Goal: Navigation & Orientation: Find specific page/section

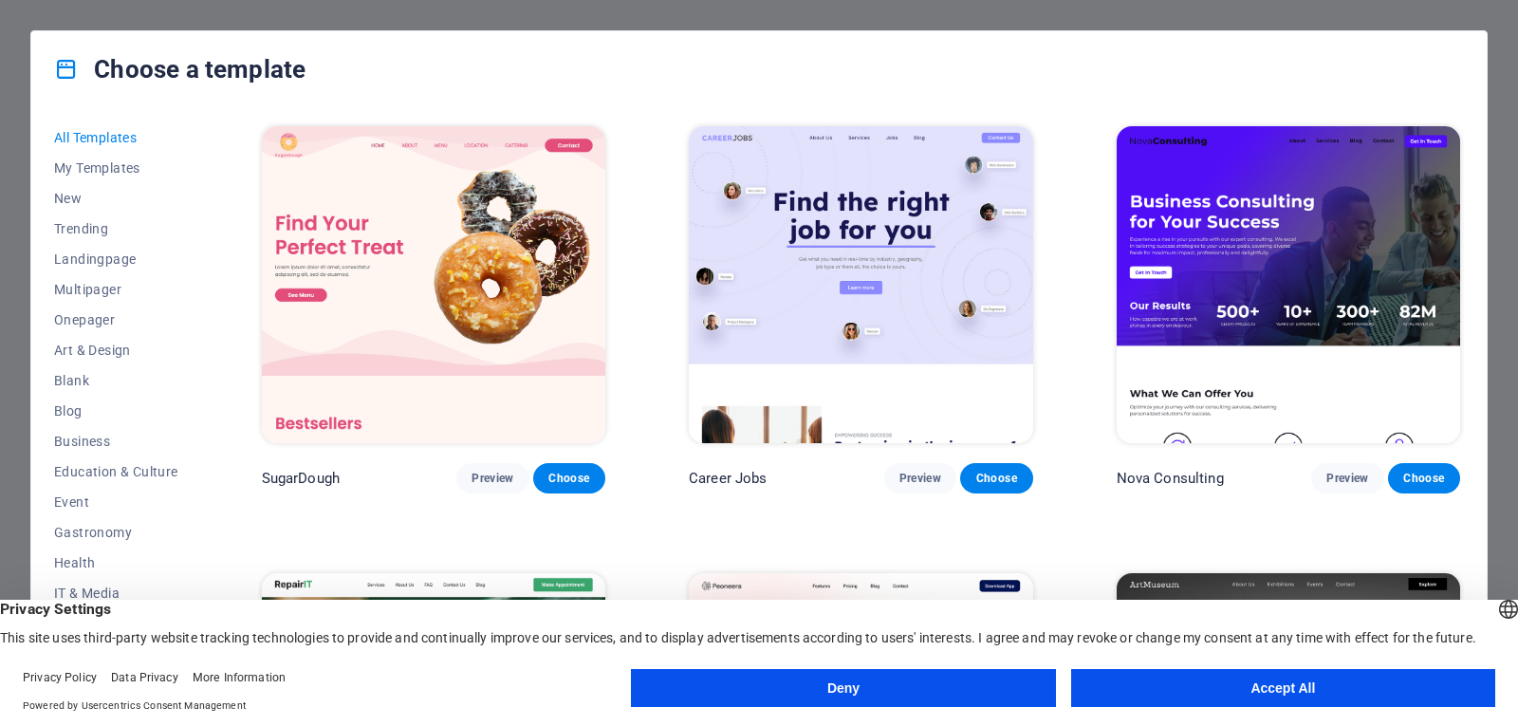
click at [951, 698] on button "Deny" at bounding box center [843, 688] width 424 height 38
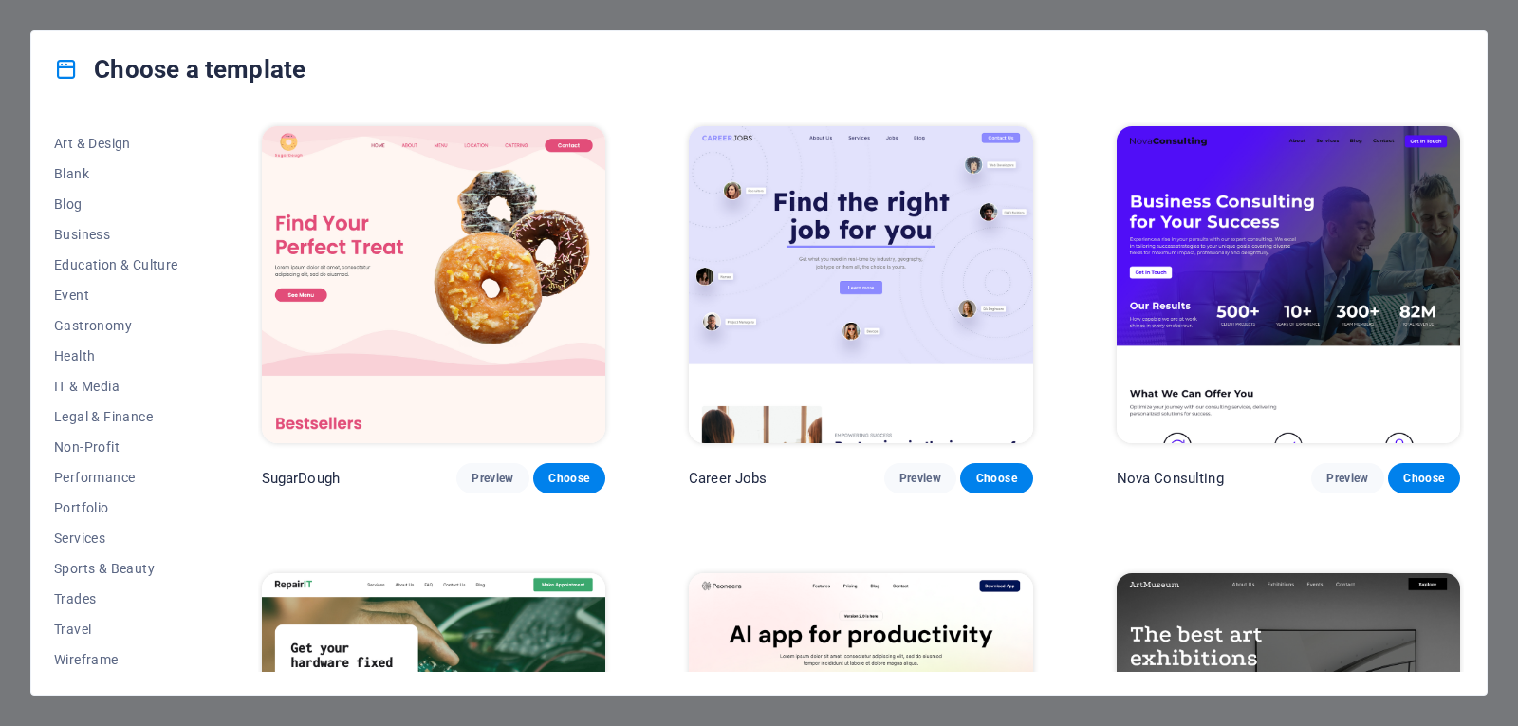
scroll to position [210, 0]
click at [85, 631] on span "Travel" at bounding box center [116, 625] width 124 height 15
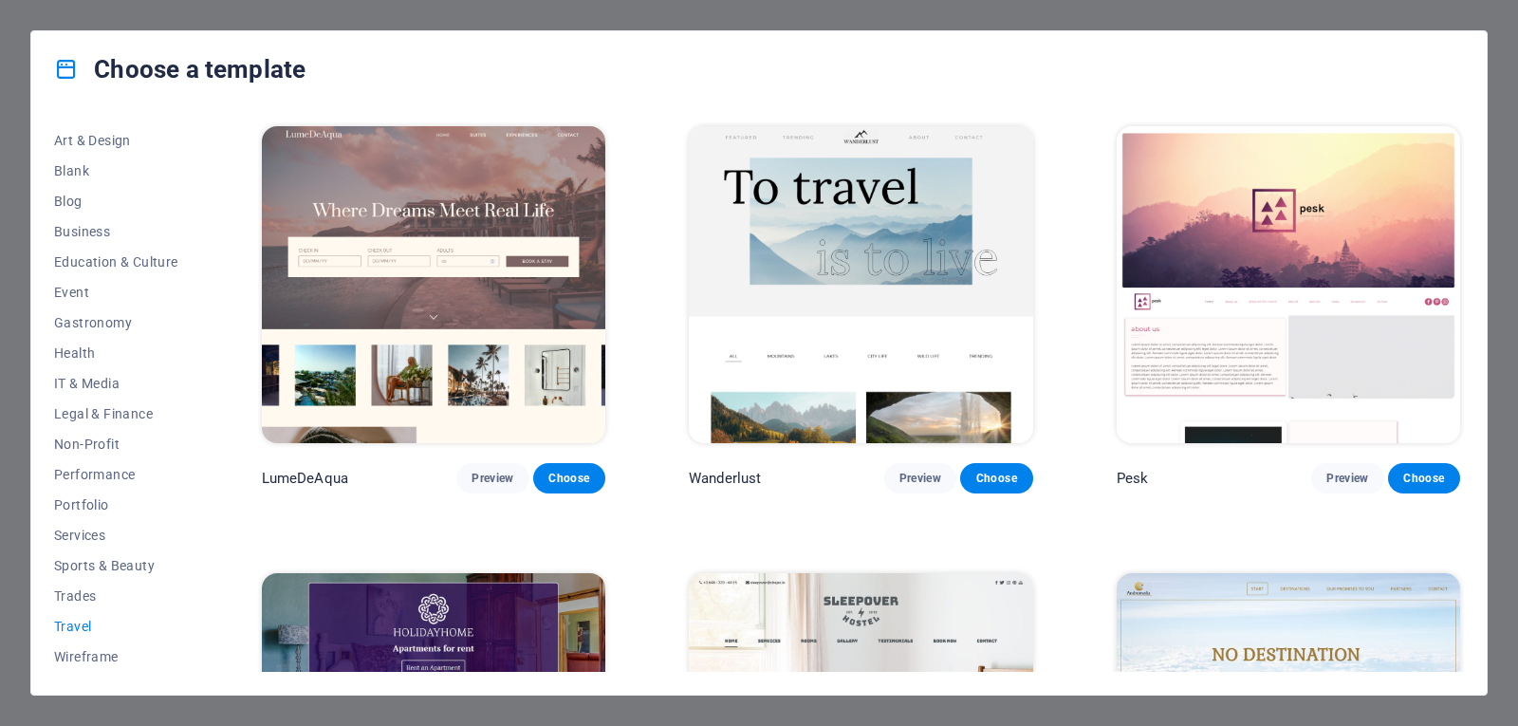
drag, startPoint x: 1459, startPoint y: 279, endPoint x: 1461, endPoint y: 322, distance: 42.7
click at [1461, 322] on div "LumeDeAqua Preview Choose Wanderlust Preview Choose Pesk Preview Choose Holiday…" at bounding box center [861, 396] width 1206 height 549
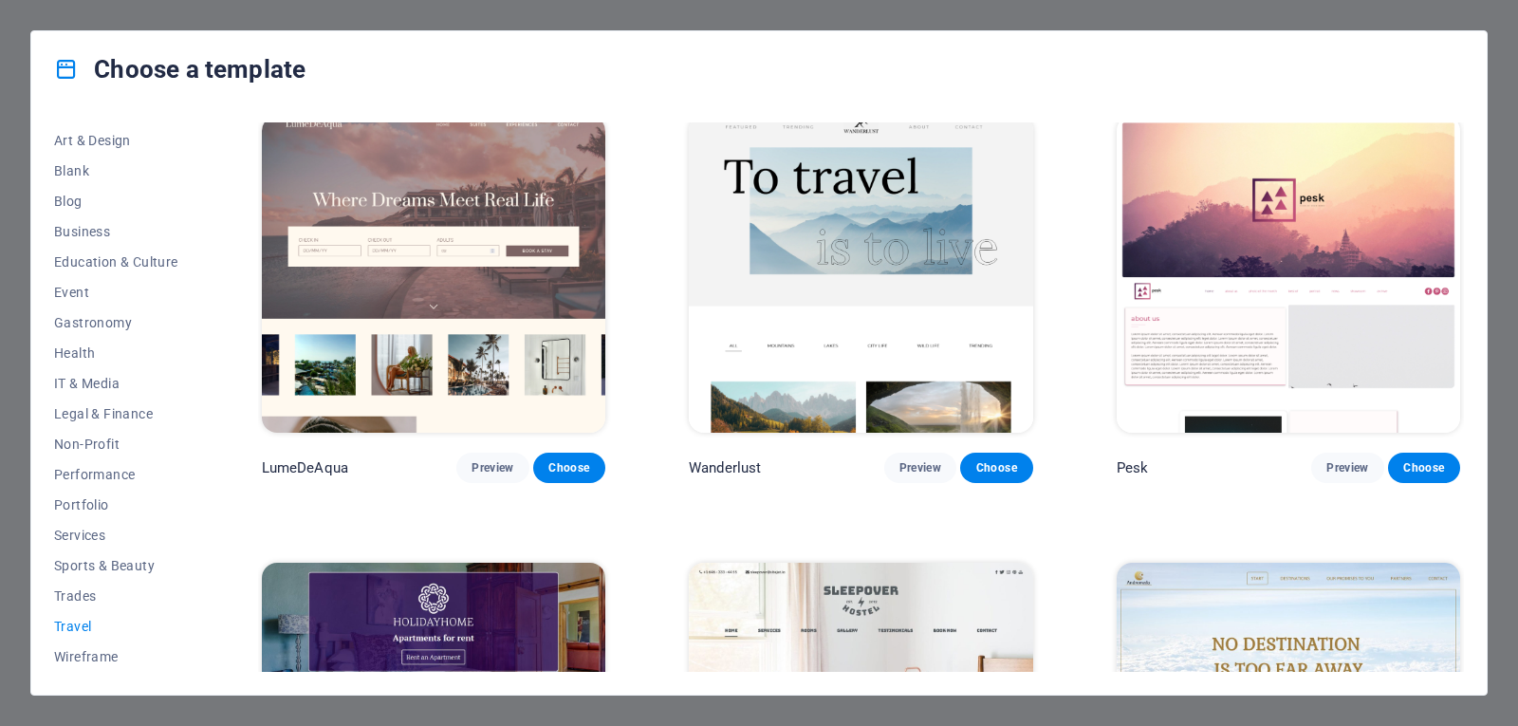
scroll to position [0, 0]
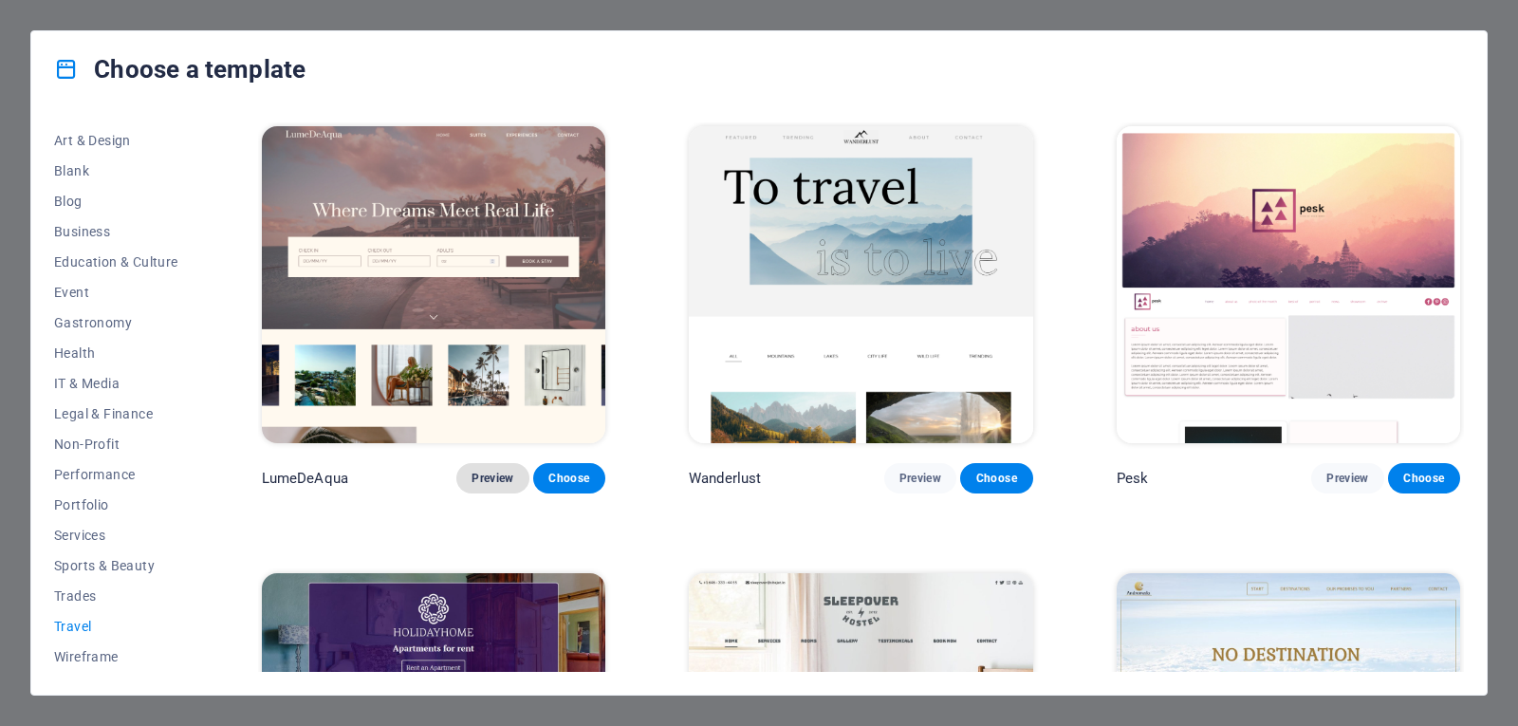
click at [477, 480] on span "Preview" at bounding box center [492, 478] width 42 height 15
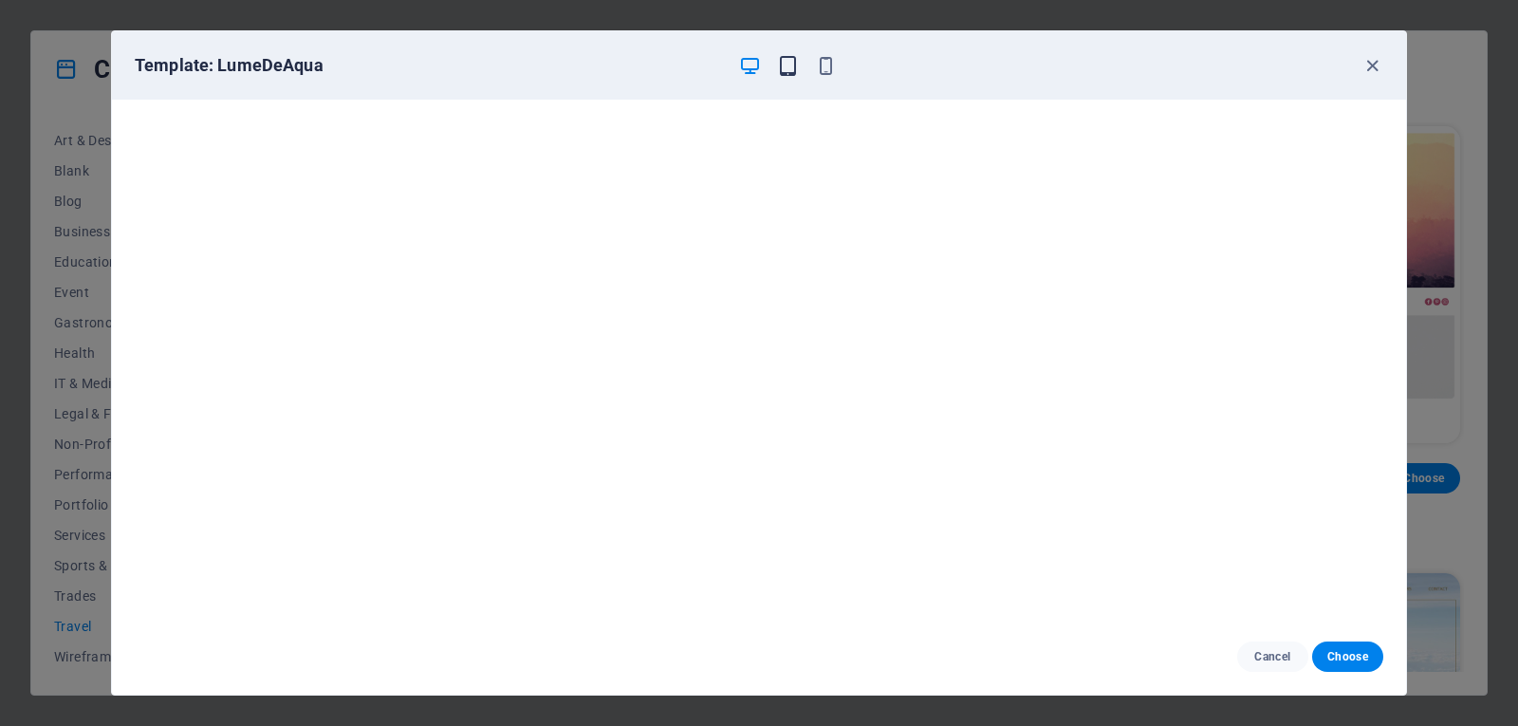
click at [786, 70] on icon "button" at bounding box center [788, 66] width 22 height 22
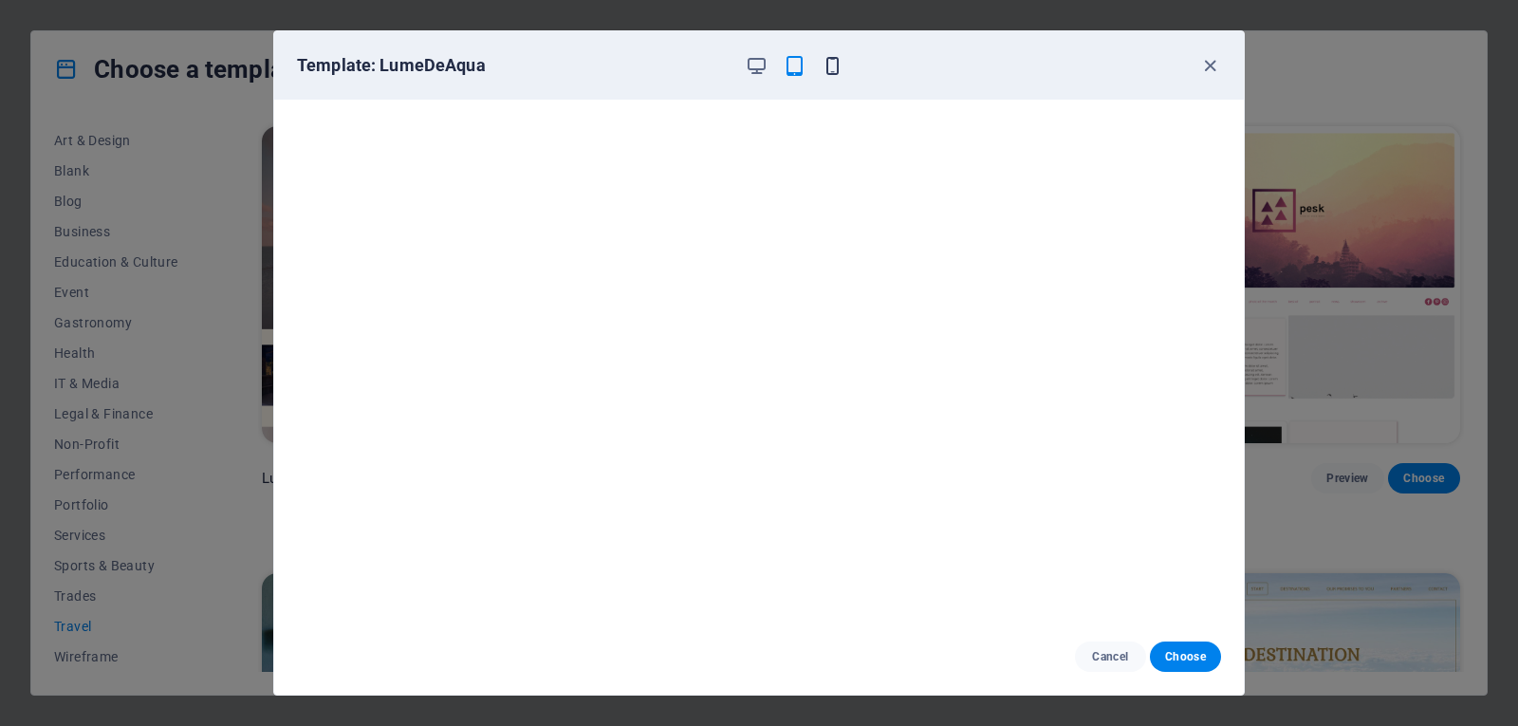
click at [828, 70] on icon "button" at bounding box center [832, 66] width 22 height 22
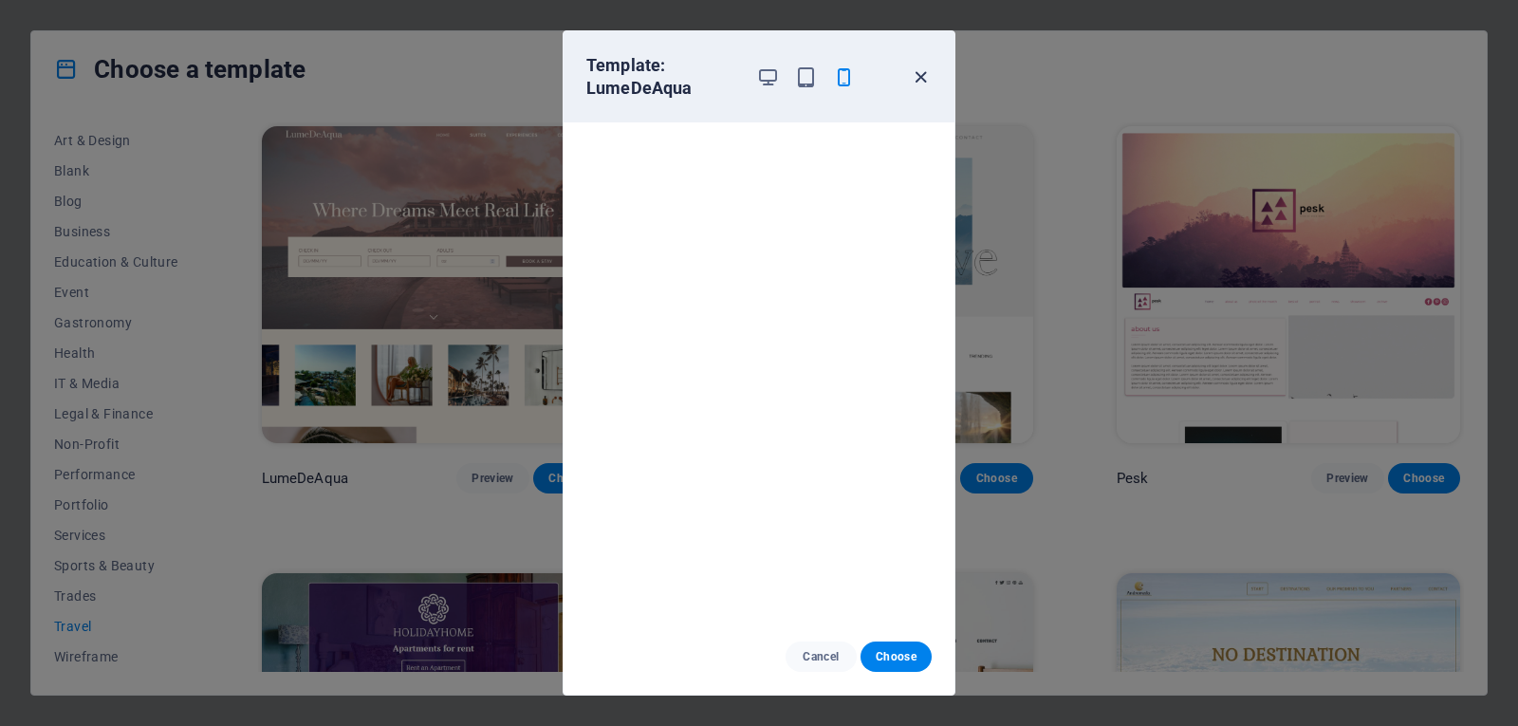
click at [915, 84] on icon "button" at bounding box center [921, 77] width 22 height 22
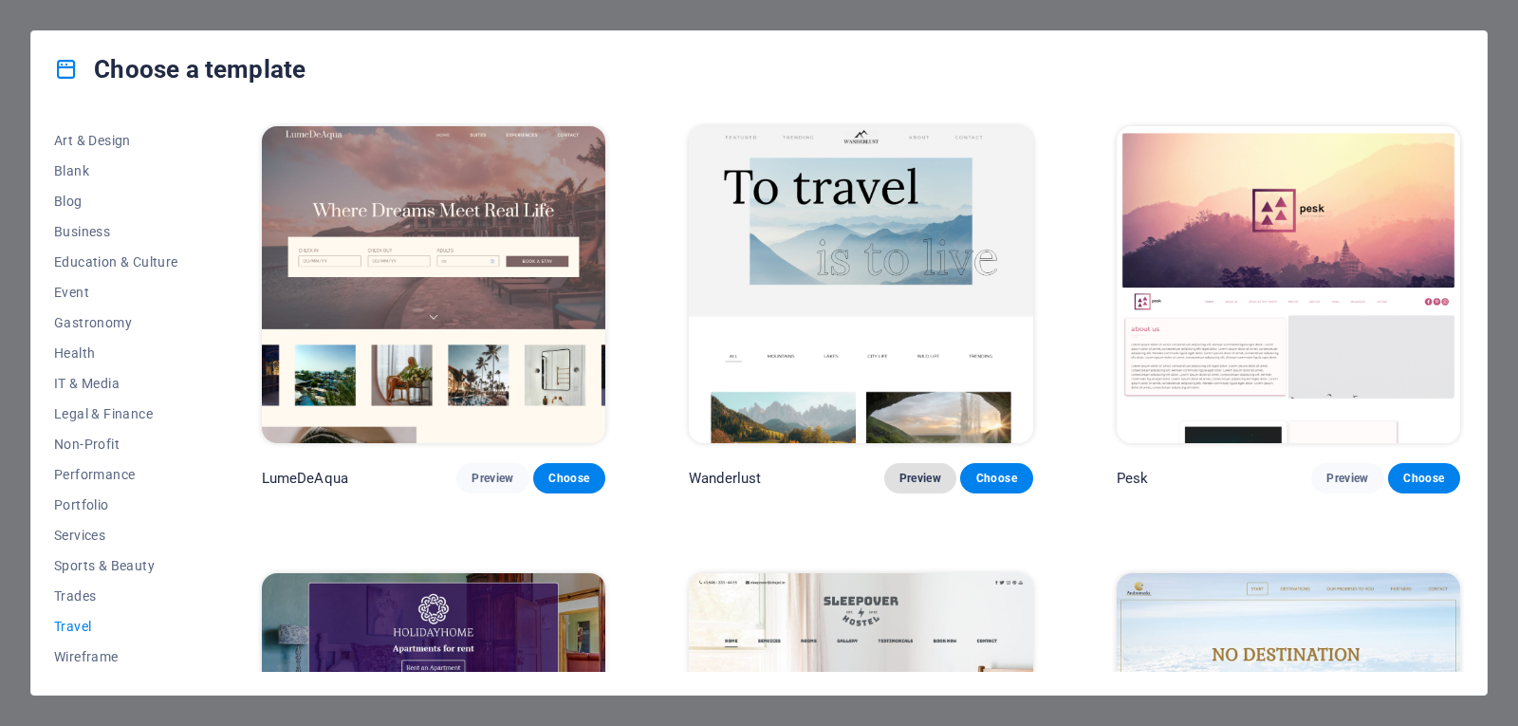
click at [909, 472] on span "Preview" at bounding box center [920, 478] width 42 height 15
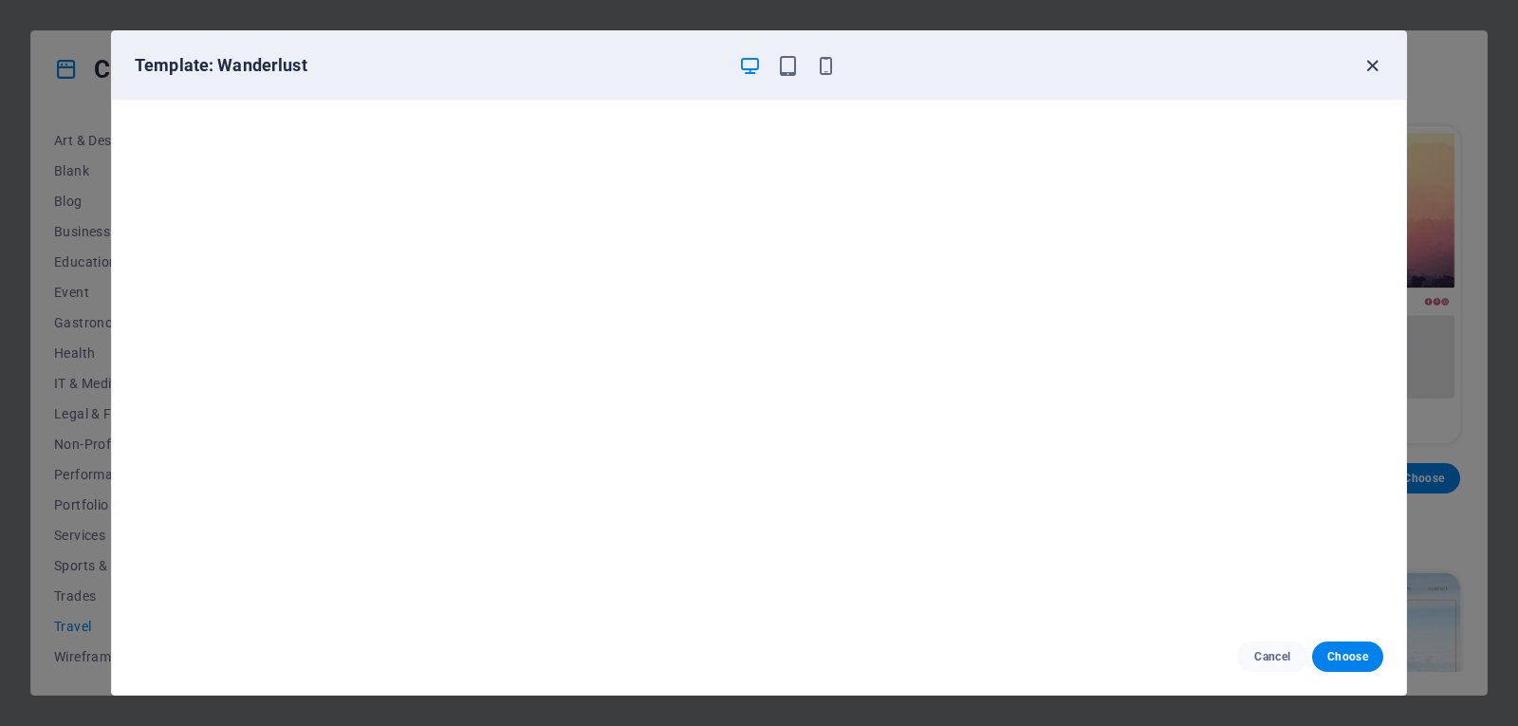
click at [1363, 68] on icon "button" at bounding box center [1372, 66] width 22 height 22
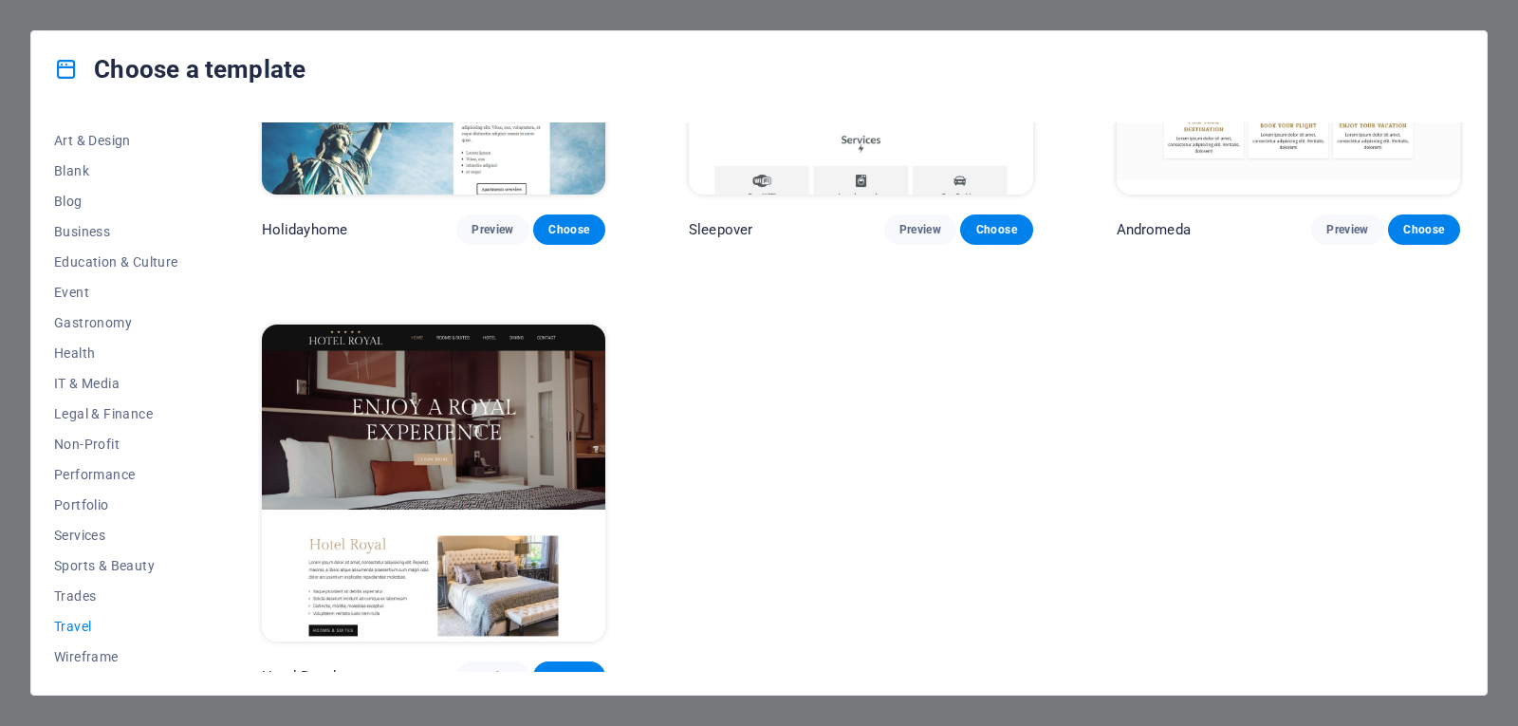
scroll to position [709, 0]
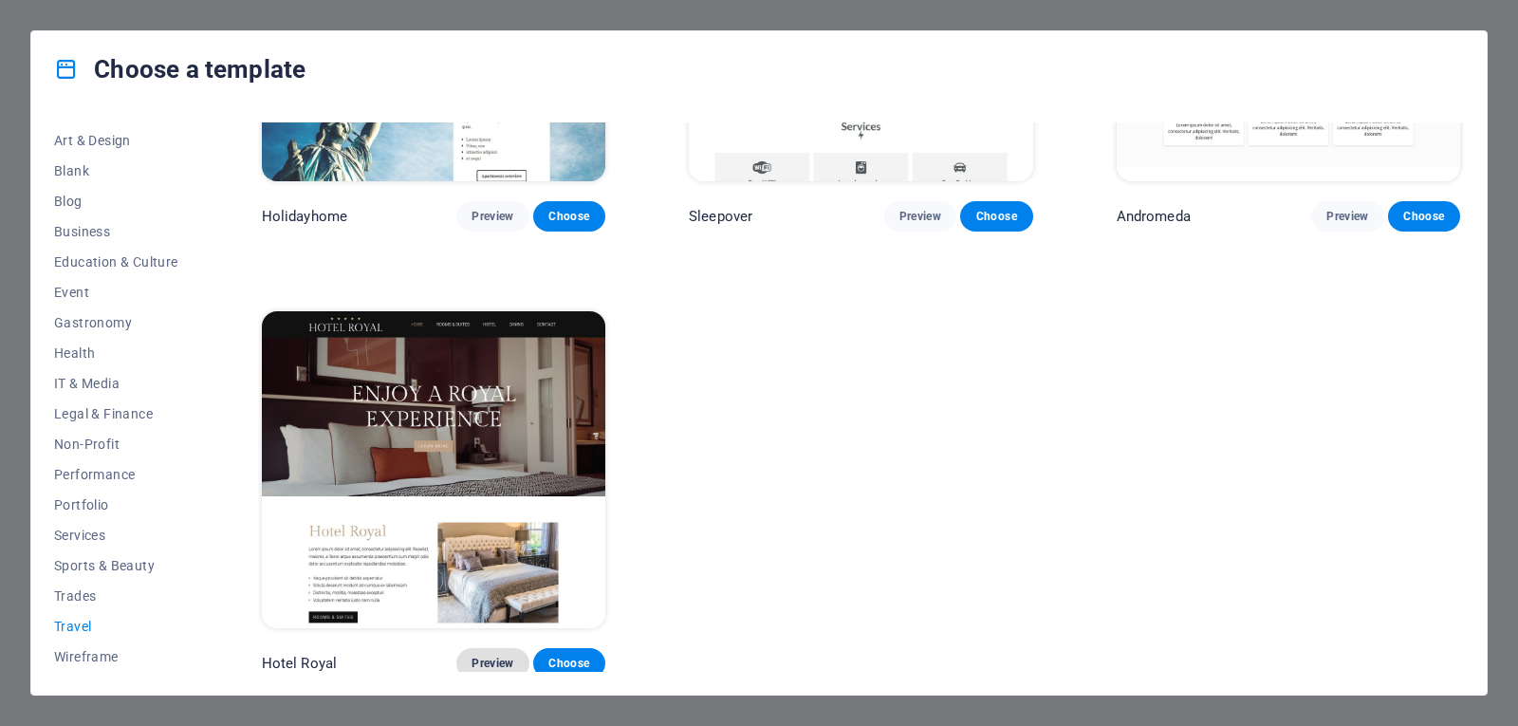
click at [502, 655] on span "Preview" at bounding box center [492, 662] width 42 height 15
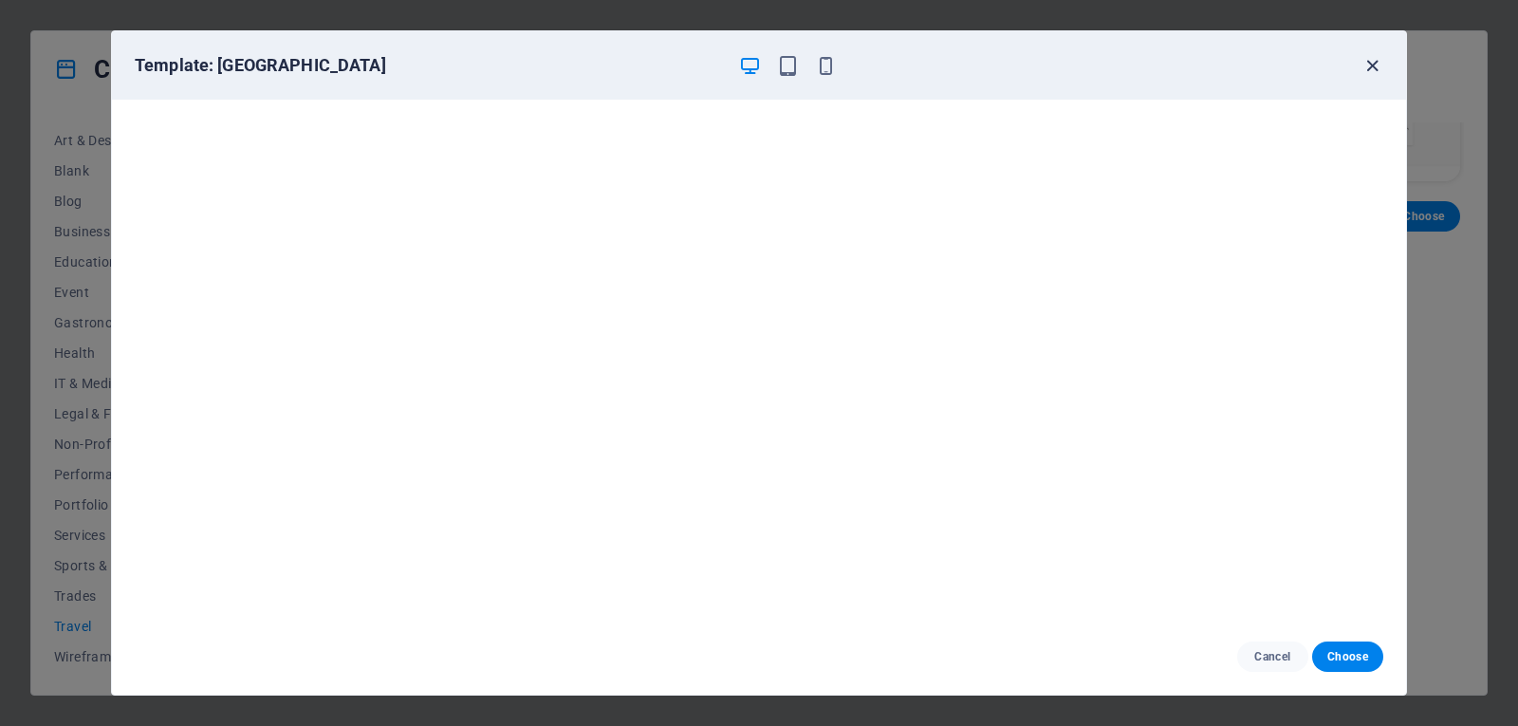
click at [1368, 74] on icon "button" at bounding box center [1372, 66] width 22 height 22
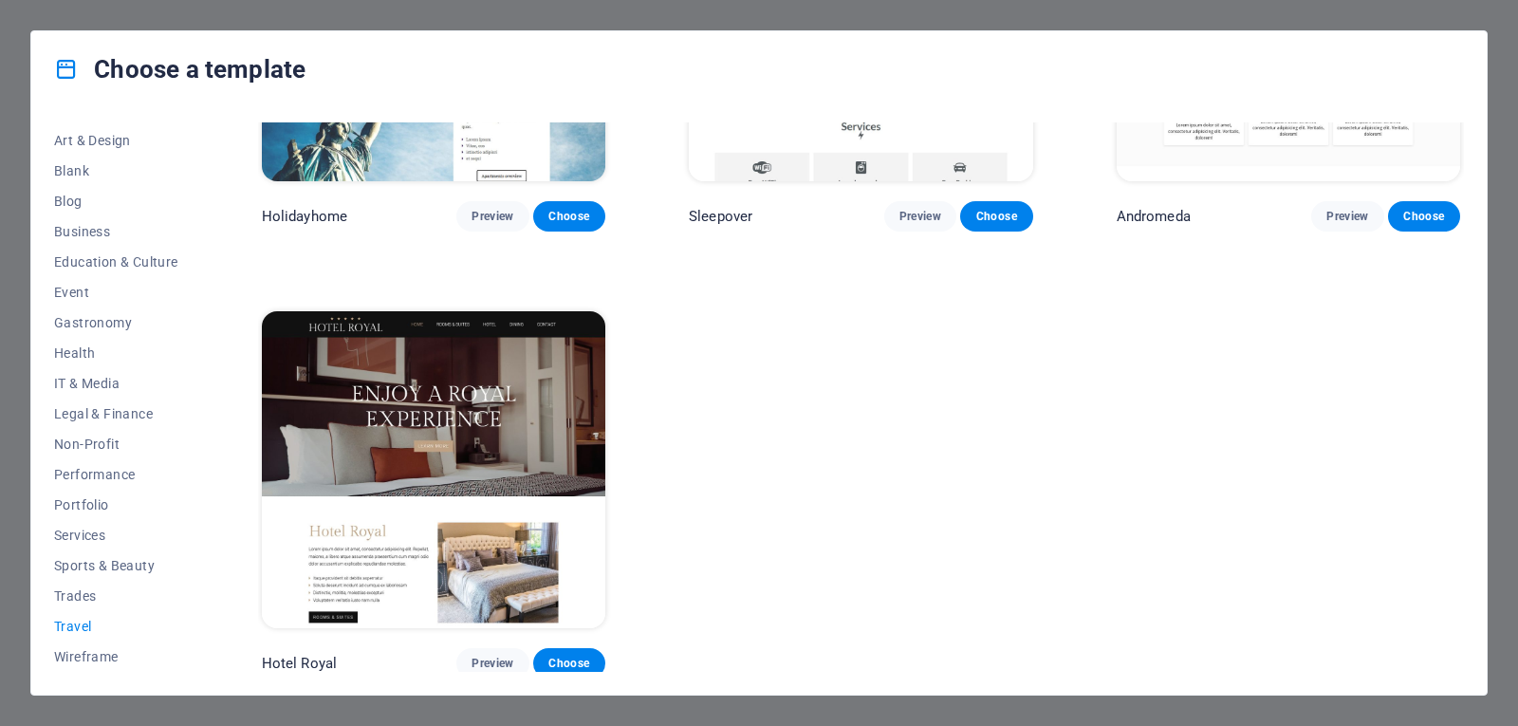
drag, startPoint x: 1459, startPoint y: 451, endPoint x: 1451, endPoint y: 407, distance: 44.3
click at [1451, 407] on div "LumeDeAqua Preview Choose Wanderlust Preview Choose Pesk Preview Choose Holiday…" at bounding box center [861, 46] width 1206 height 1265
drag, startPoint x: 1464, startPoint y: 455, endPoint x: 1456, endPoint y: 396, distance: 60.2
click at [1456, 396] on div "All Templates My Templates New Trending Landingpage Multipager Onepager Art & D…" at bounding box center [758, 400] width 1455 height 587
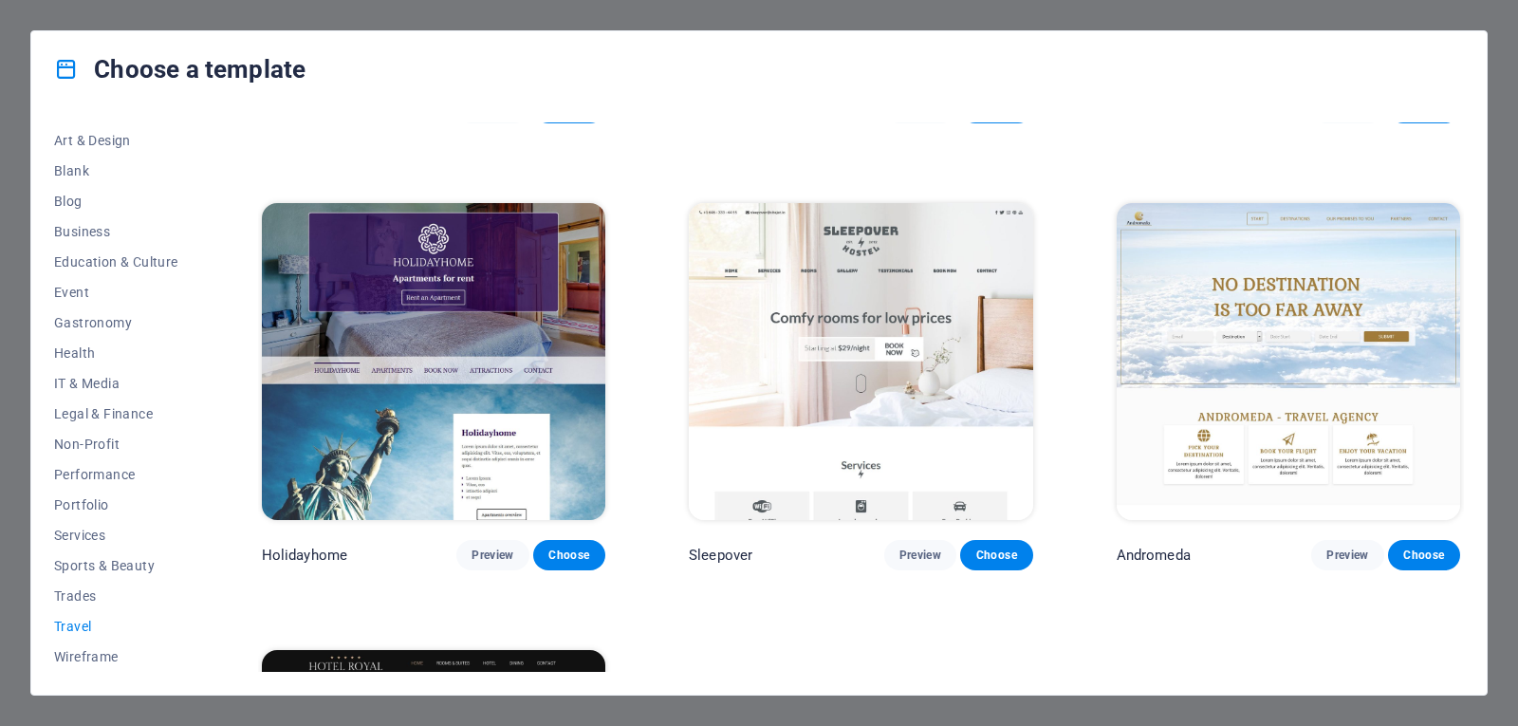
scroll to position [367, 0]
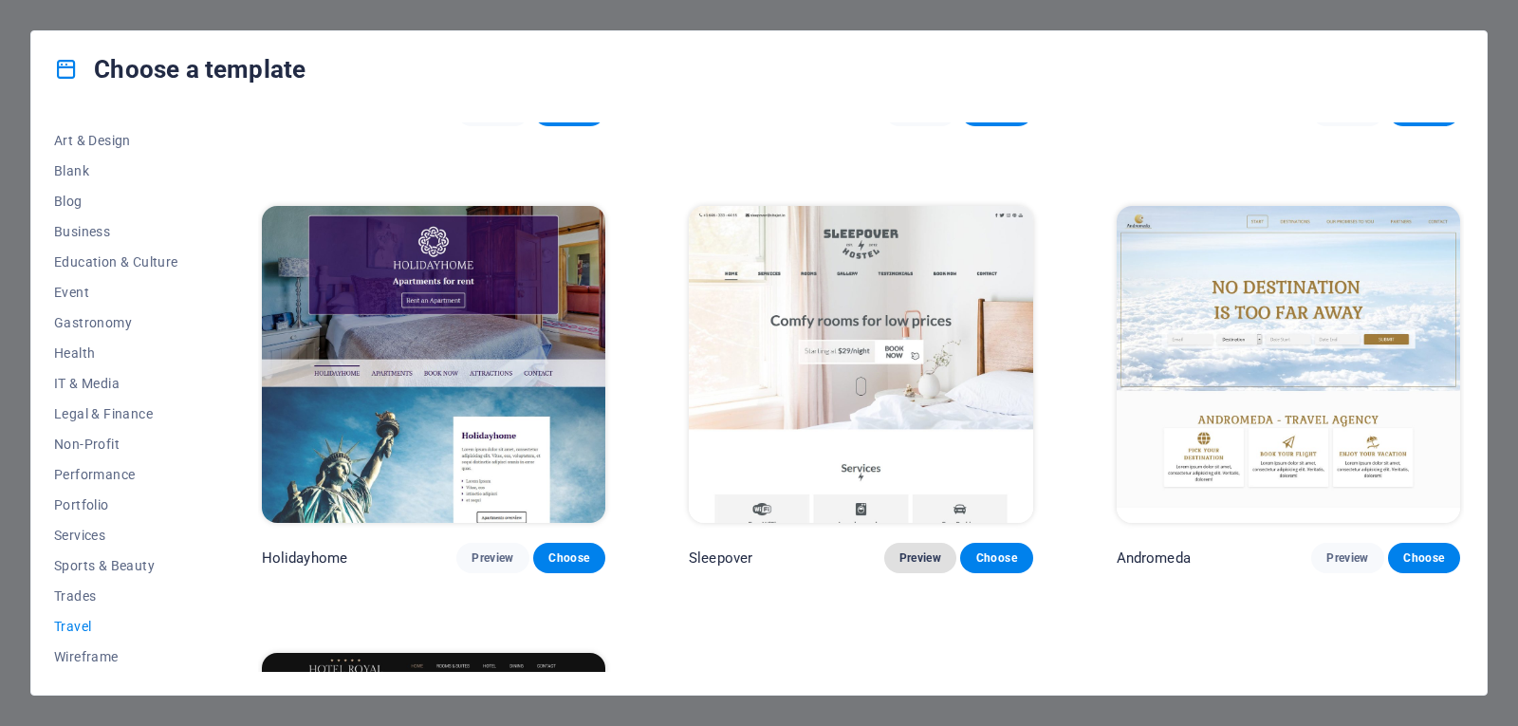
click at [909, 552] on span "Preview" at bounding box center [920, 557] width 42 height 15
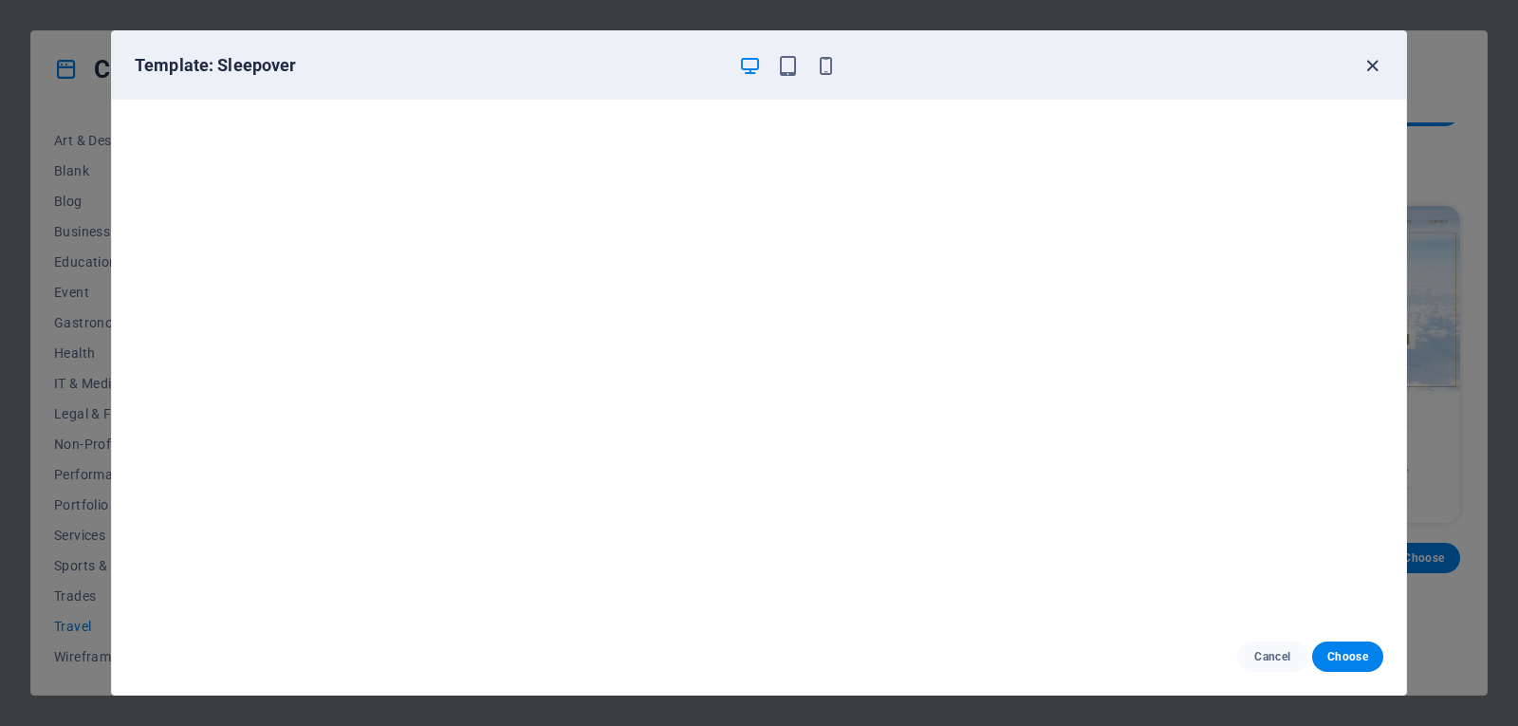
click at [1373, 68] on icon "button" at bounding box center [1372, 66] width 22 height 22
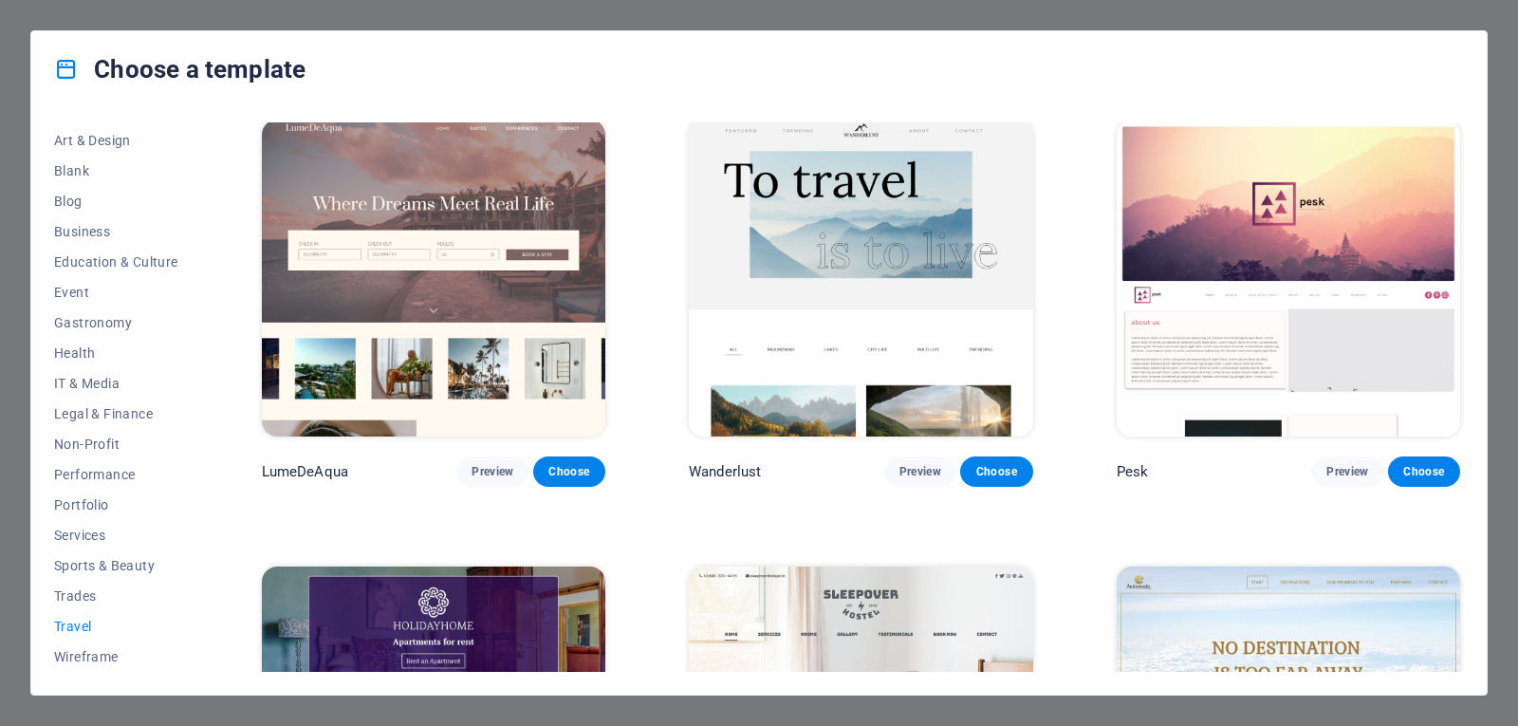
scroll to position [0, 0]
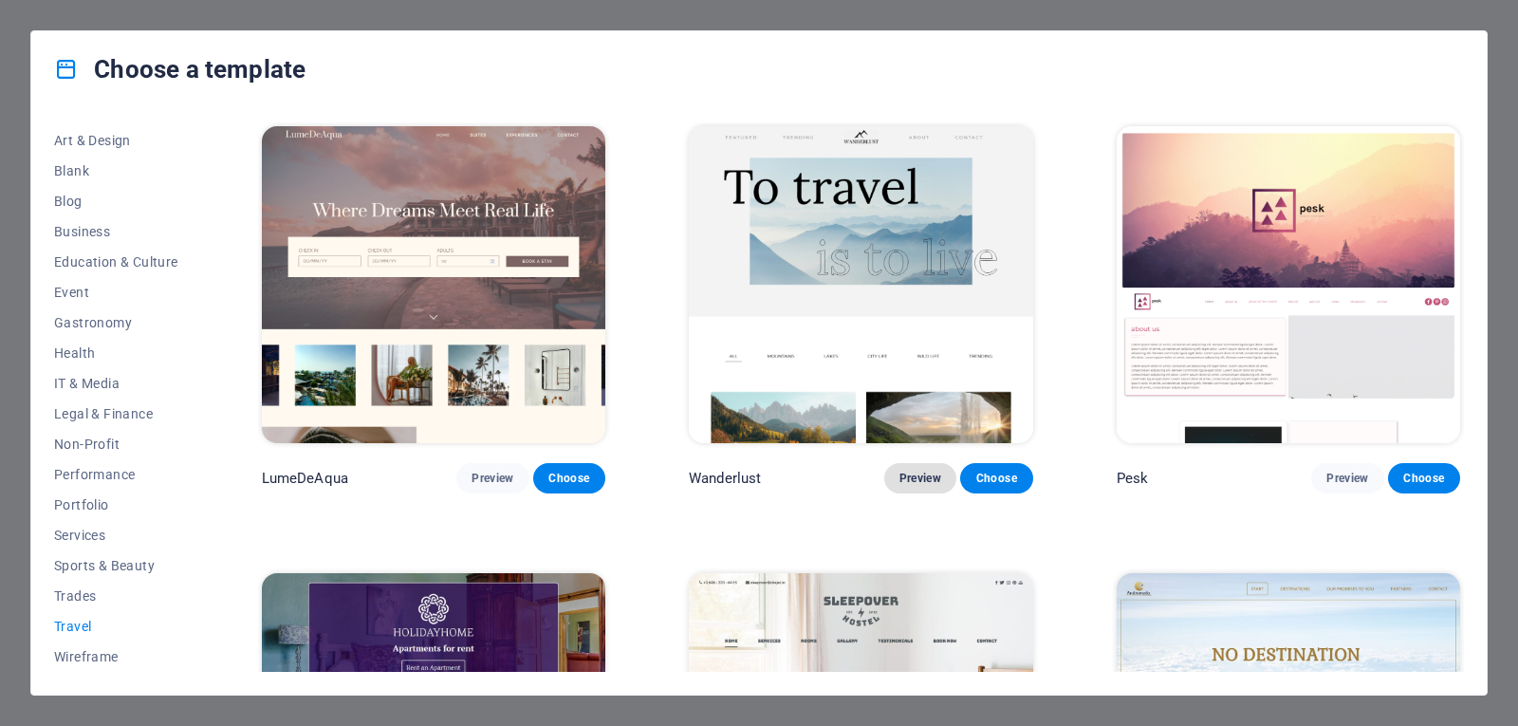
click at [920, 479] on span "Preview" at bounding box center [920, 478] width 42 height 15
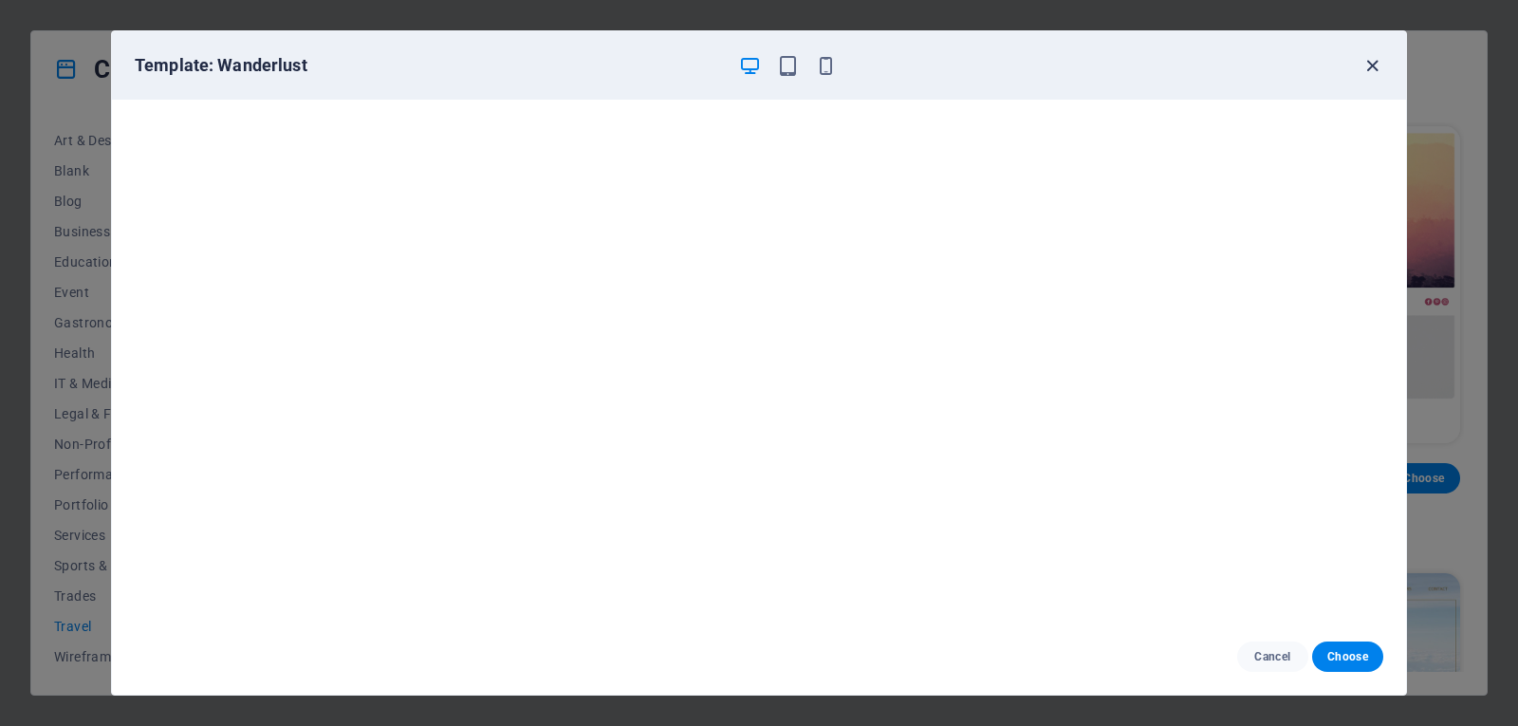
click at [1373, 64] on icon "button" at bounding box center [1372, 66] width 22 height 22
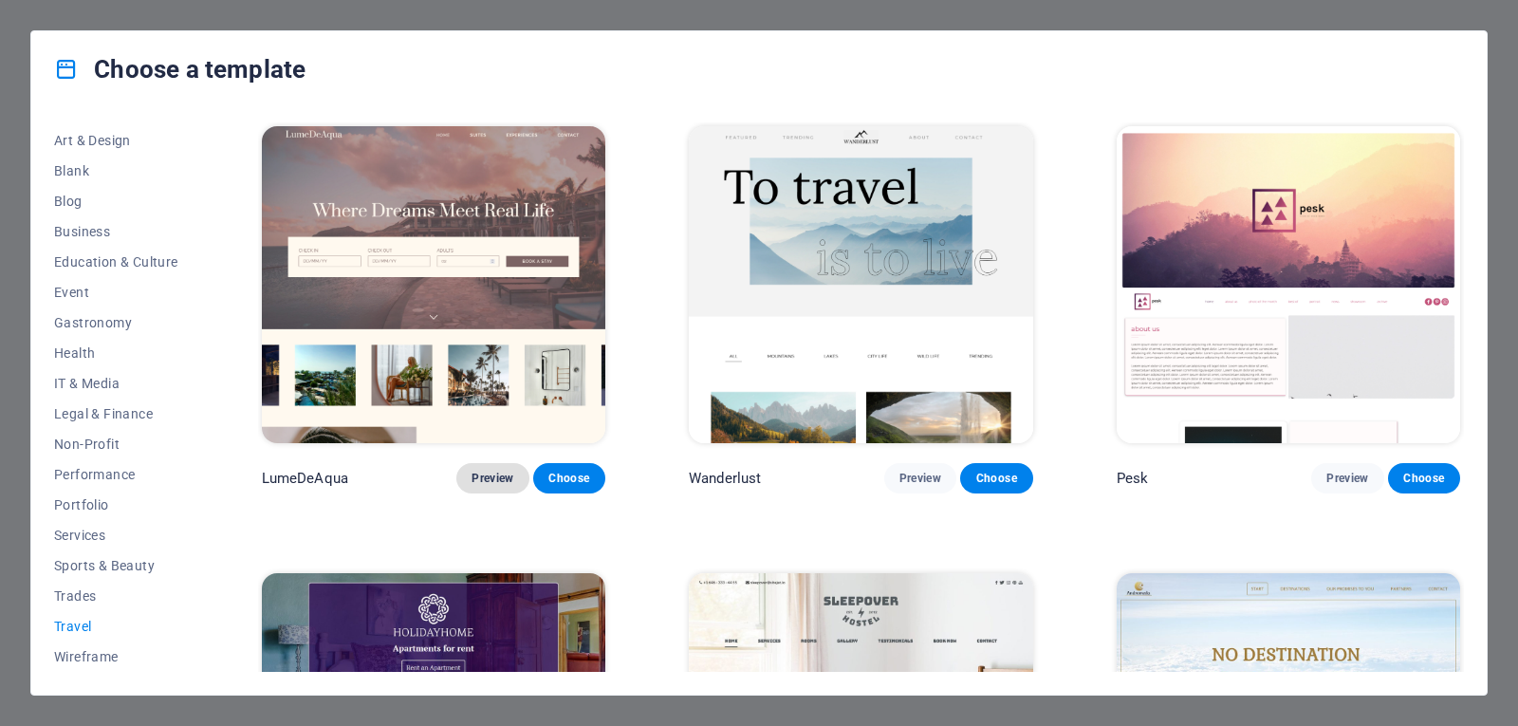
click at [482, 471] on span "Preview" at bounding box center [492, 478] width 42 height 15
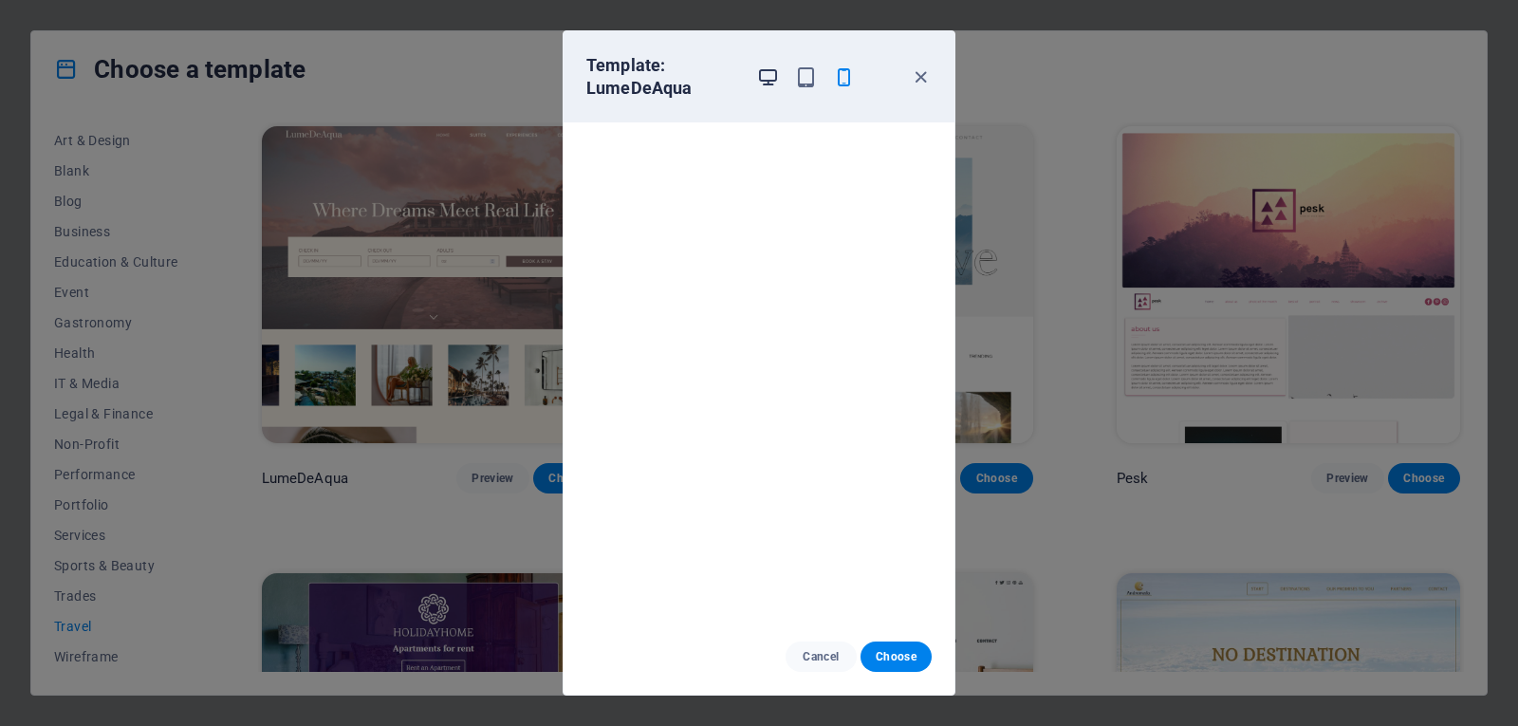
click at [774, 77] on icon "button" at bounding box center [768, 77] width 22 height 22
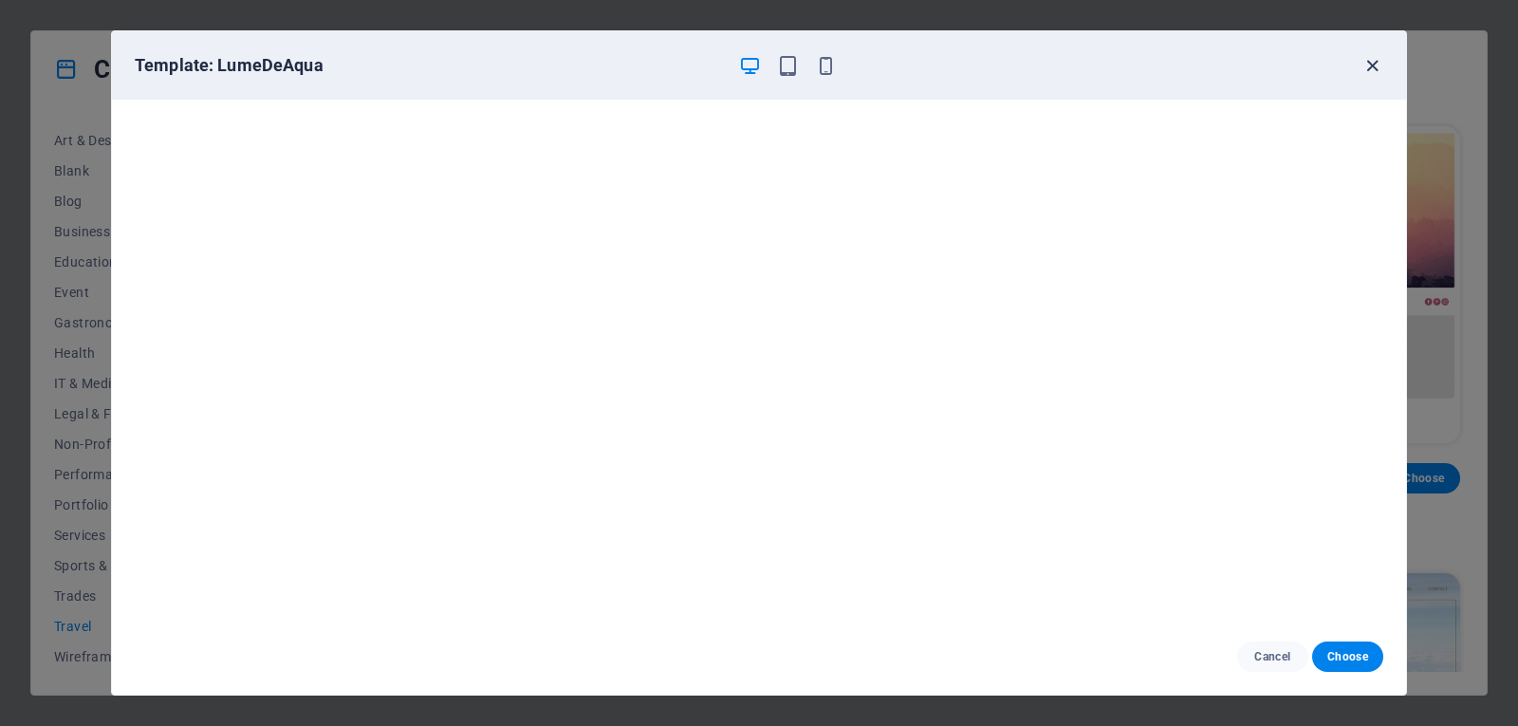
click at [1372, 63] on icon "button" at bounding box center [1372, 66] width 22 height 22
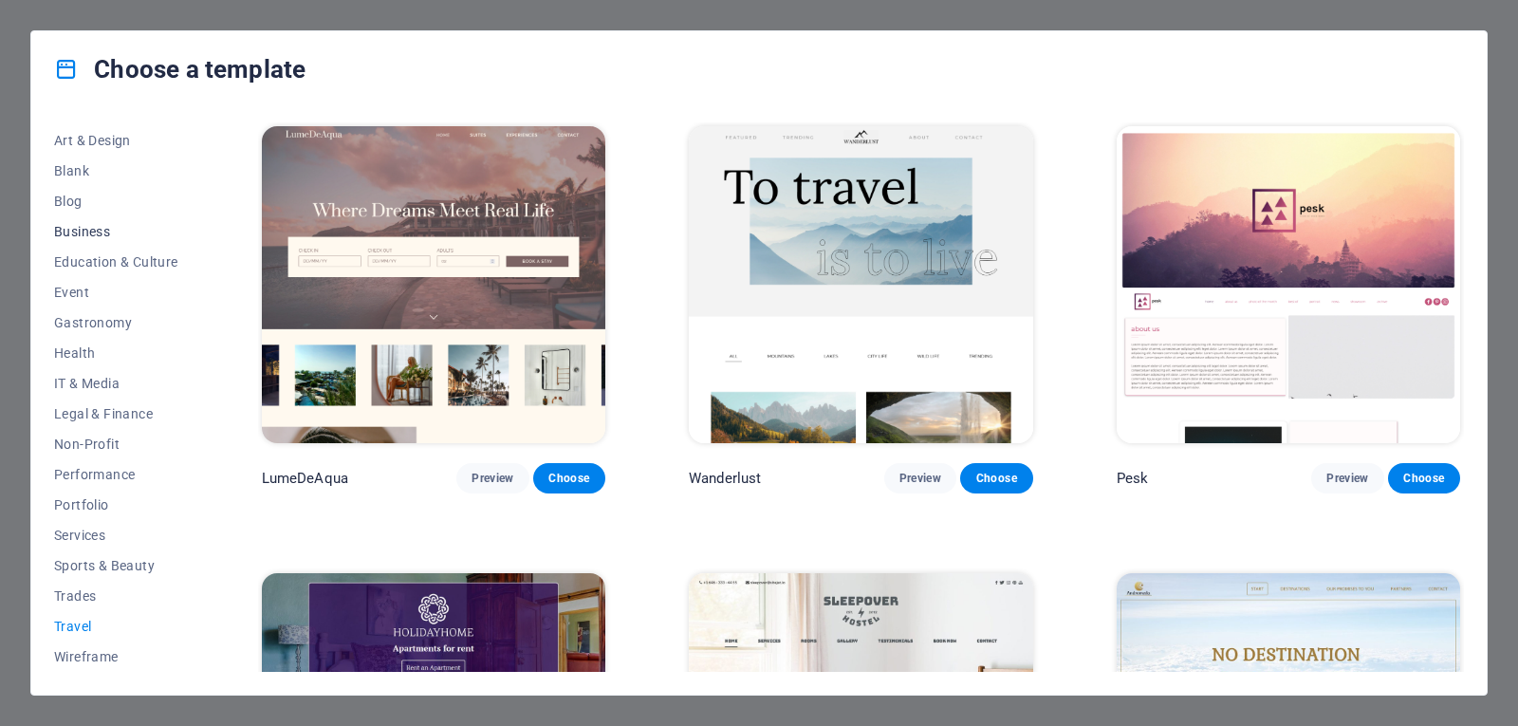
click at [92, 235] on span "Business" at bounding box center [116, 231] width 124 height 15
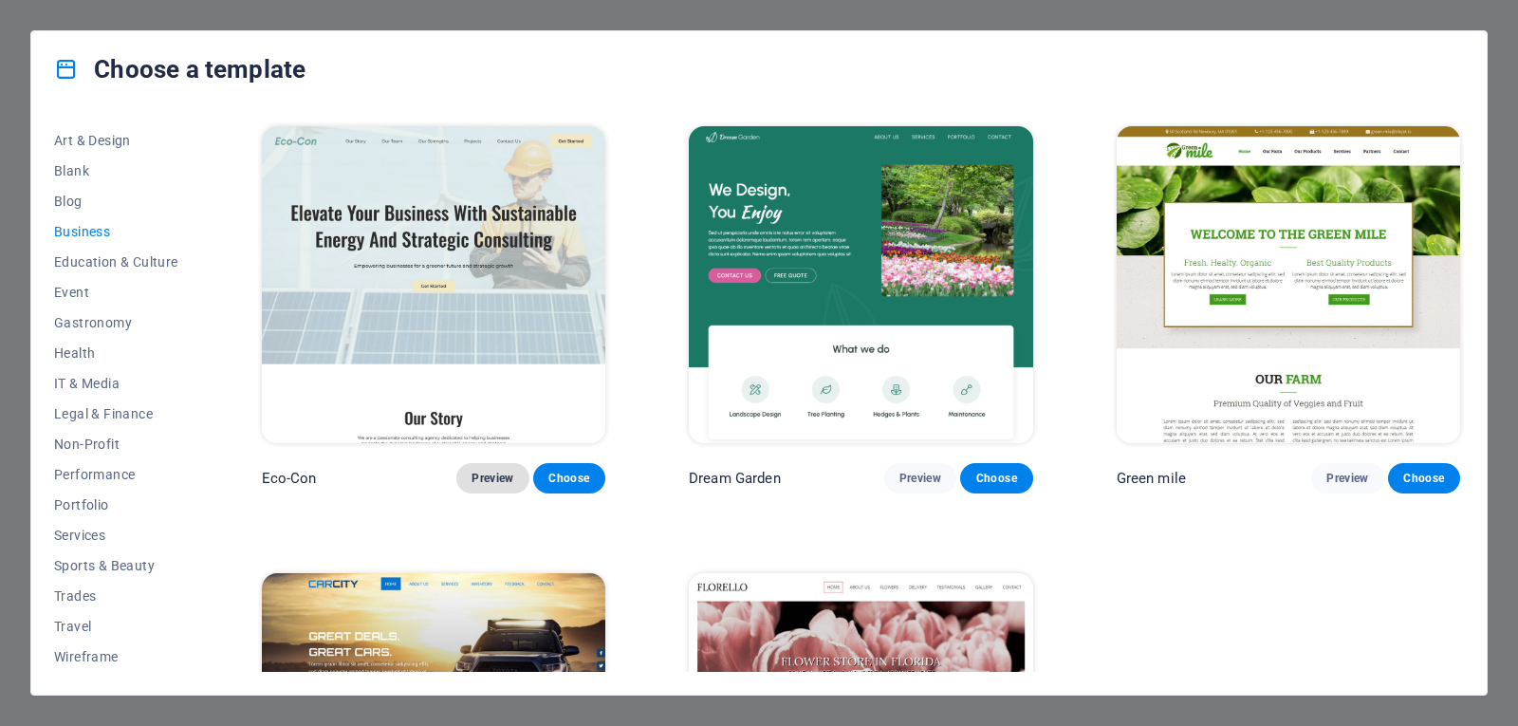
click at [489, 476] on span "Preview" at bounding box center [492, 478] width 42 height 15
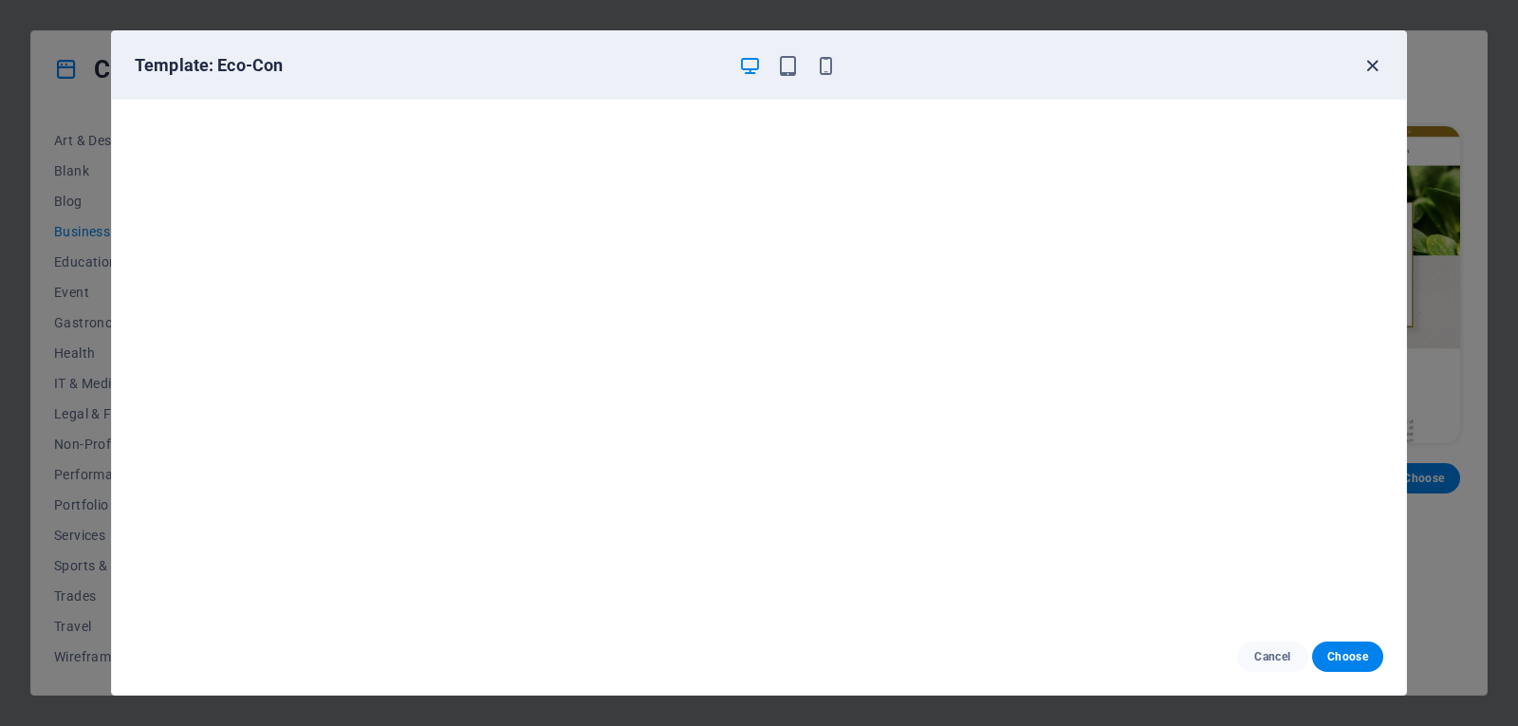
click at [1381, 72] on icon "button" at bounding box center [1372, 66] width 22 height 22
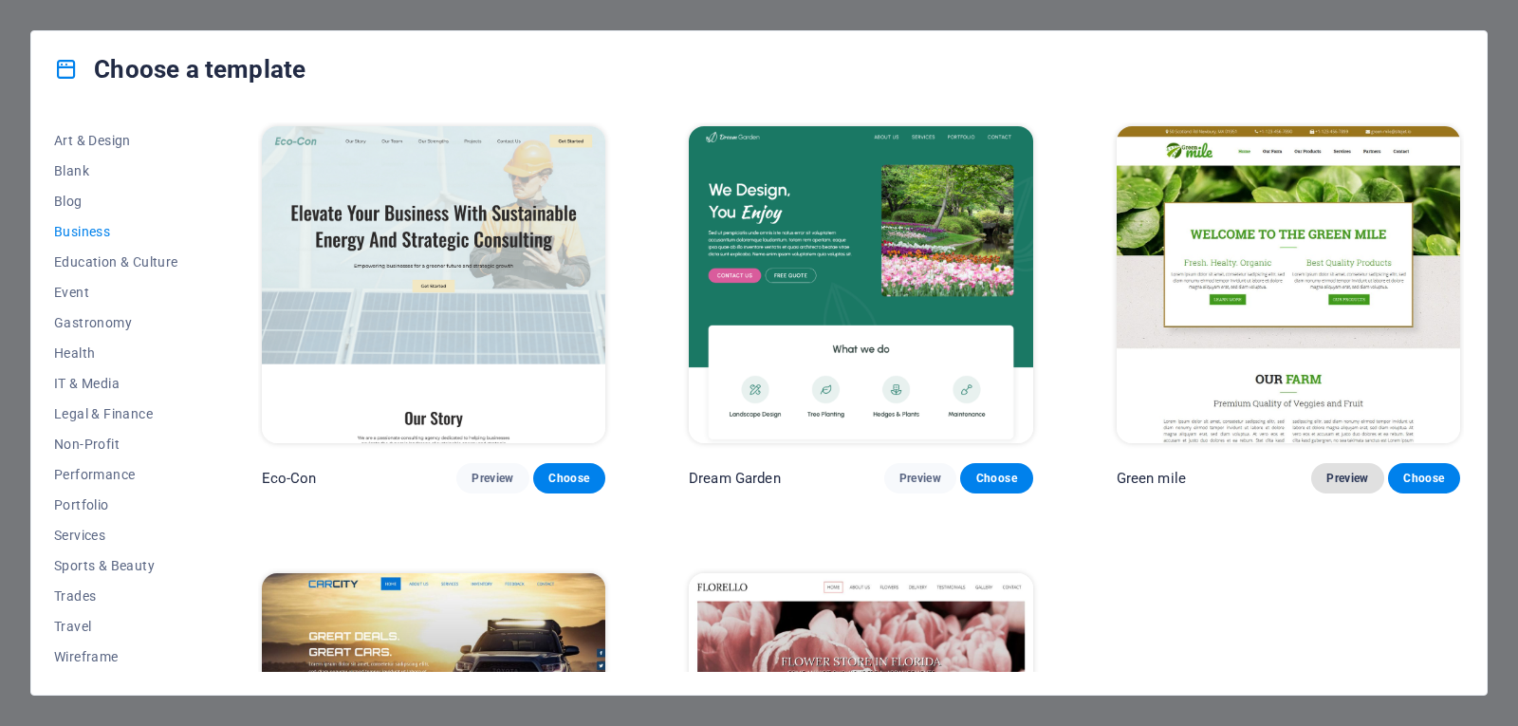
click at [1331, 475] on span "Preview" at bounding box center [1347, 478] width 42 height 15
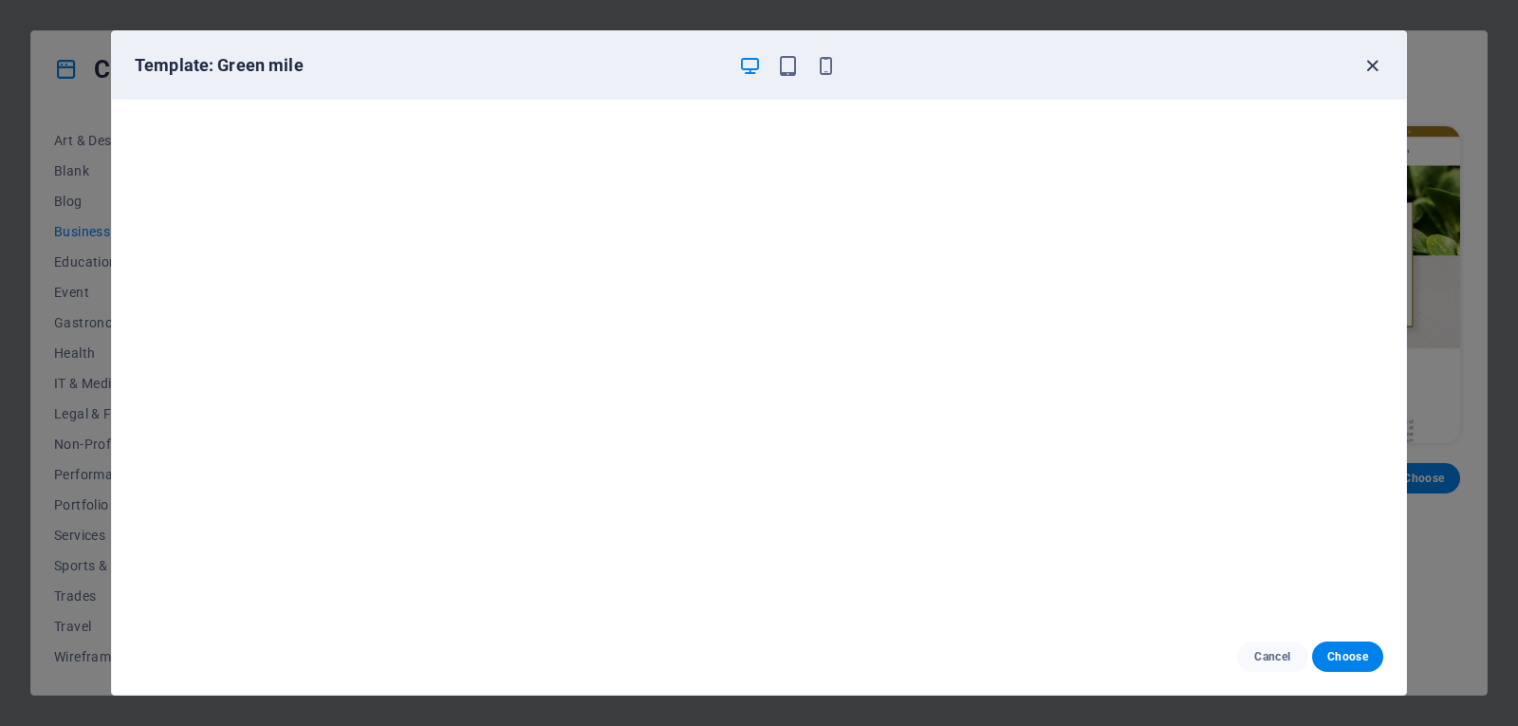
click at [1375, 67] on icon "button" at bounding box center [1372, 66] width 22 height 22
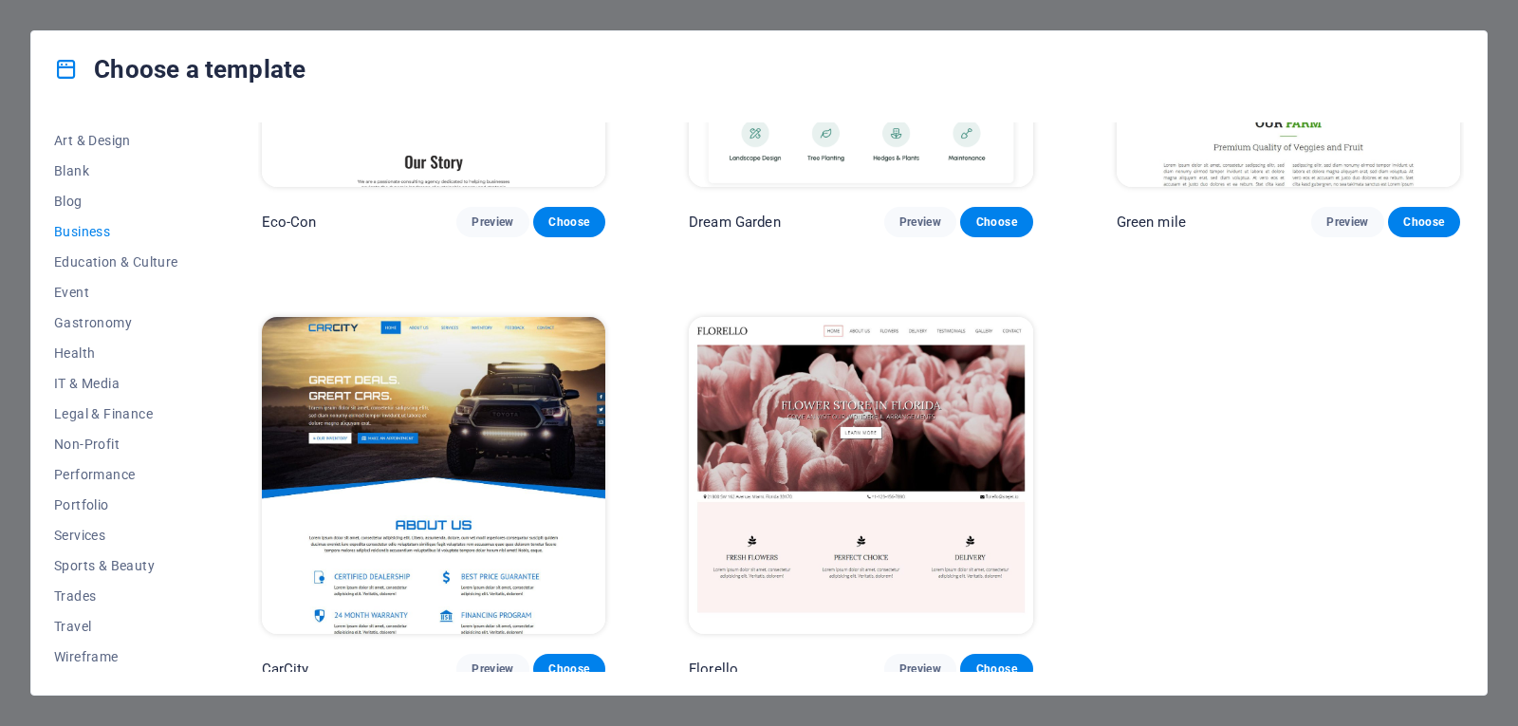
scroll to position [264, 0]
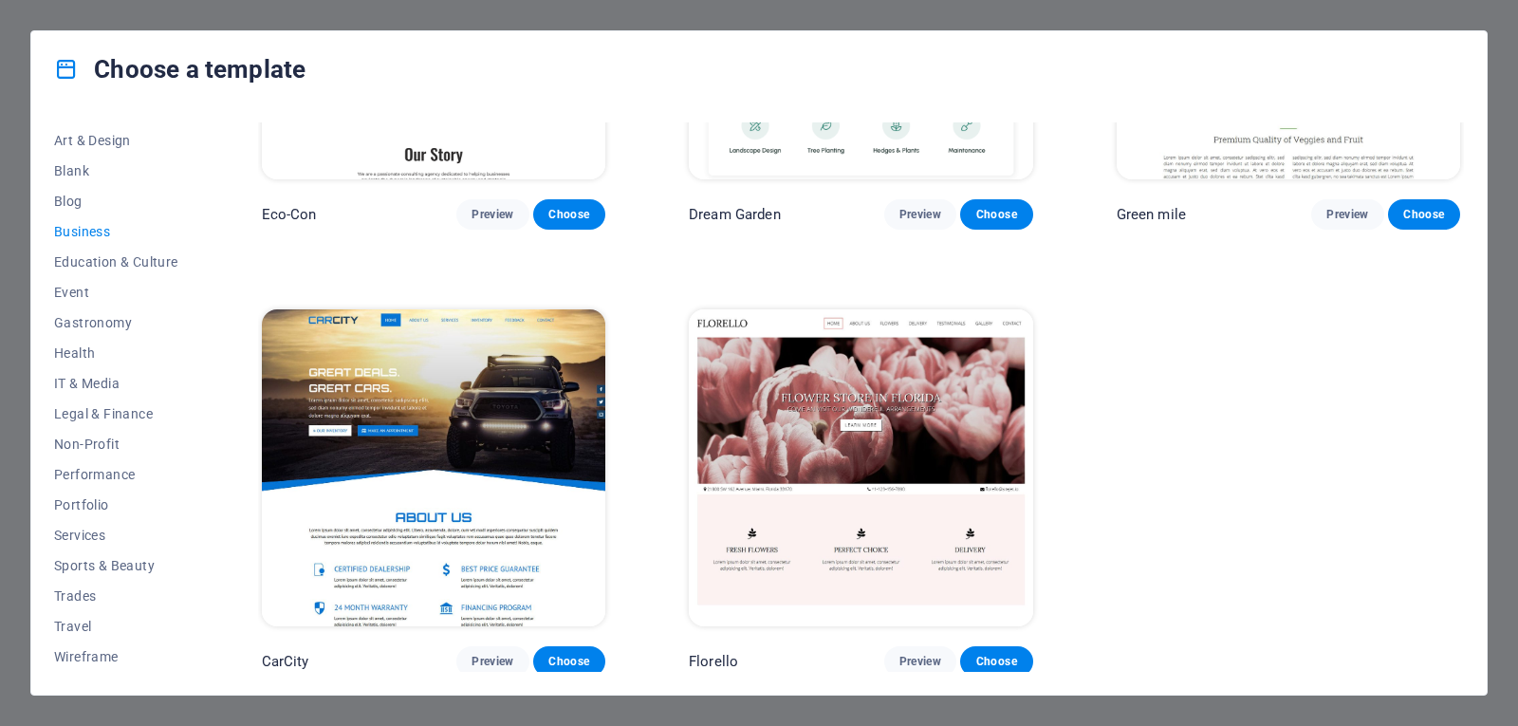
drag, startPoint x: 1458, startPoint y: 428, endPoint x: 1458, endPoint y: 458, distance: 30.4
click at [1458, 458] on div "Eco-Con Preview Choose Dream Garden Preview Choose Green mile Preview Choose Ca…" at bounding box center [861, 268] width 1206 height 818
click at [88, 292] on span "Event" at bounding box center [116, 292] width 124 height 15
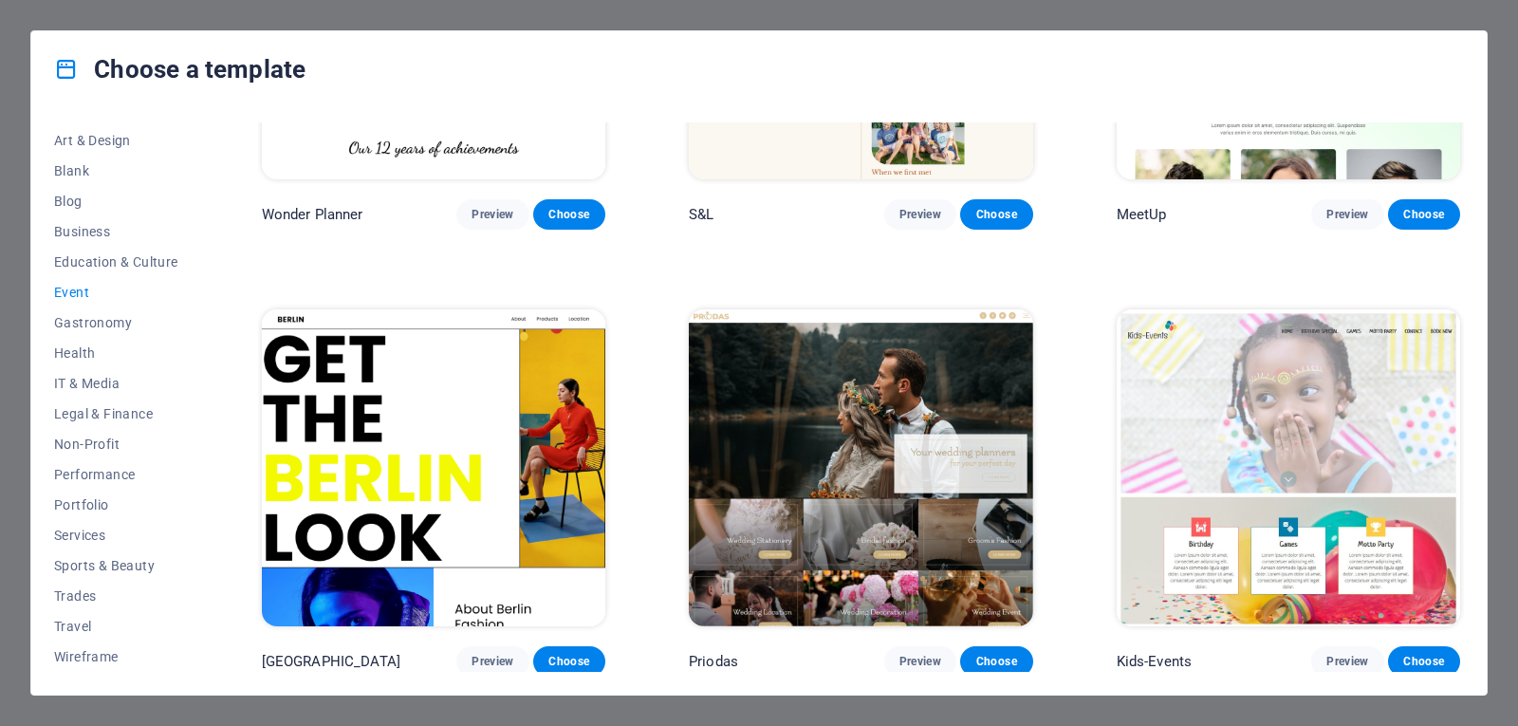
scroll to position [0, 0]
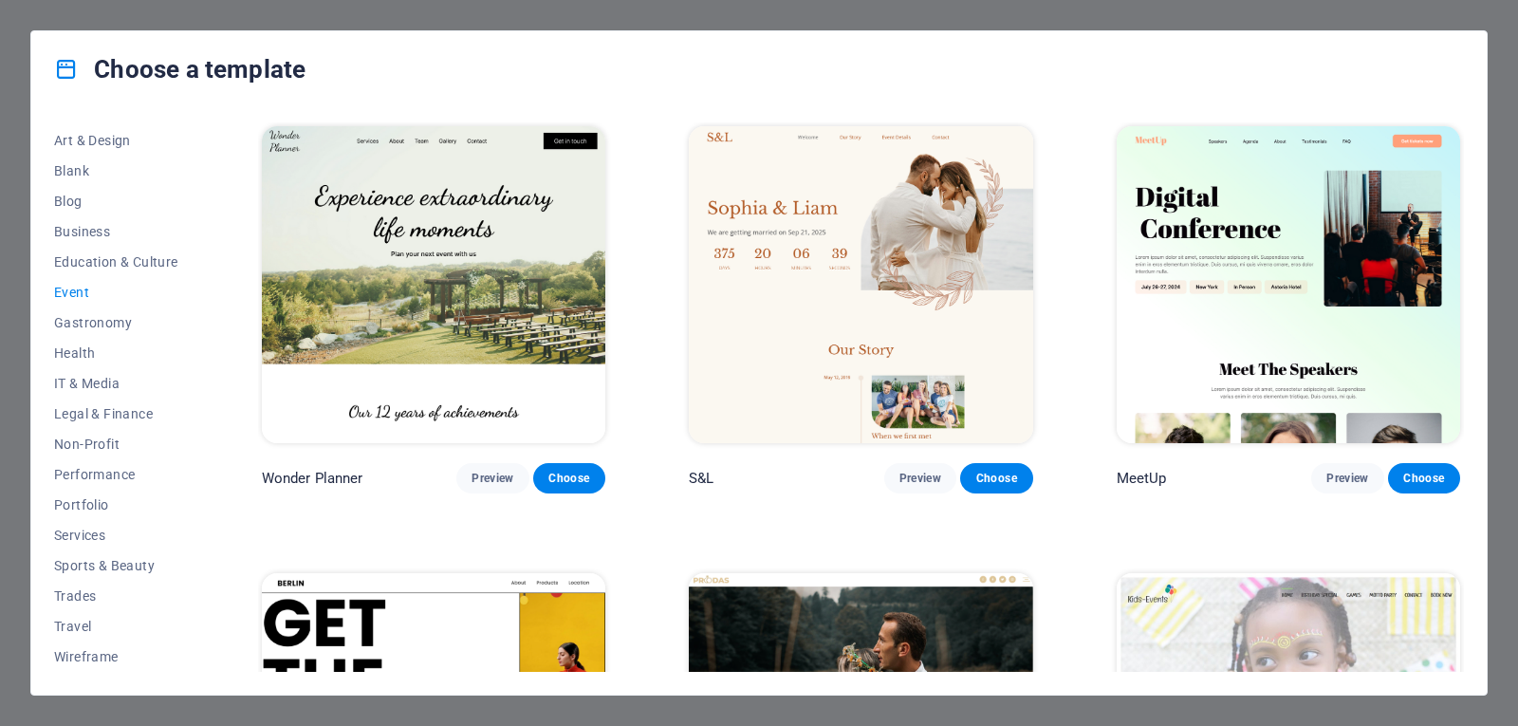
drag, startPoint x: 1464, startPoint y: 262, endPoint x: 1461, endPoint y: 277, distance: 15.4
click at [1461, 277] on div "All Templates My Templates New Trending Landingpage Multipager Onepager Art & D…" at bounding box center [758, 400] width 1455 height 587
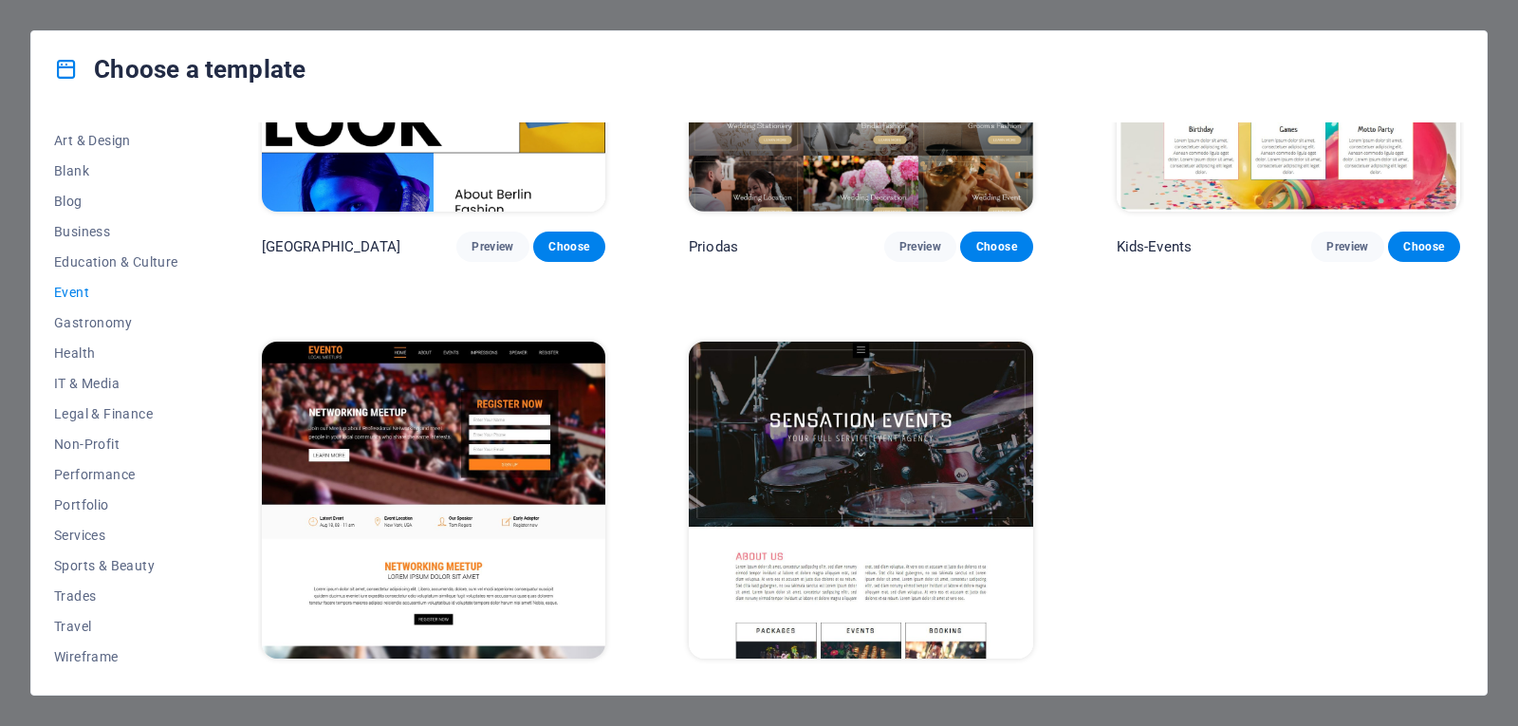
scroll to position [709, 0]
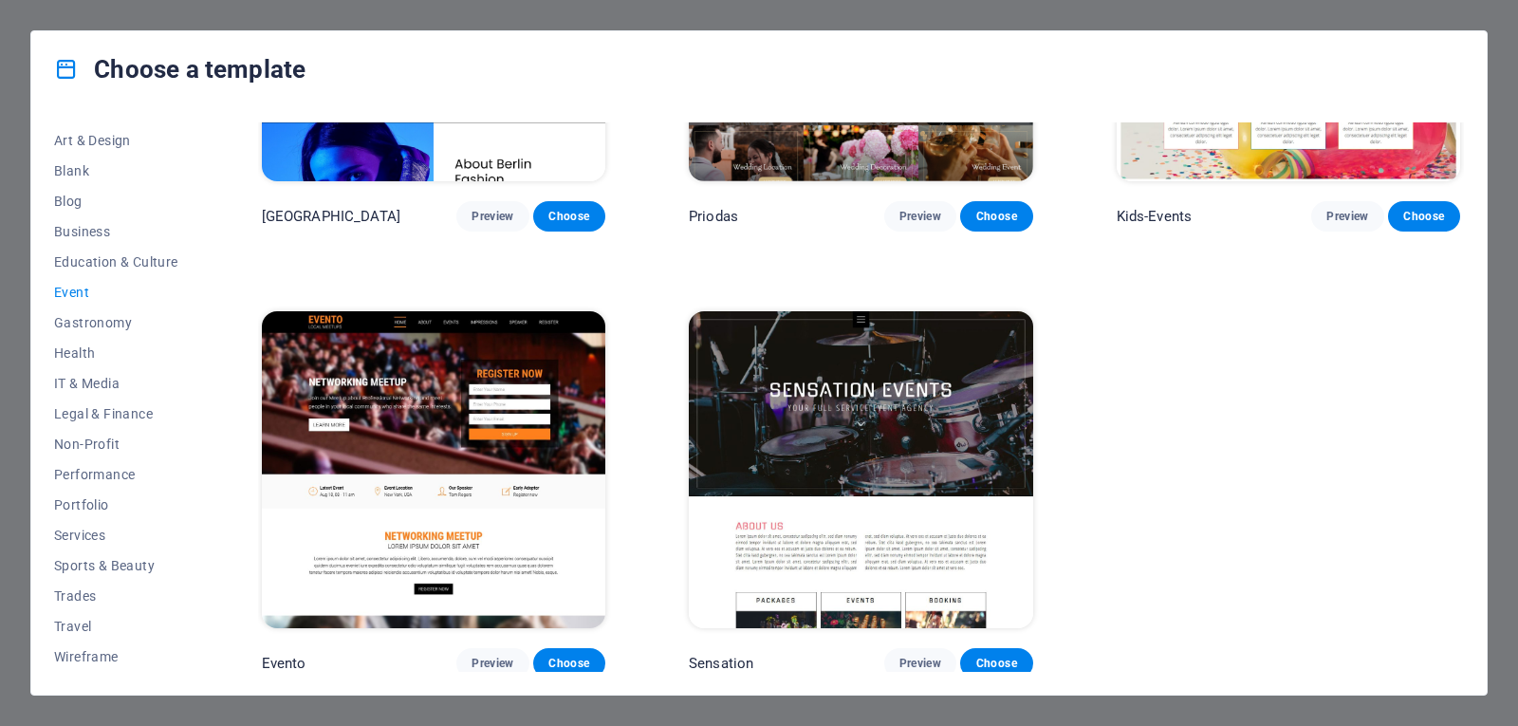
drag, startPoint x: 1457, startPoint y: 616, endPoint x: 1457, endPoint y: 631, distance: 15.2
click at [1457, 631] on div "Wonder Planner Preview Choose S&L Preview Choose MeetUp Preview Choose [GEOGRAP…" at bounding box center [861, 46] width 1206 height 1265
drag, startPoint x: 197, startPoint y: 300, endPoint x: 198, endPoint y: 285, distance: 15.2
click at [198, 285] on div "All Templates My Templates New Trending Landingpage Multipager Onepager Art & D…" at bounding box center [127, 396] width 147 height 549
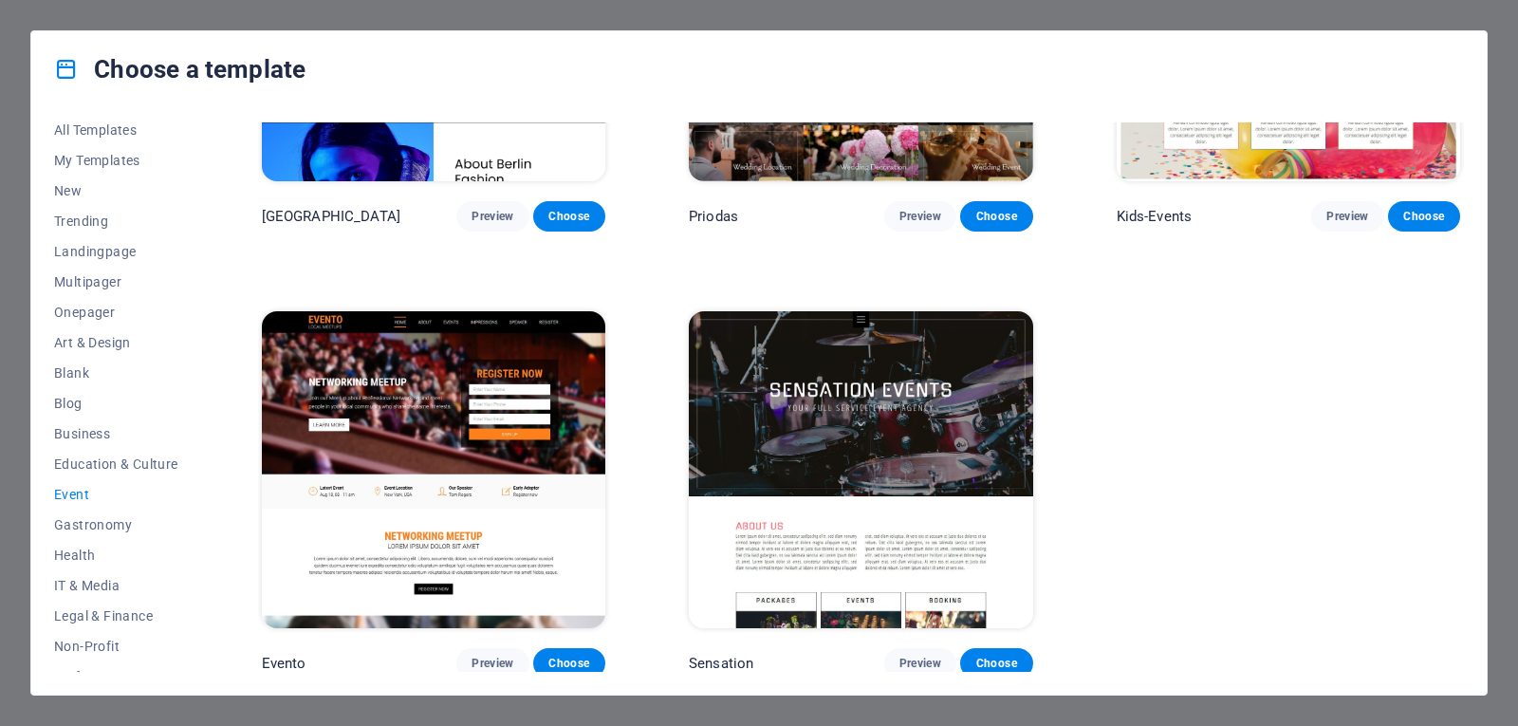
scroll to position [0, 0]
click at [83, 227] on span "Trending" at bounding box center [116, 228] width 124 height 15
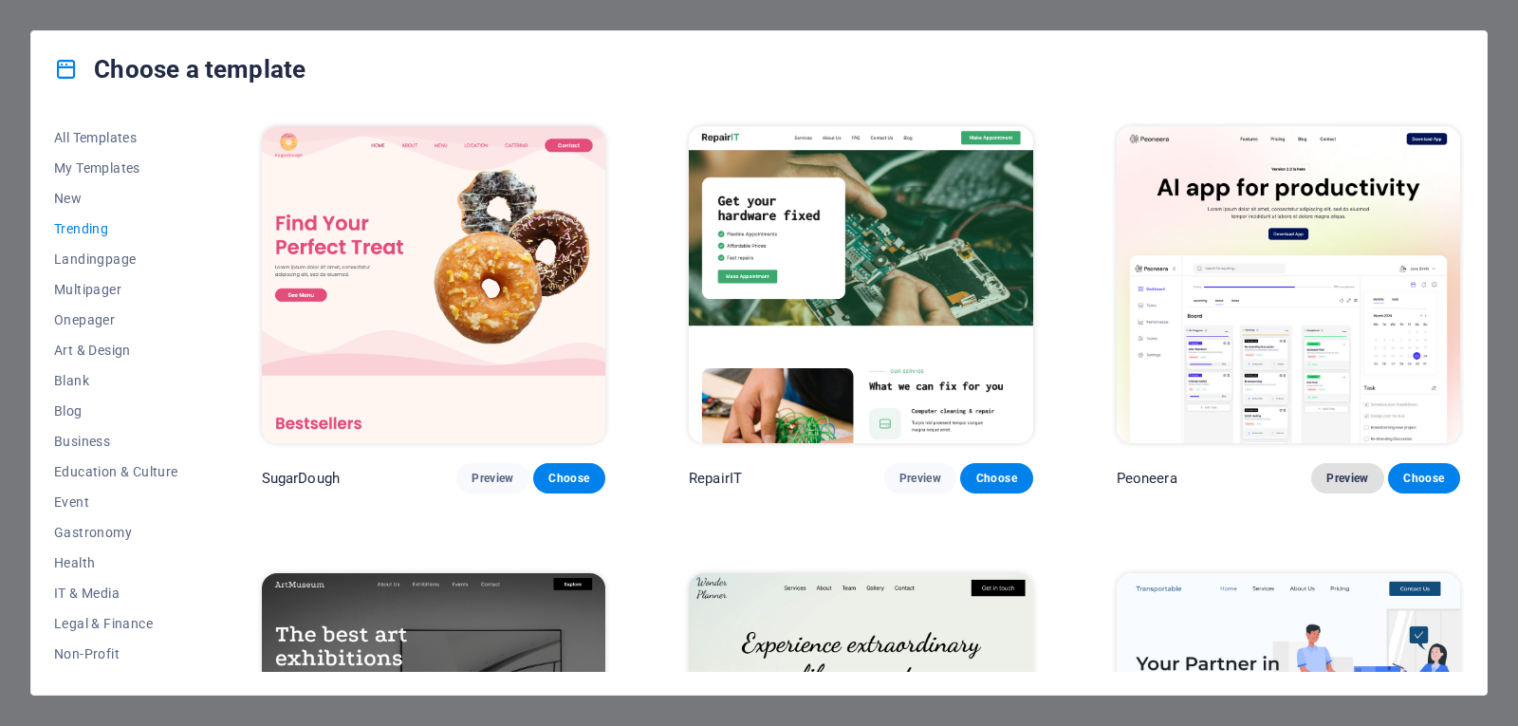
click at [1341, 473] on span "Preview" at bounding box center [1347, 478] width 42 height 15
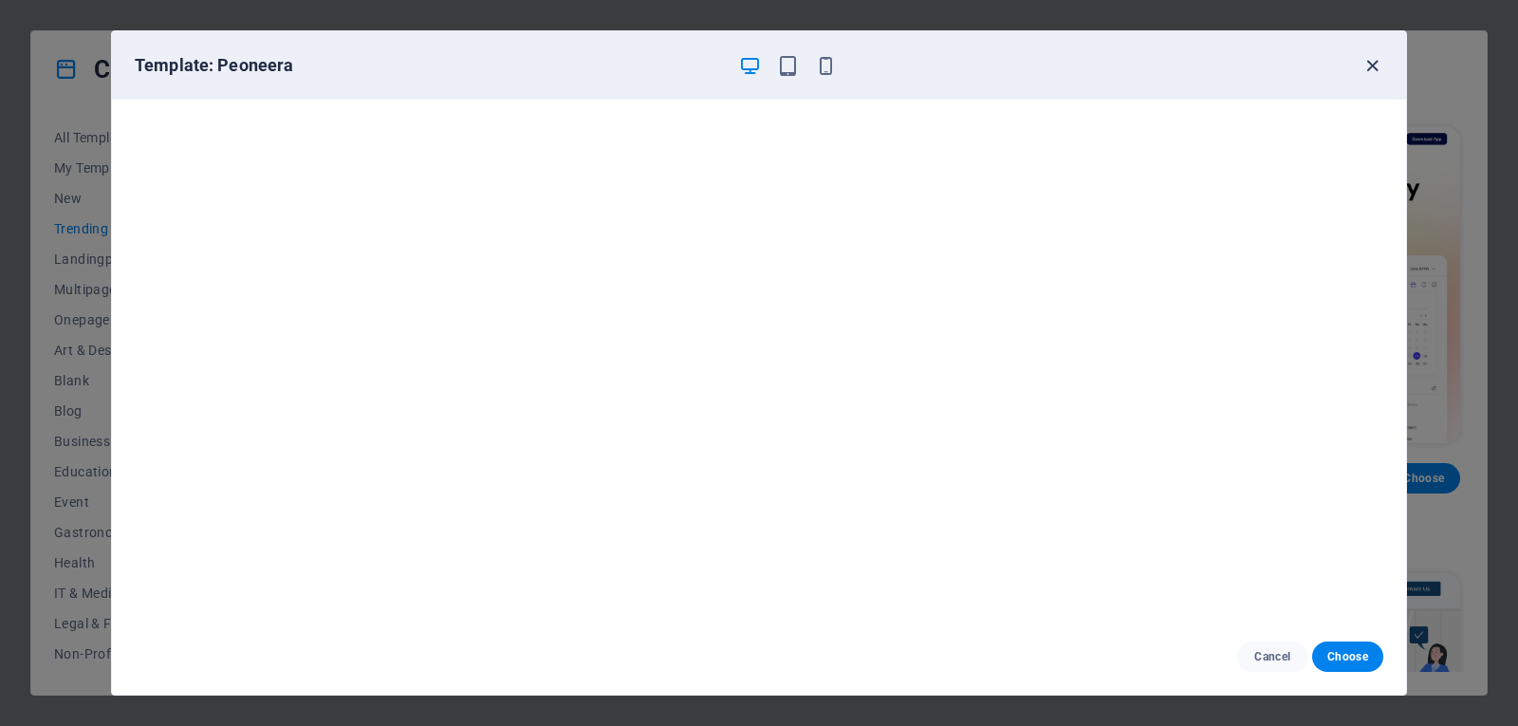
click at [1373, 66] on icon "button" at bounding box center [1372, 66] width 22 height 22
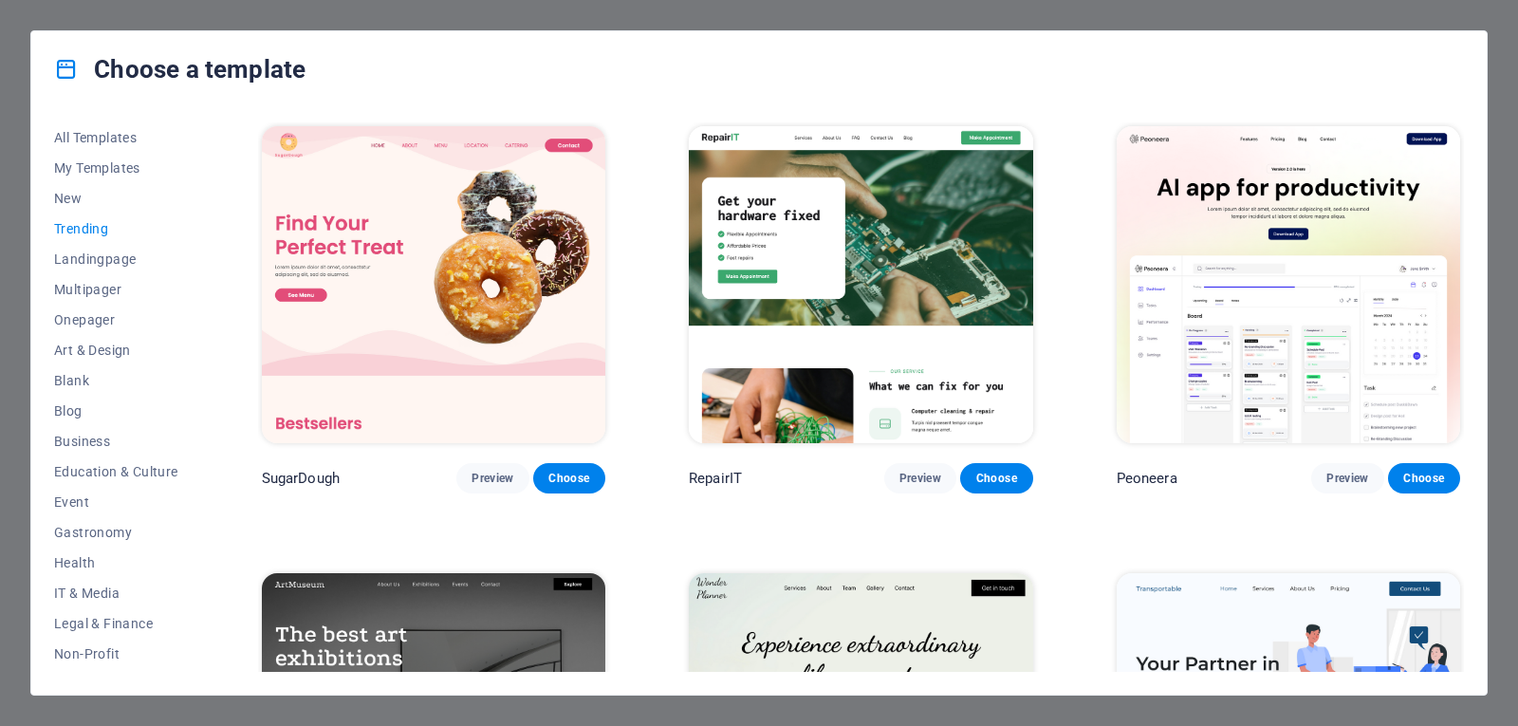
drag, startPoint x: 1464, startPoint y: 172, endPoint x: 1463, endPoint y: 194, distance: 21.8
click at [1463, 194] on div "All Templates My Templates New Trending Landingpage Multipager Onepager Art & D…" at bounding box center [758, 400] width 1455 height 587
click at [119, 265] on span "Landingpage" at bounding box center [116, 258] width 124 height 15
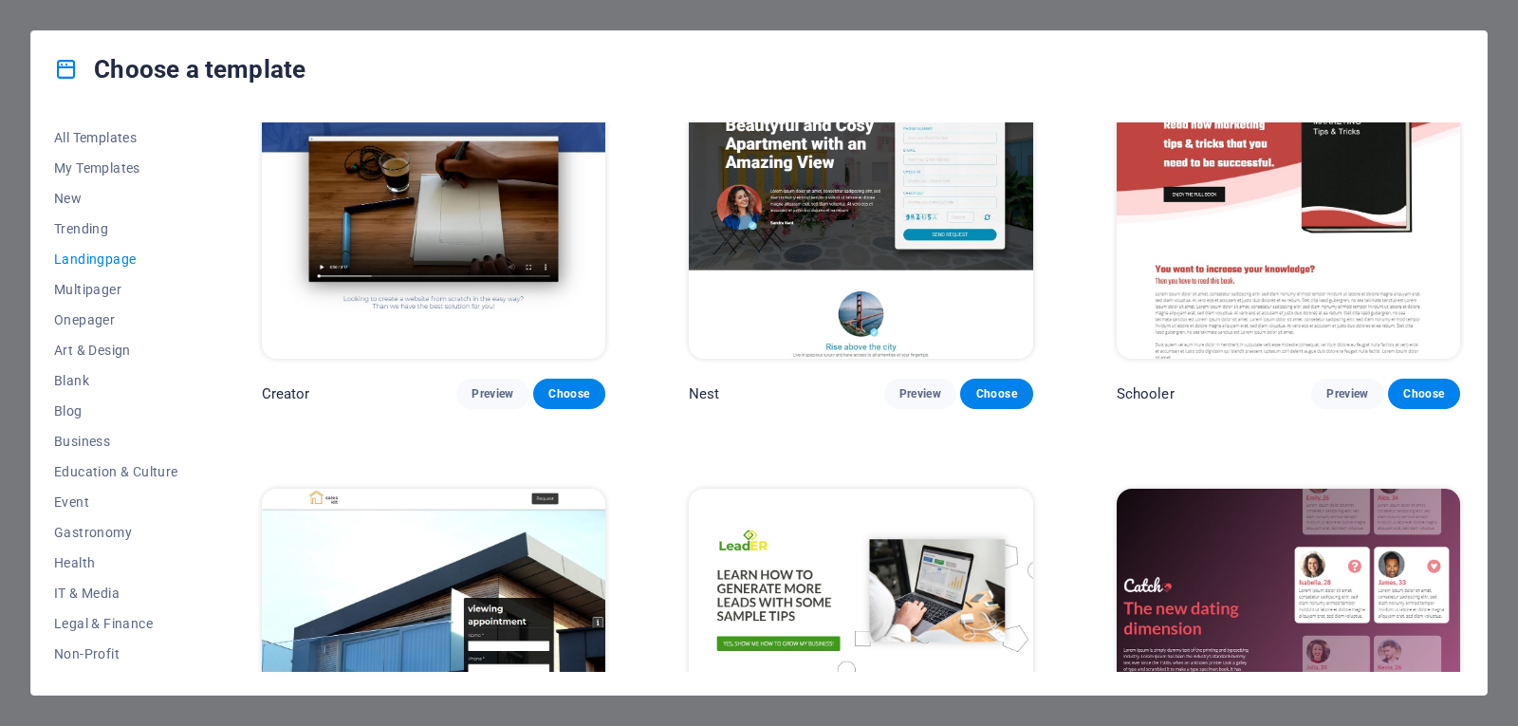
scroll to position [2440, 0]
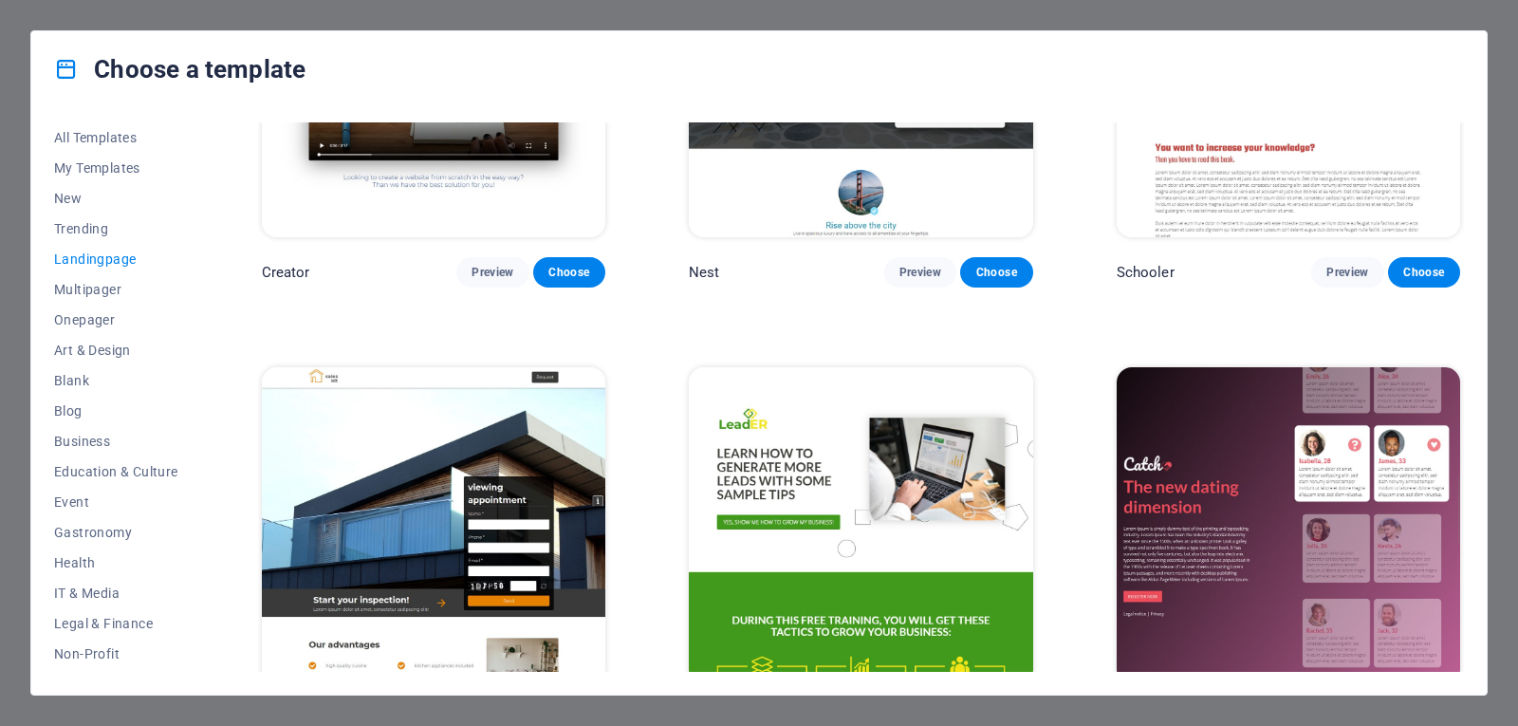
drag, startPoint x: 1517, startPoint y: 521, endPoint x: 1517, endPoint y: 561, distance: 39.8
click at [1517, 561] on div "Choose a template All Templates My Templates New Trending Landingpage Multipage…" at bounding box center [759, 363] width 1518 height 726
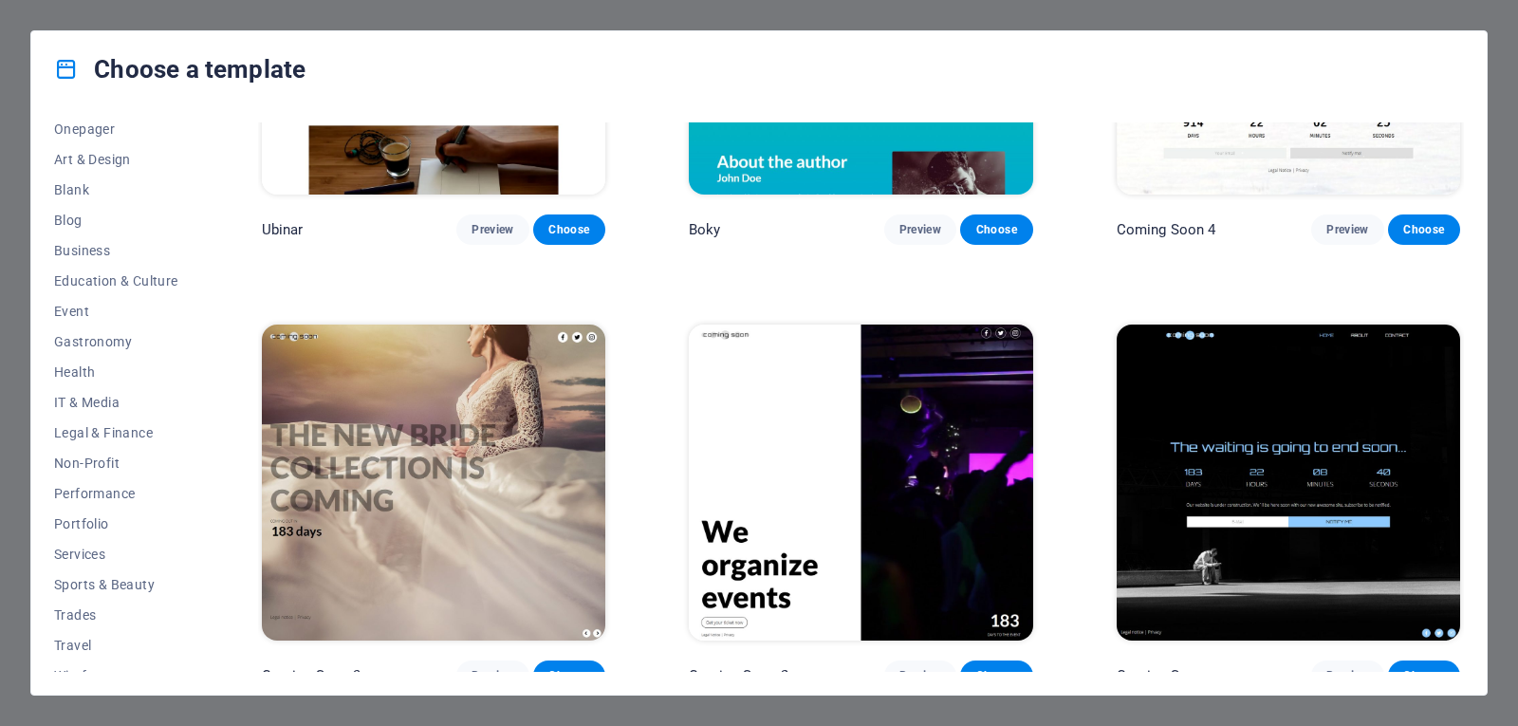
scroll to position [210, 0]
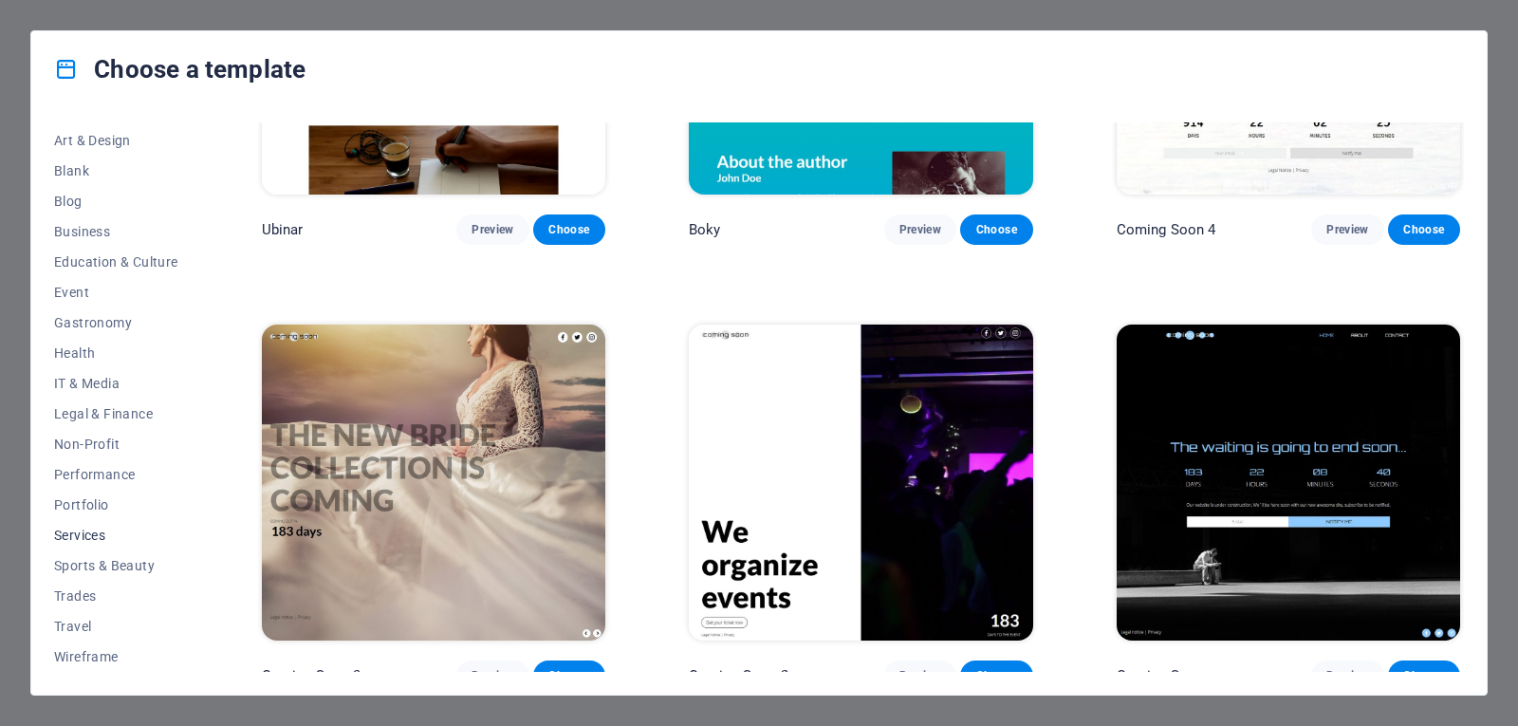
click at [72, 537] on span "Services" at bounding box center [116, 534] width 124 height 15
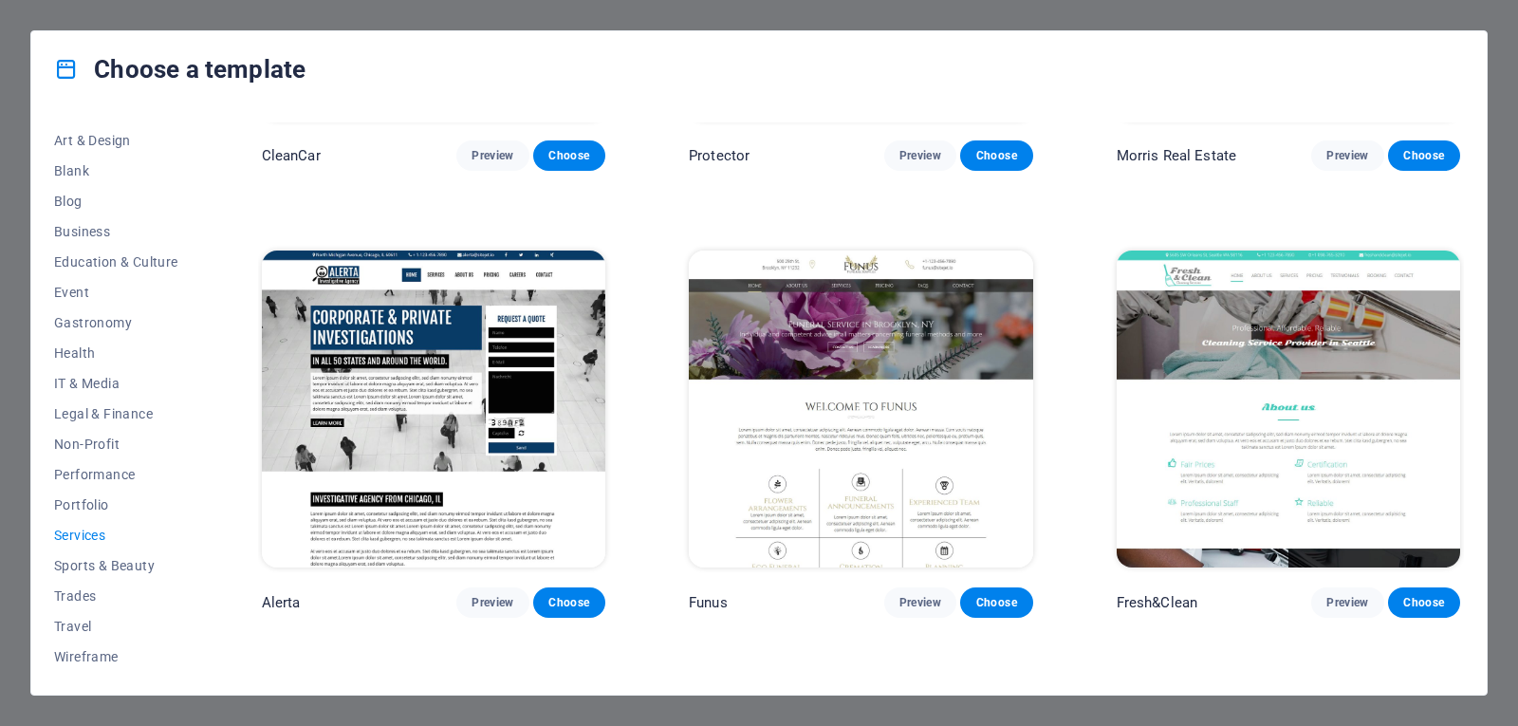
scroll to position [2121, 0]
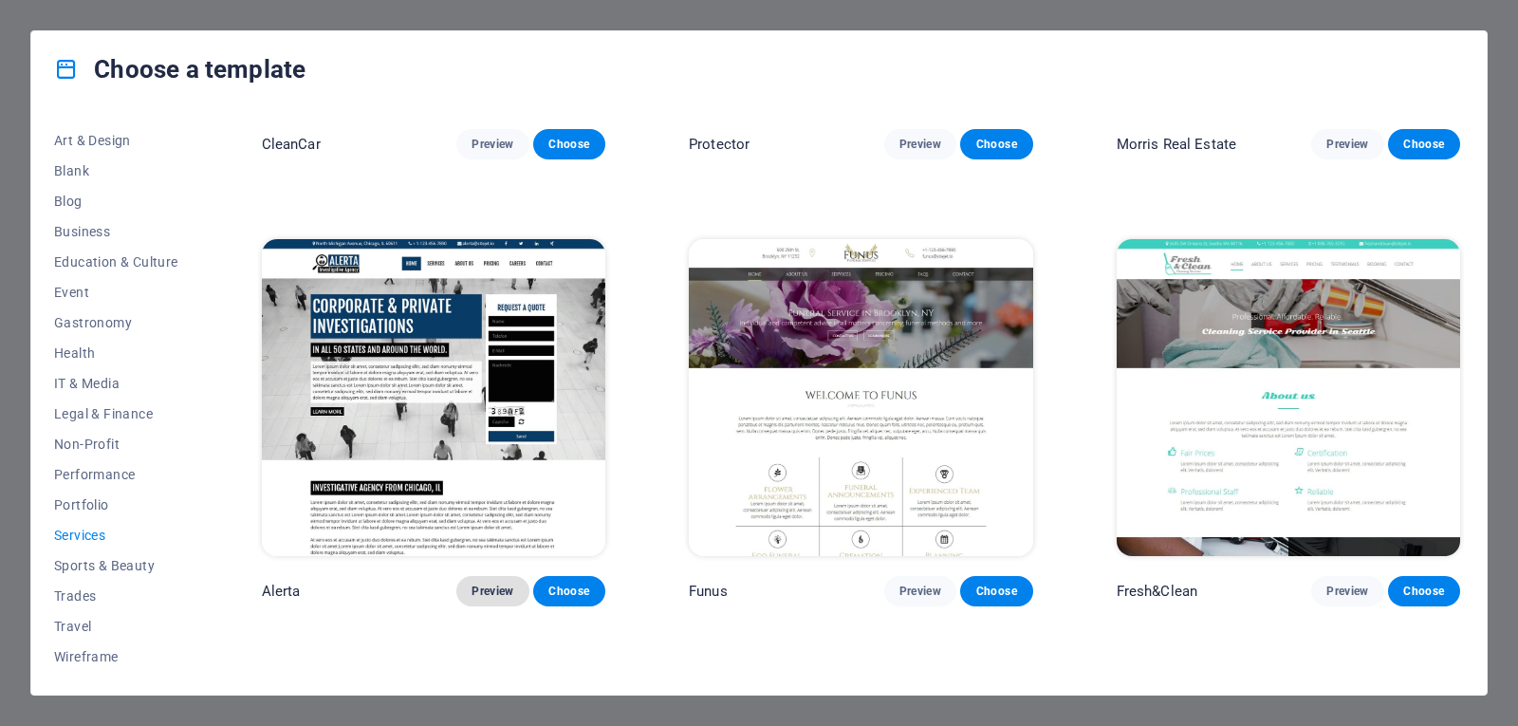
click at [492, 583] on span "Preview" at bounding box center [492, 590] width 42 height 15
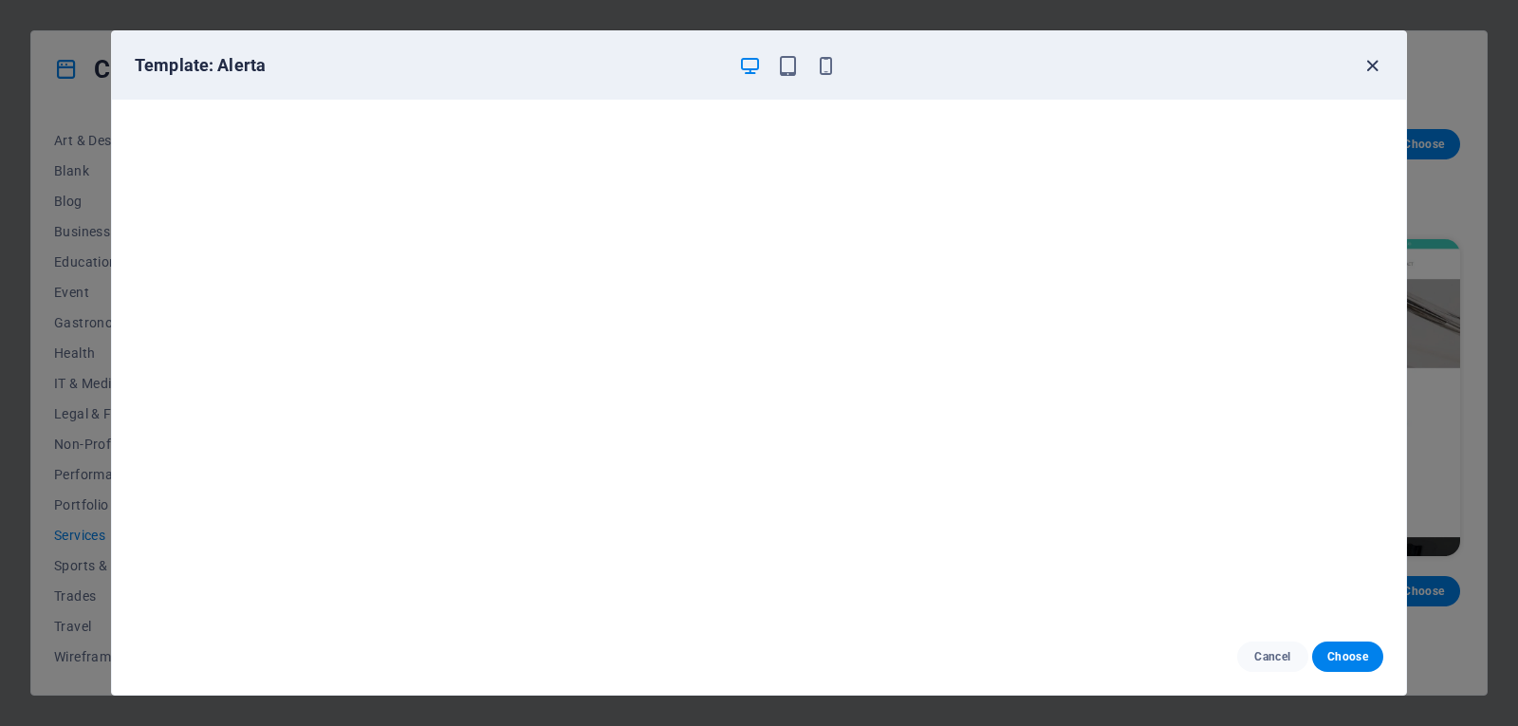
click at [1376, 66] on icon "button" at bounding box center [1372, 66] width 22 height 22
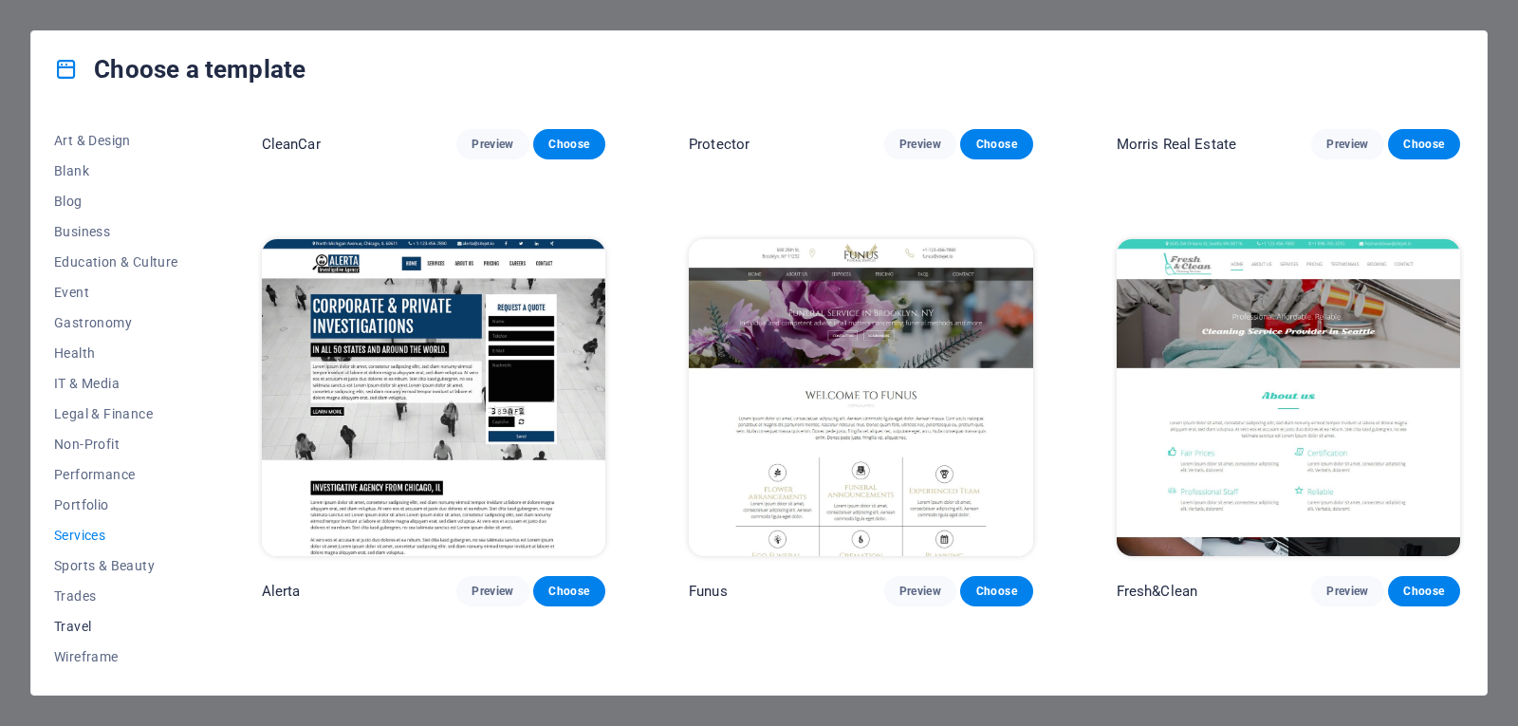
click at [78, 622] on span "Travel" at bounding box center [116, 625] width 124 height 15
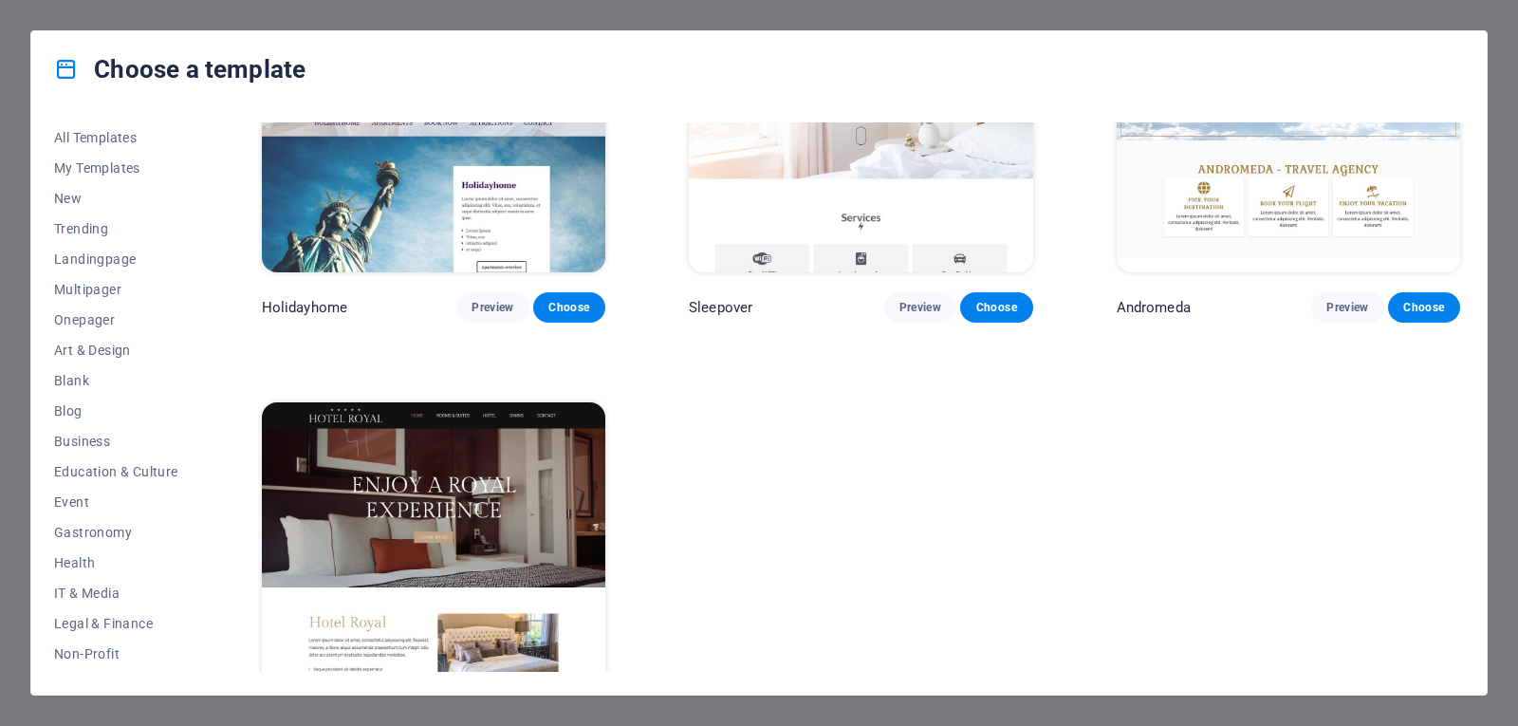
scroll to position [709, 0]
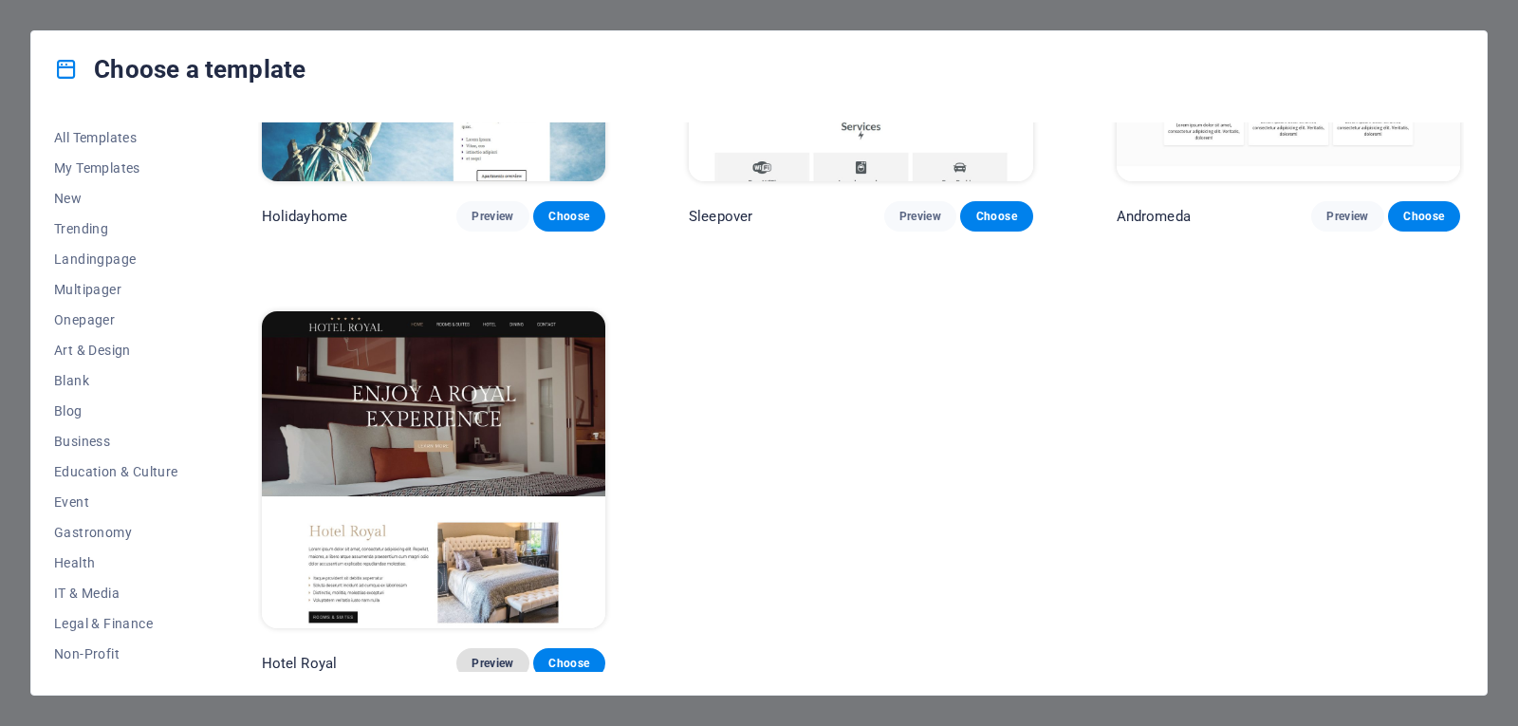
click at [480, 655] on span "Preview" at bounding box center [492, 662] width 42 height 15
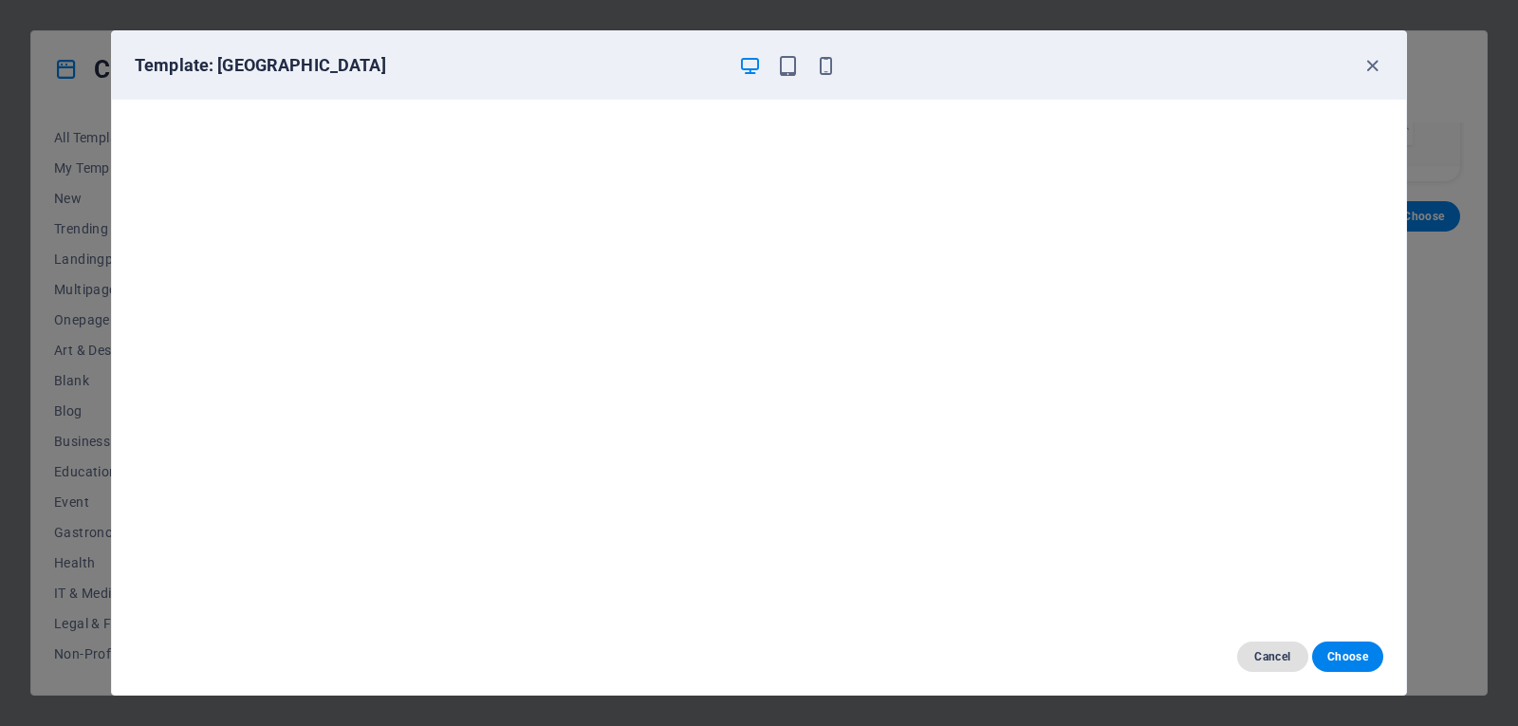
click at [1269, 656] on span "Cancel" at bounding box center [1272, 656] width 41 height 15
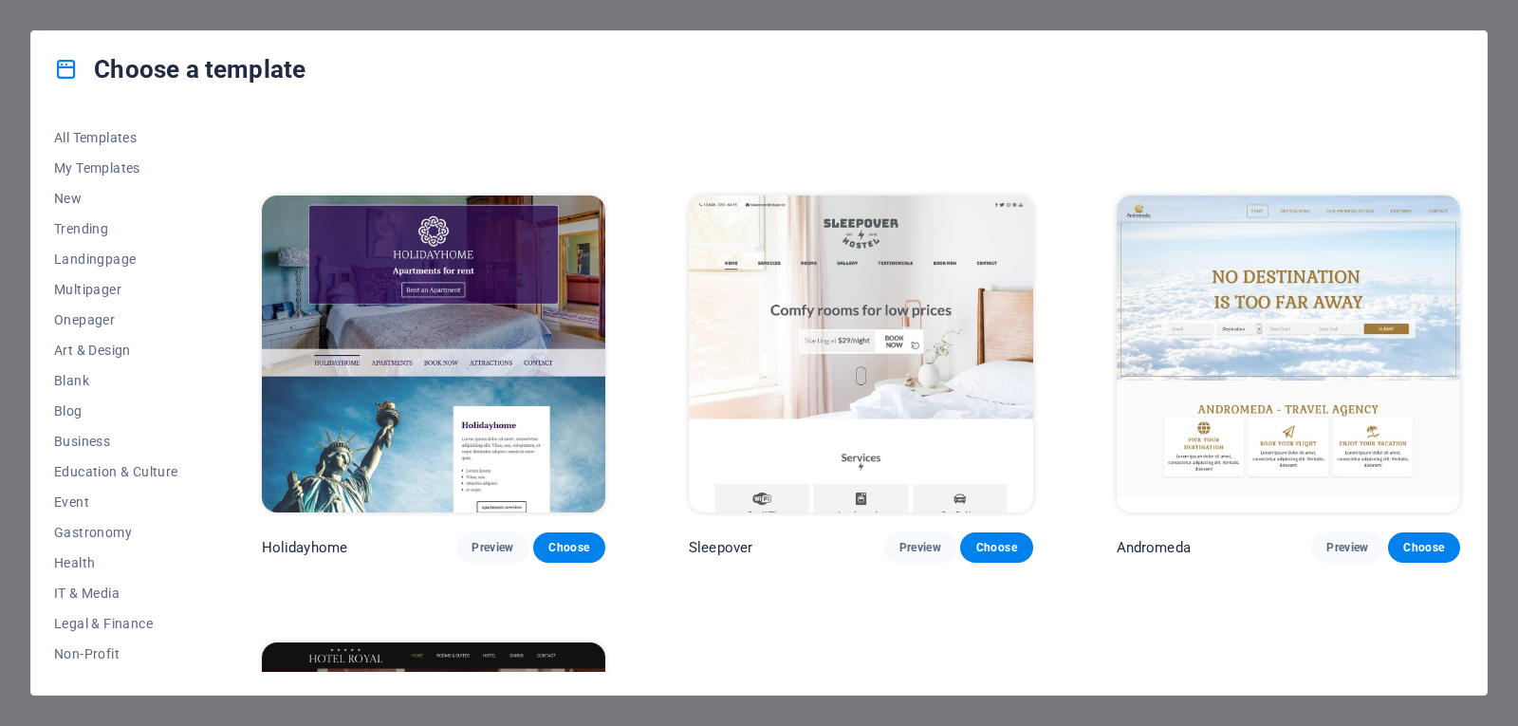
scroll to position [374, 0]
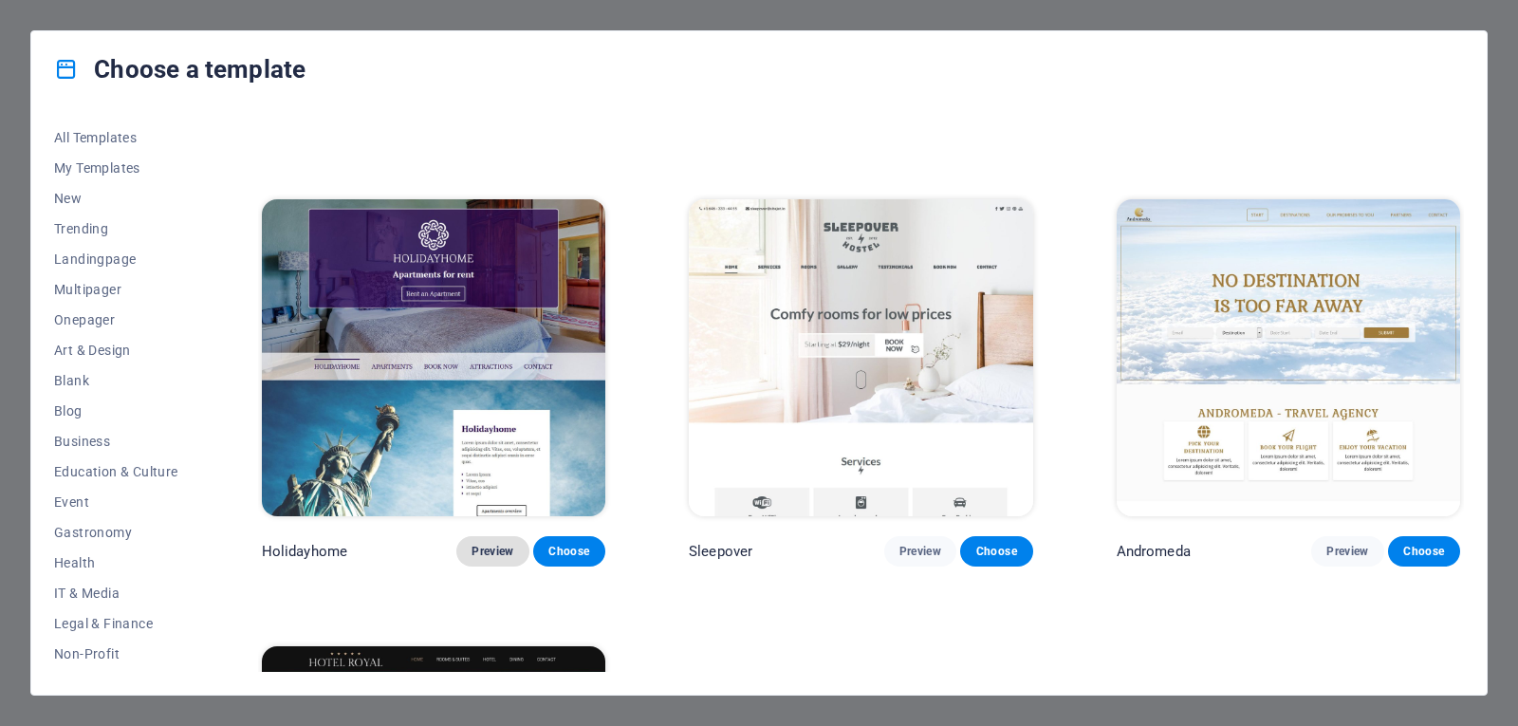
click at [492, 546] on span "Preview" at bounding box center [492, 551] width 42 height 15
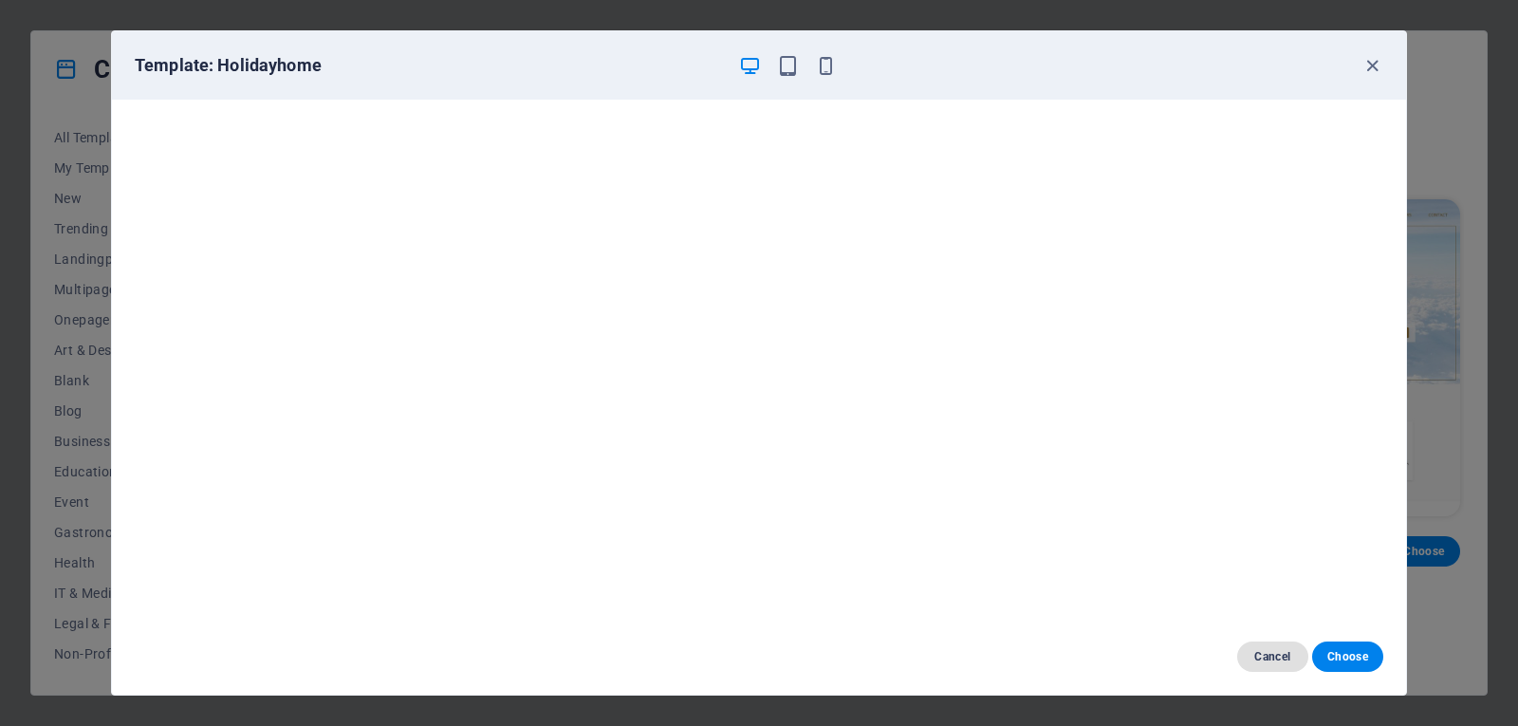
click at [1265, 659] on span "Cancel" at bounding box center [1272, 656] width 41 height 15
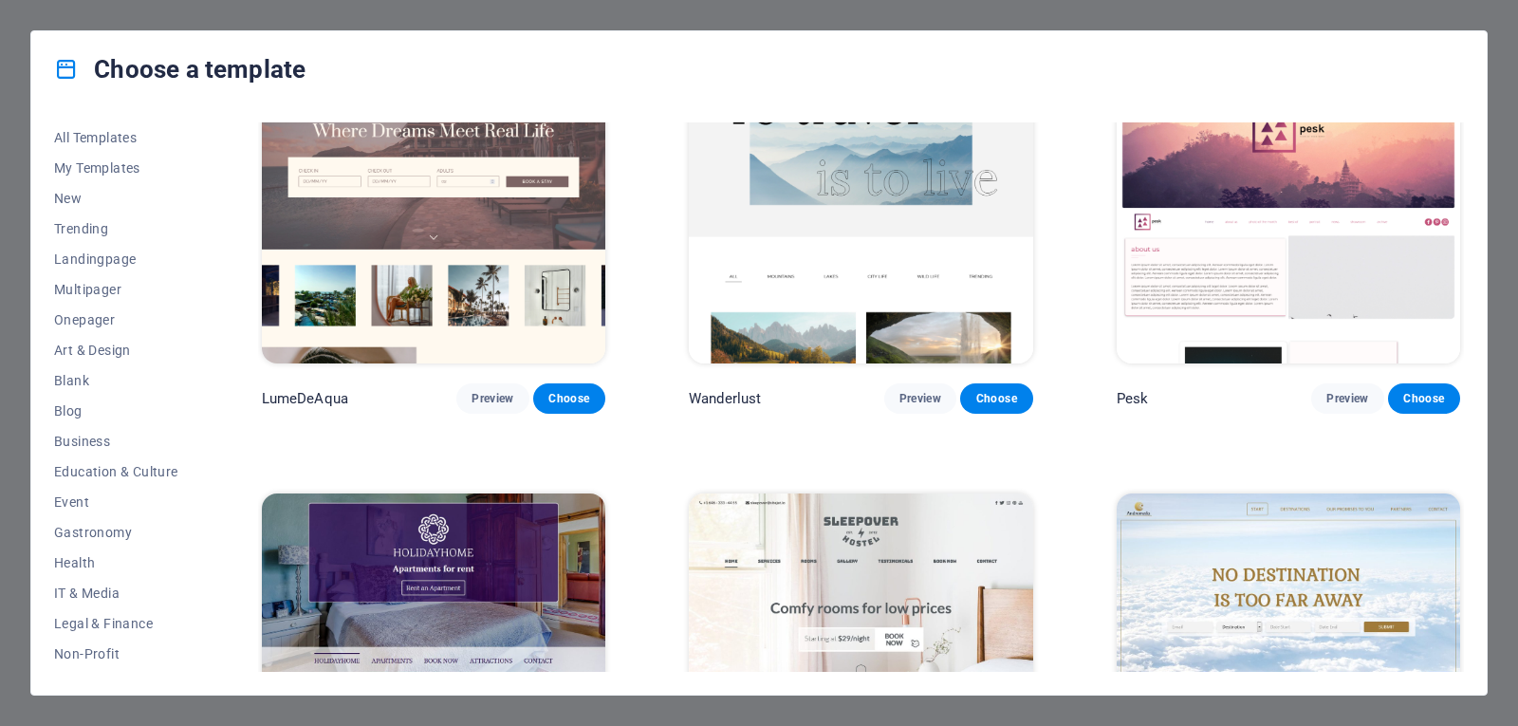
scroll to position [0, 0]
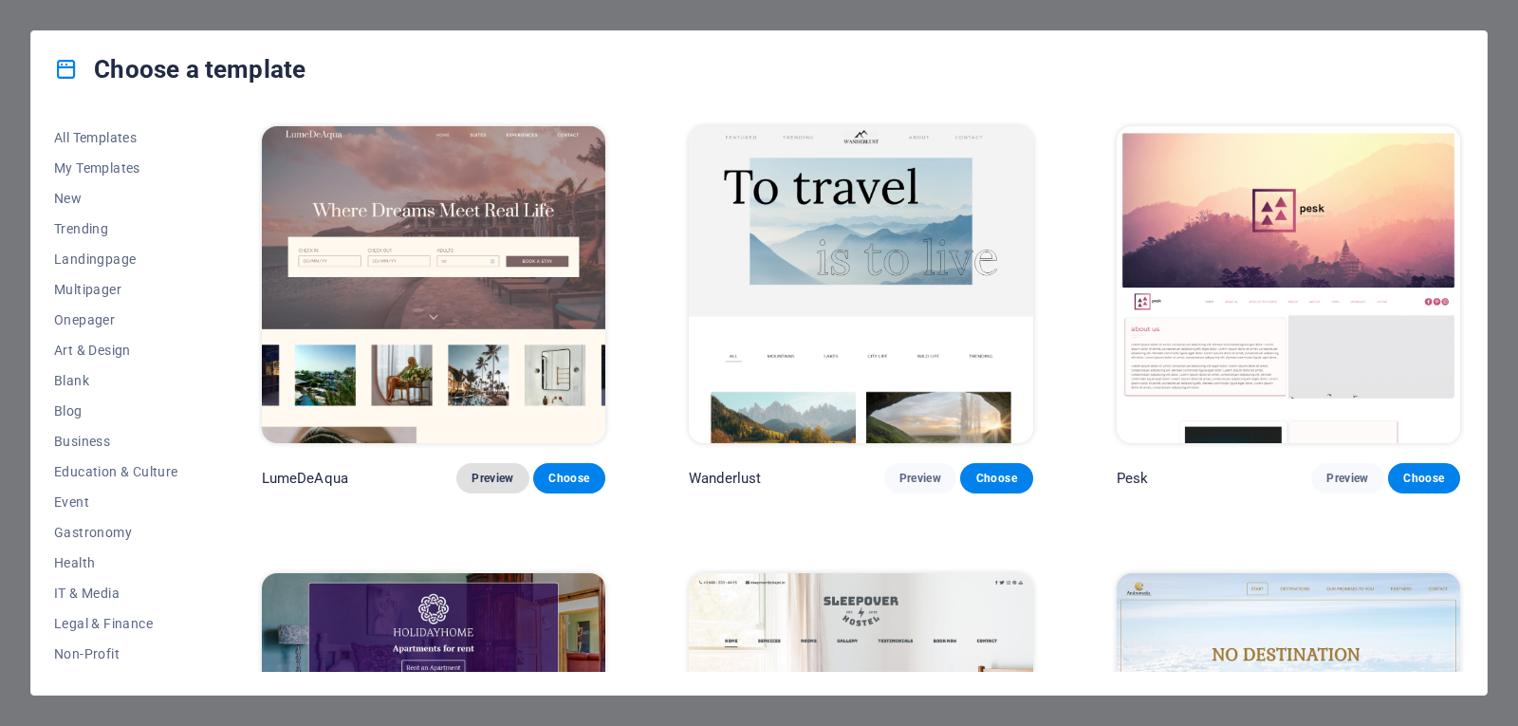
click at [484, 479] on span "Preview" at bounding box center [492, 478] width 42 height 15
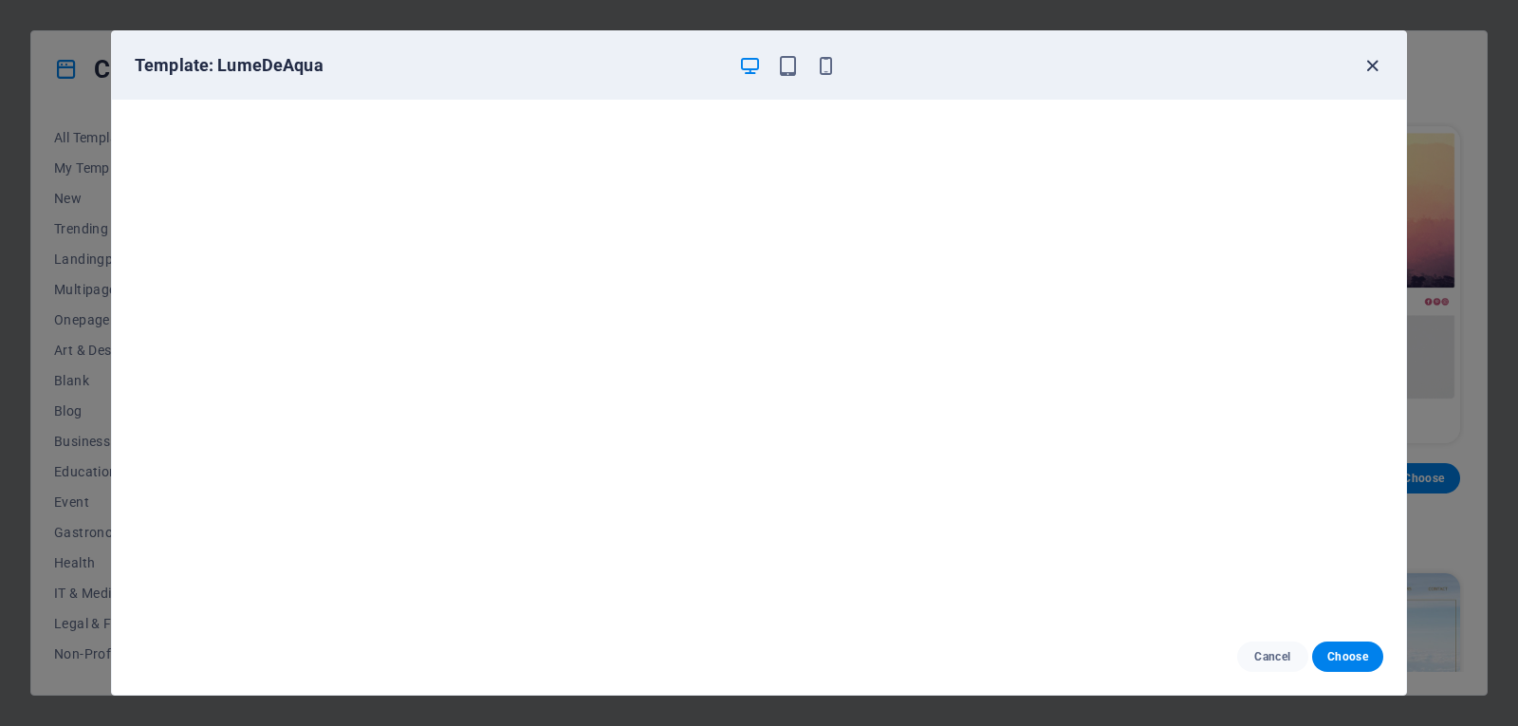
click at [1371, 62] on icon "button" at bounding box center [1372, 66] width 22 height 22
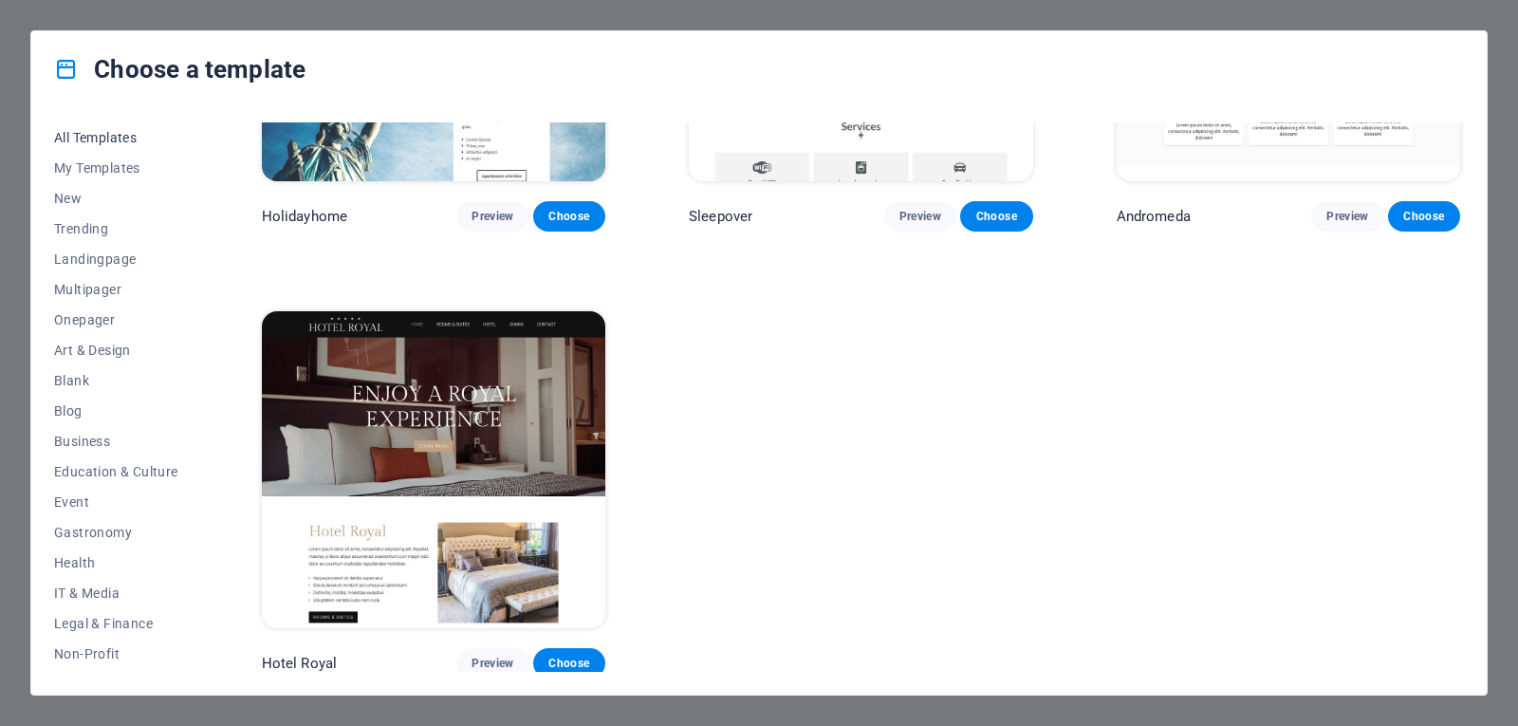
click at [92, 137] on span "All Templates" at bounding box center [116, 137] width 124 height 15
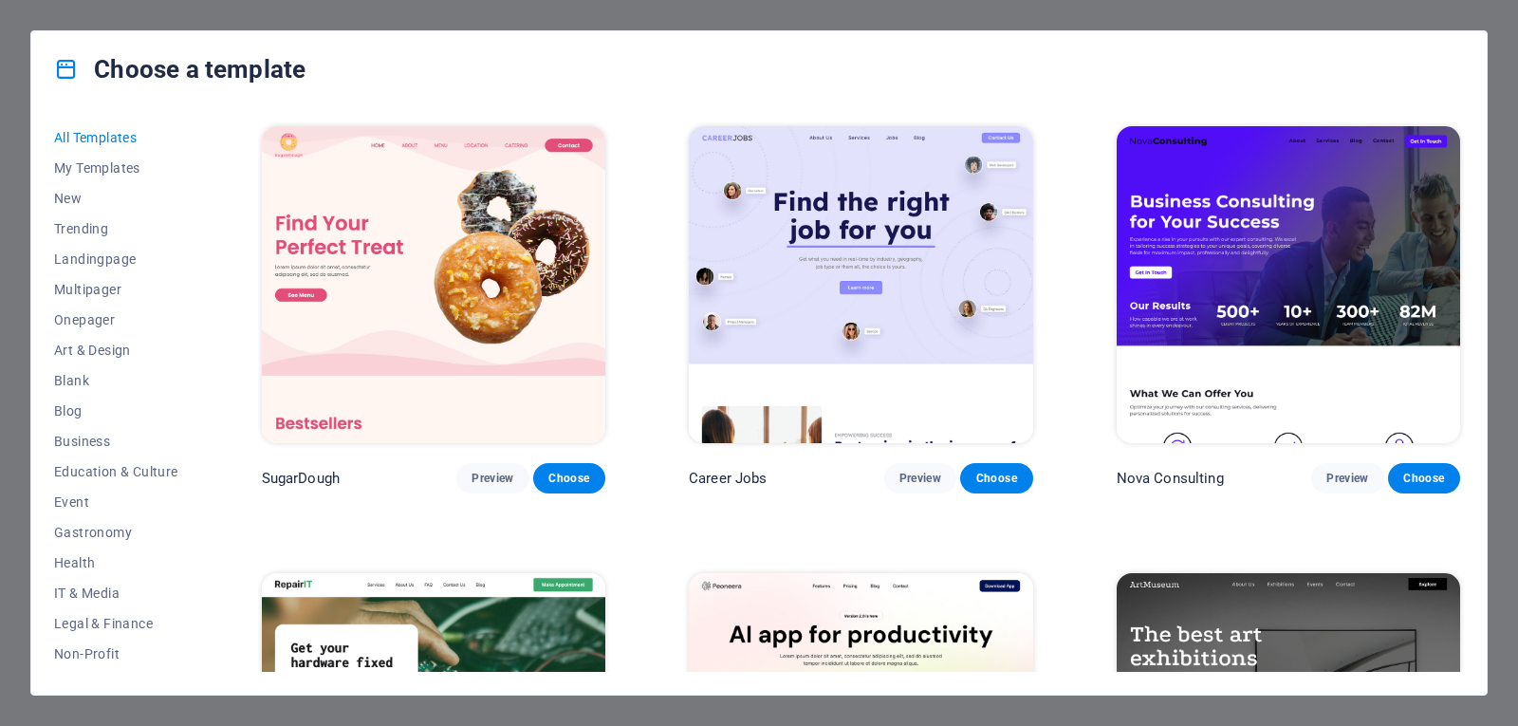
click at [1469, 673] on div "All Templates My Templates New Trending Landingpage Multipager Onepager Art & D…" at bounding box center [758, 400] width 1455 height 587
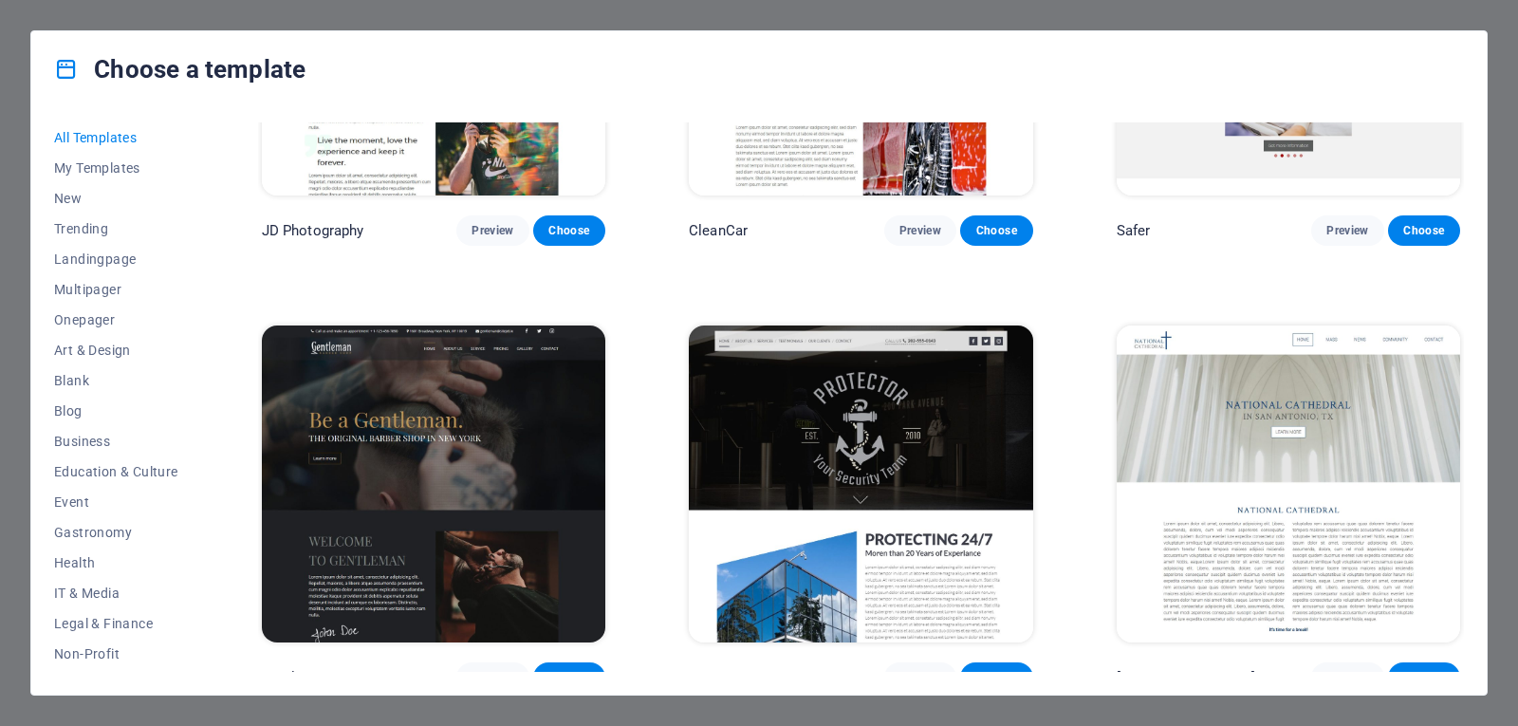
scroll to position [8780, 0]
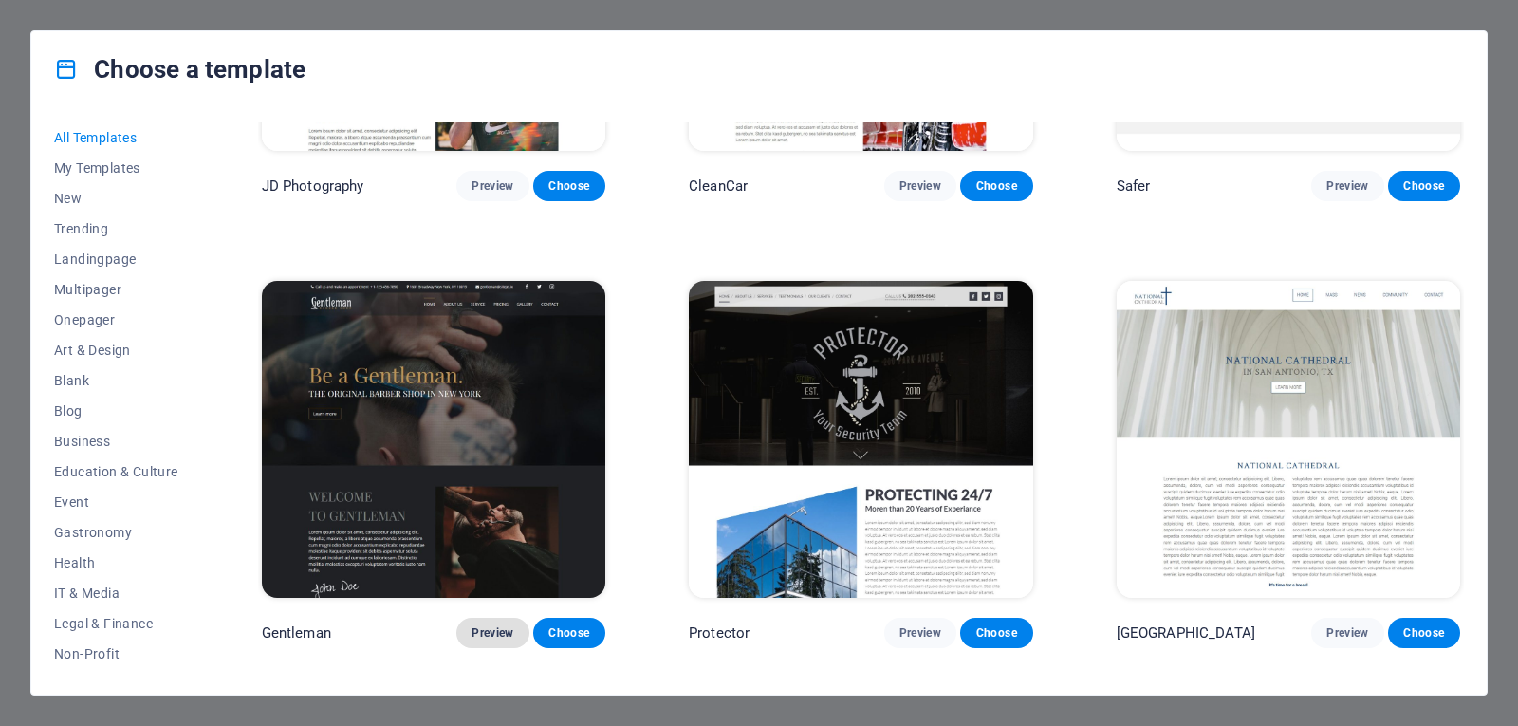
click at [502, 625] on span "Preview" at bounding box center [492, 632] width 42 height 15
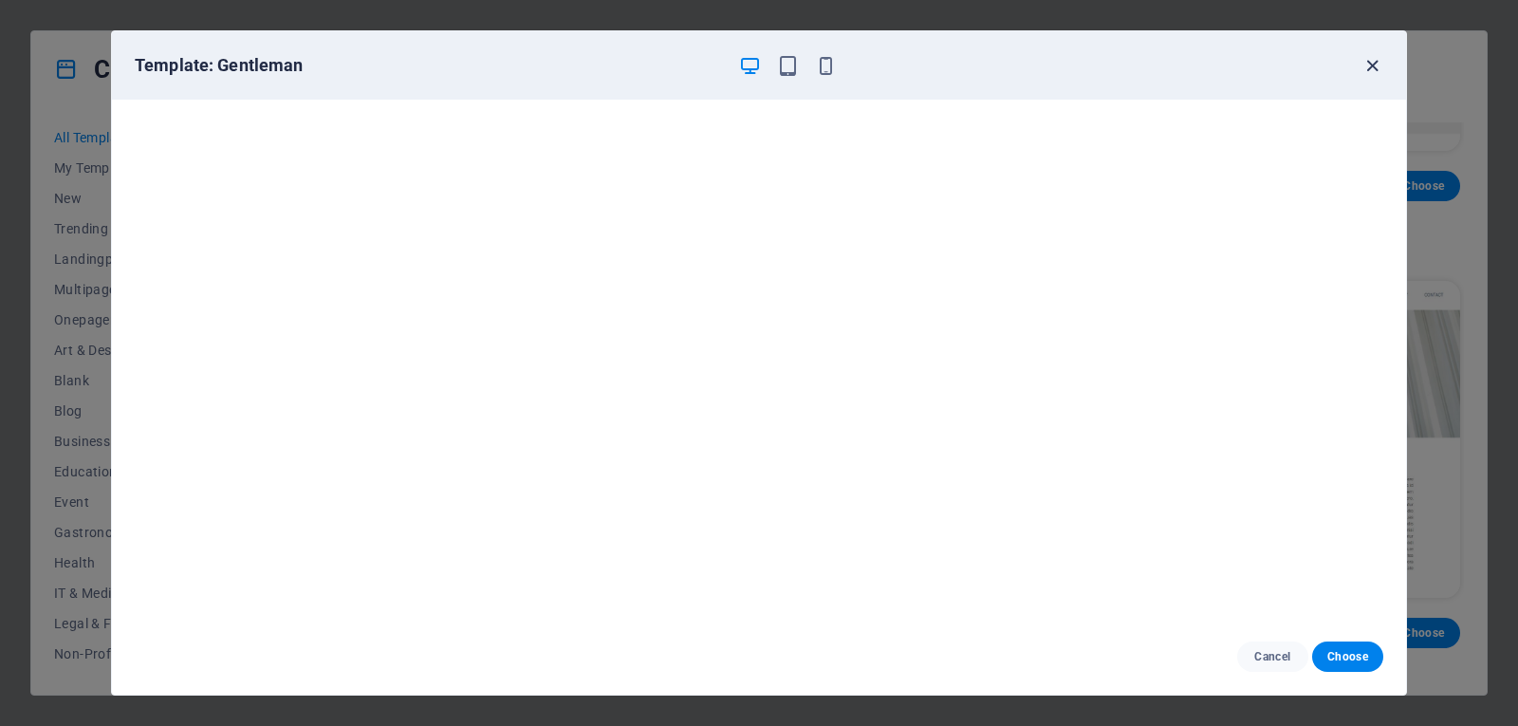
click at [1366, 68] on icon "button" at bounding box center [1372, 66] width 22 height 22
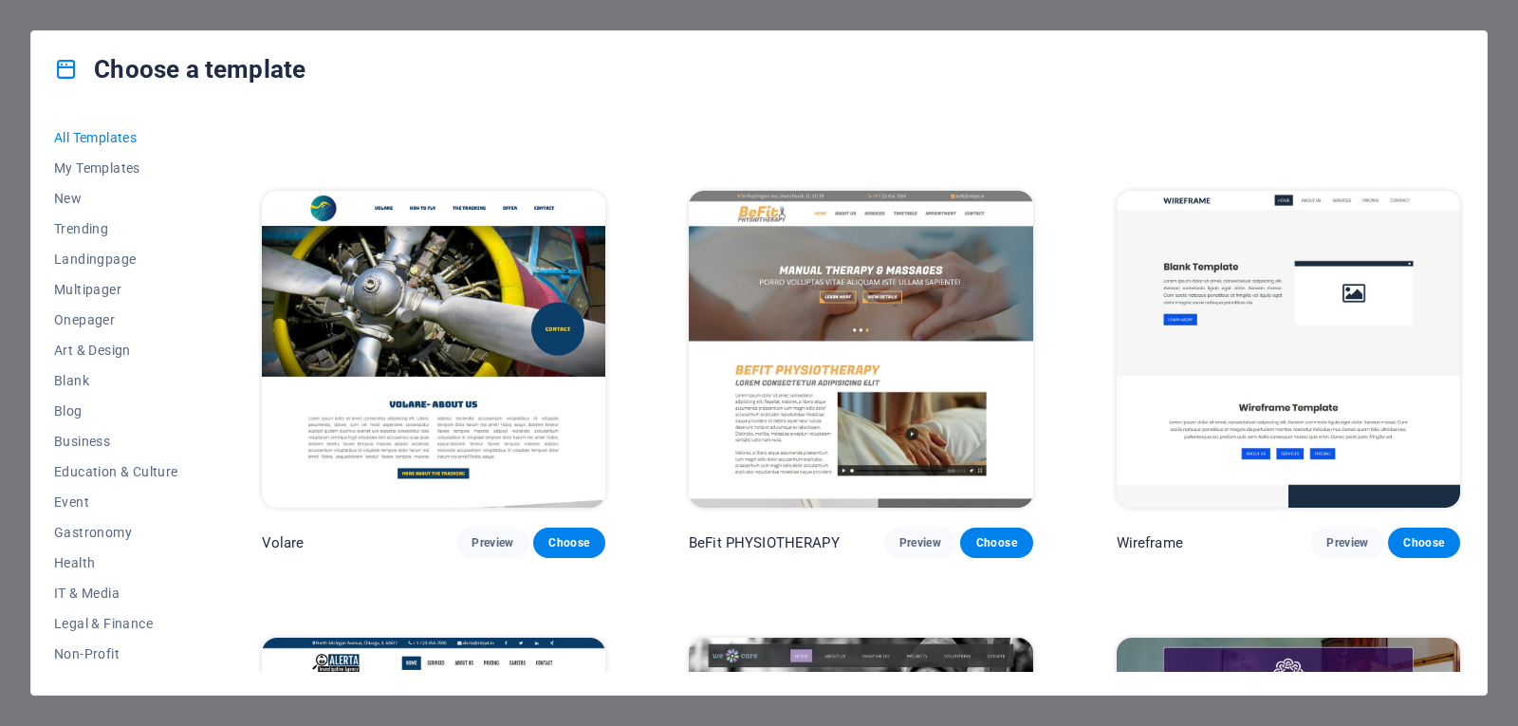
scroll to position [11190, 0]
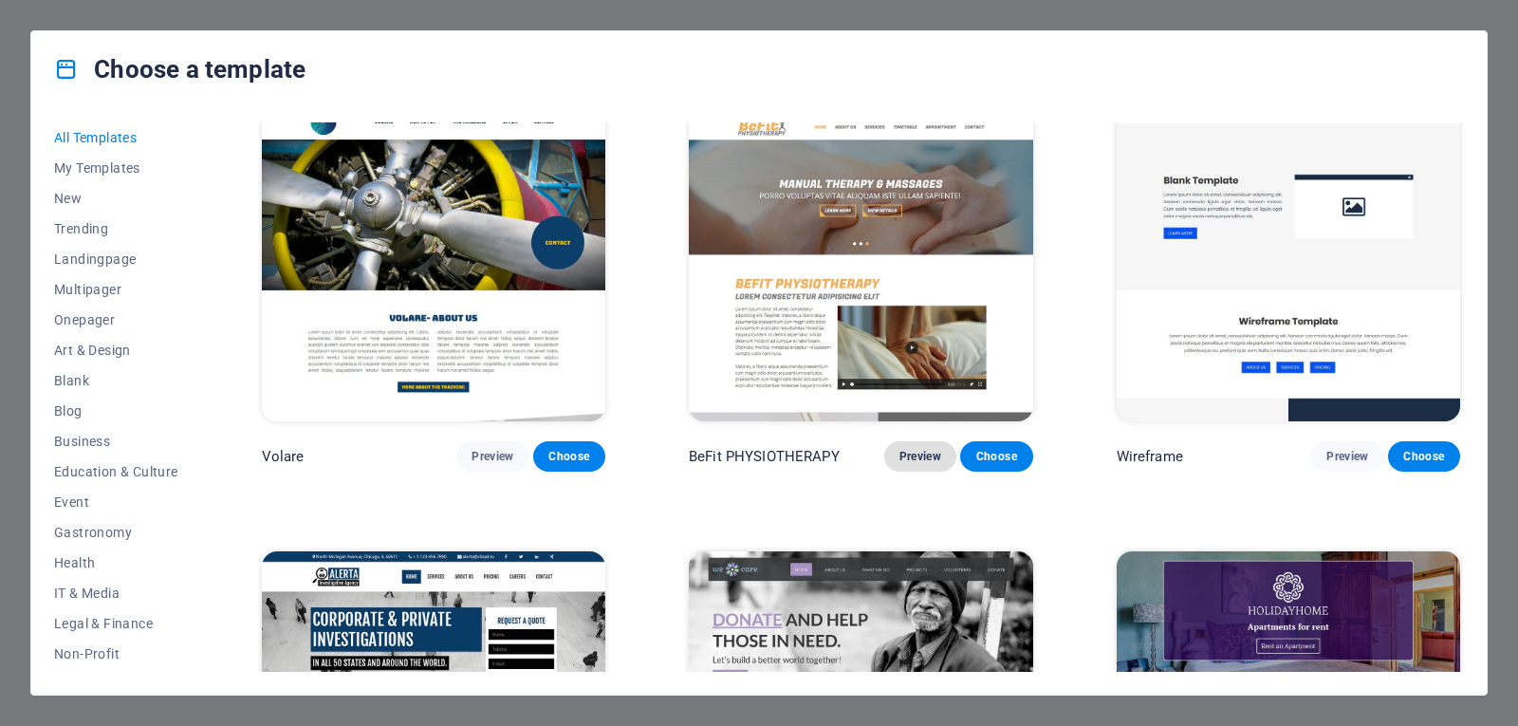
click at [919, 449] on span "Preview" at bounding box center [920, 456] width 42 height 15
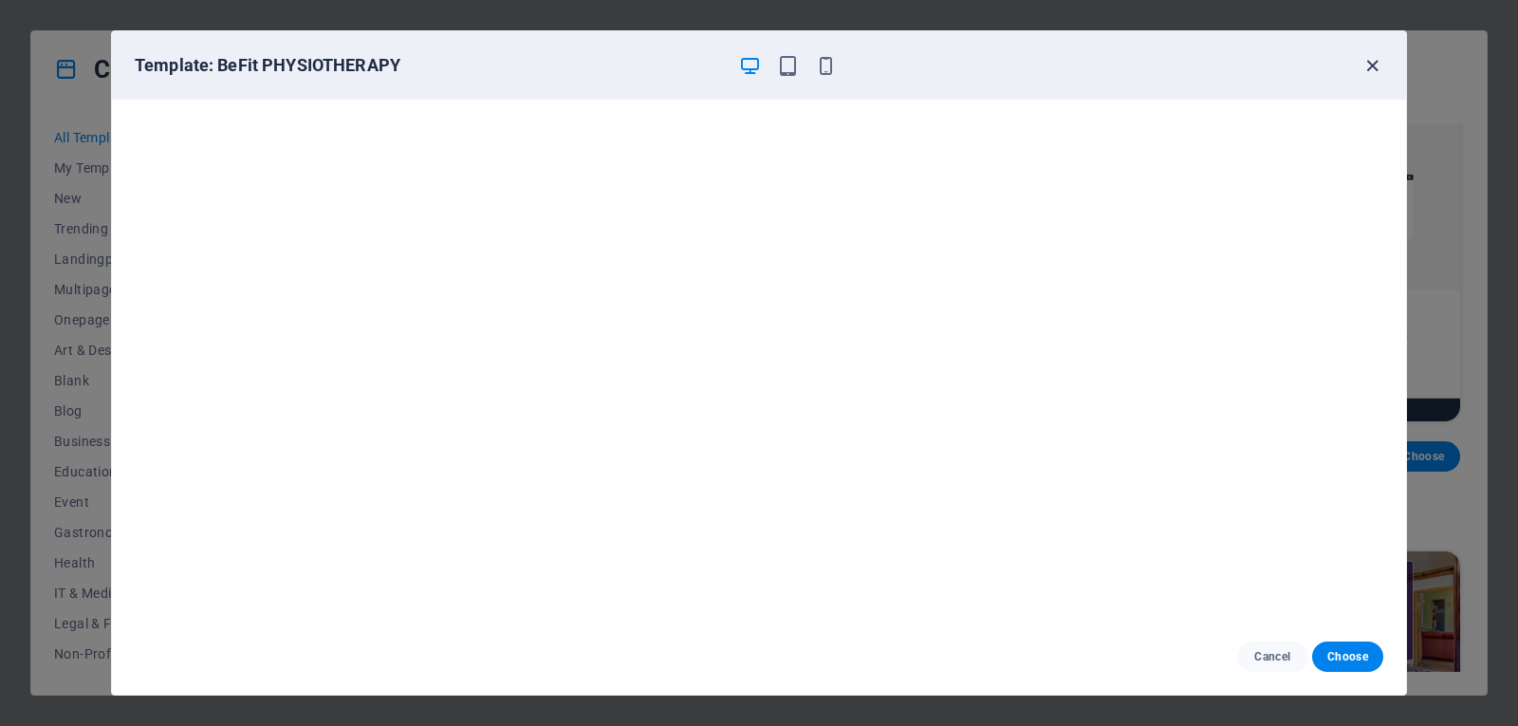
click at [1363, 60] on icon "button" at bounding box center [1372, 66] width 22 height 22
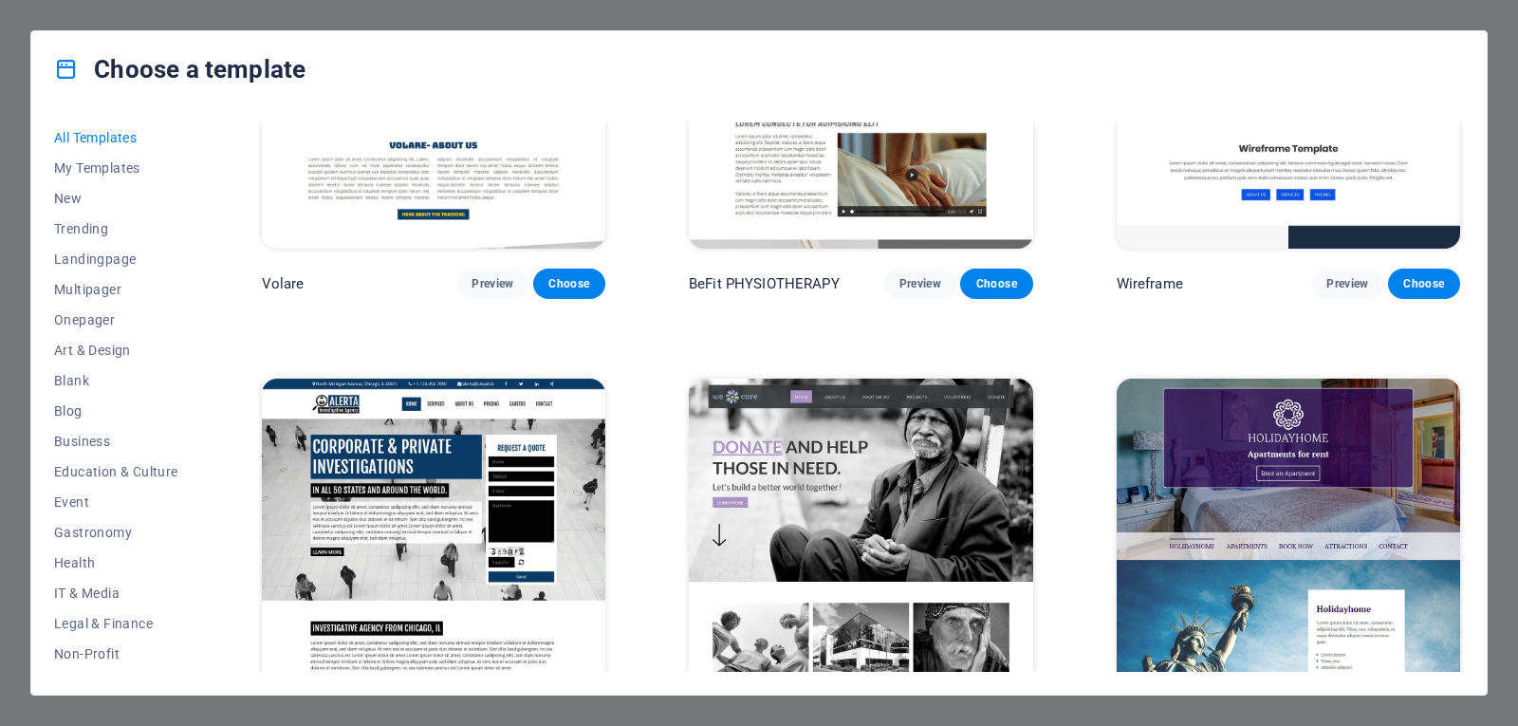
scroll to position [11448, 0]
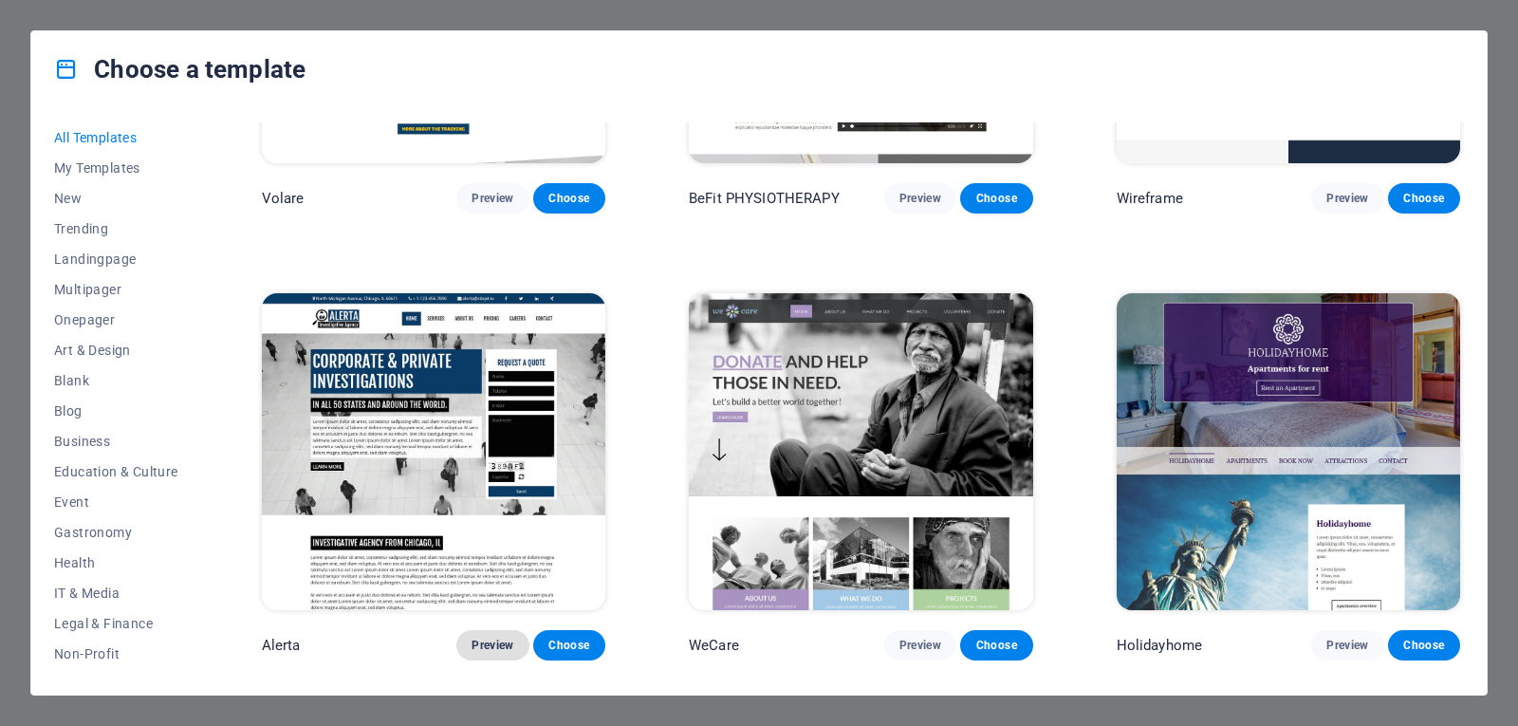
click at [490, 637] on span "Preview" at bounding box center [492, 644] width 42 height 15
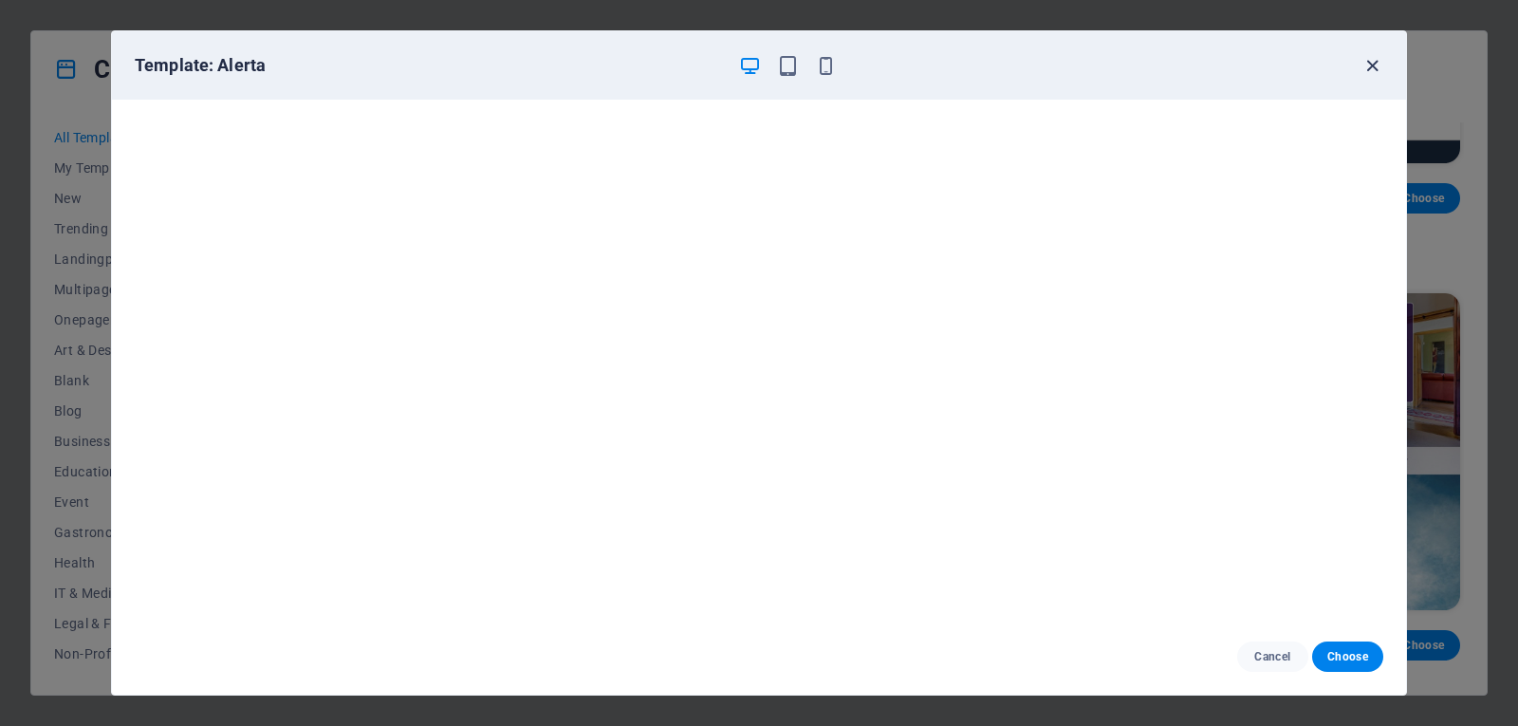
click at [1369, 68] on icon "button" at bounding box center [1372, 66] width 22 height 22
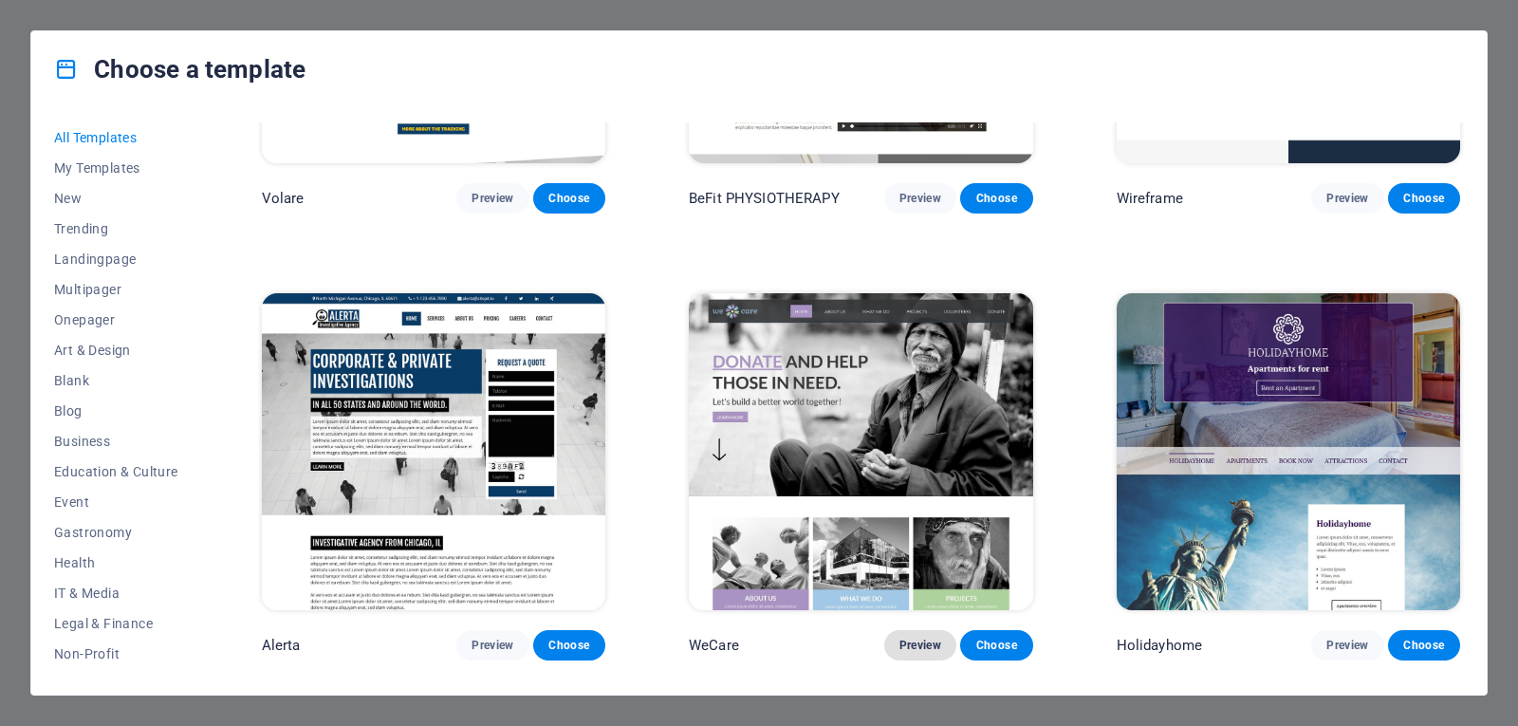
click at [913, 637] on span "Preview" at bounding box center [920, 644] width 42 height 15
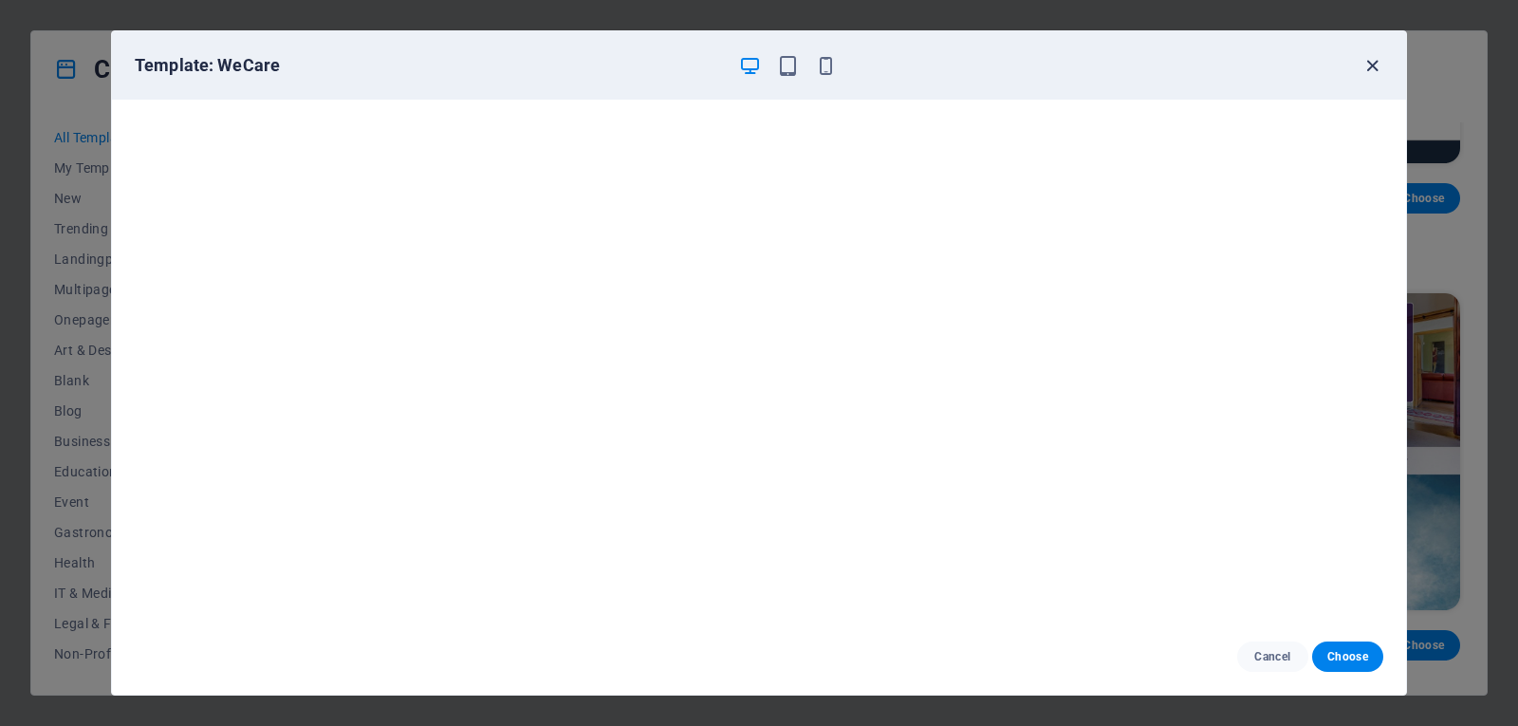
click at [1375, 66] on icon "button" at bounding box center [1372, 66] width 22 height 22
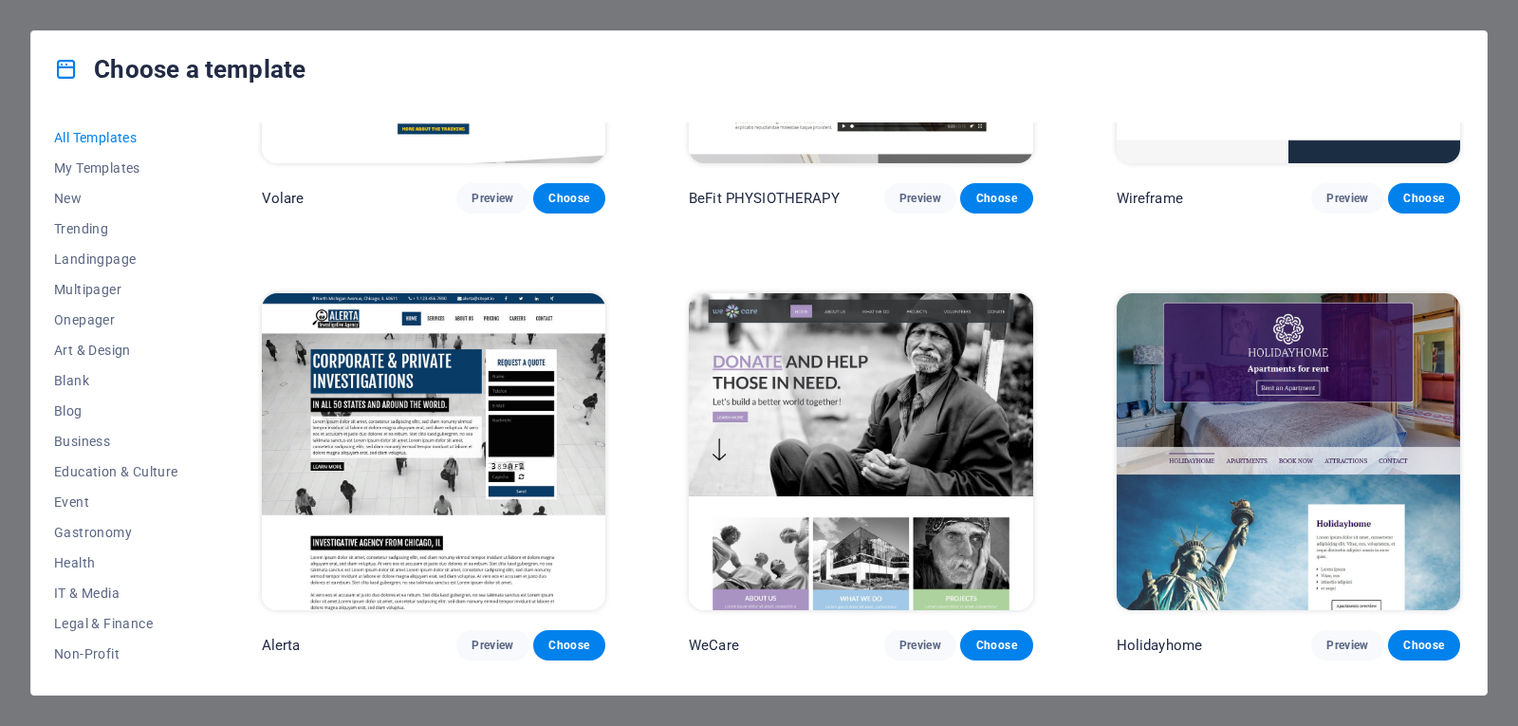
click at [1464, 387] on div "All Templates My Templates New Trending Landingpage Multipager Onepager Art & D…" at bounding box center [758, 400] width 1455 height 587
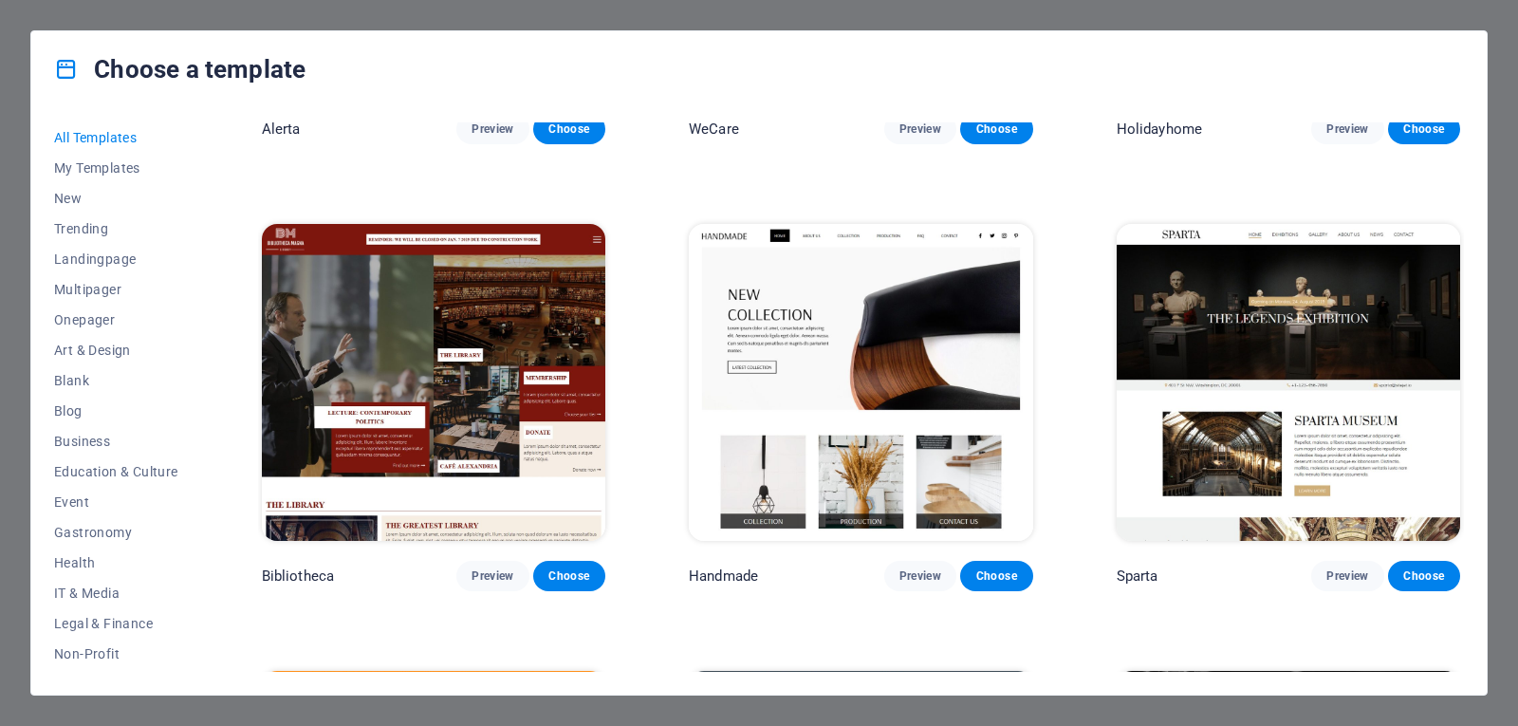
scroll to position [12008, 0]
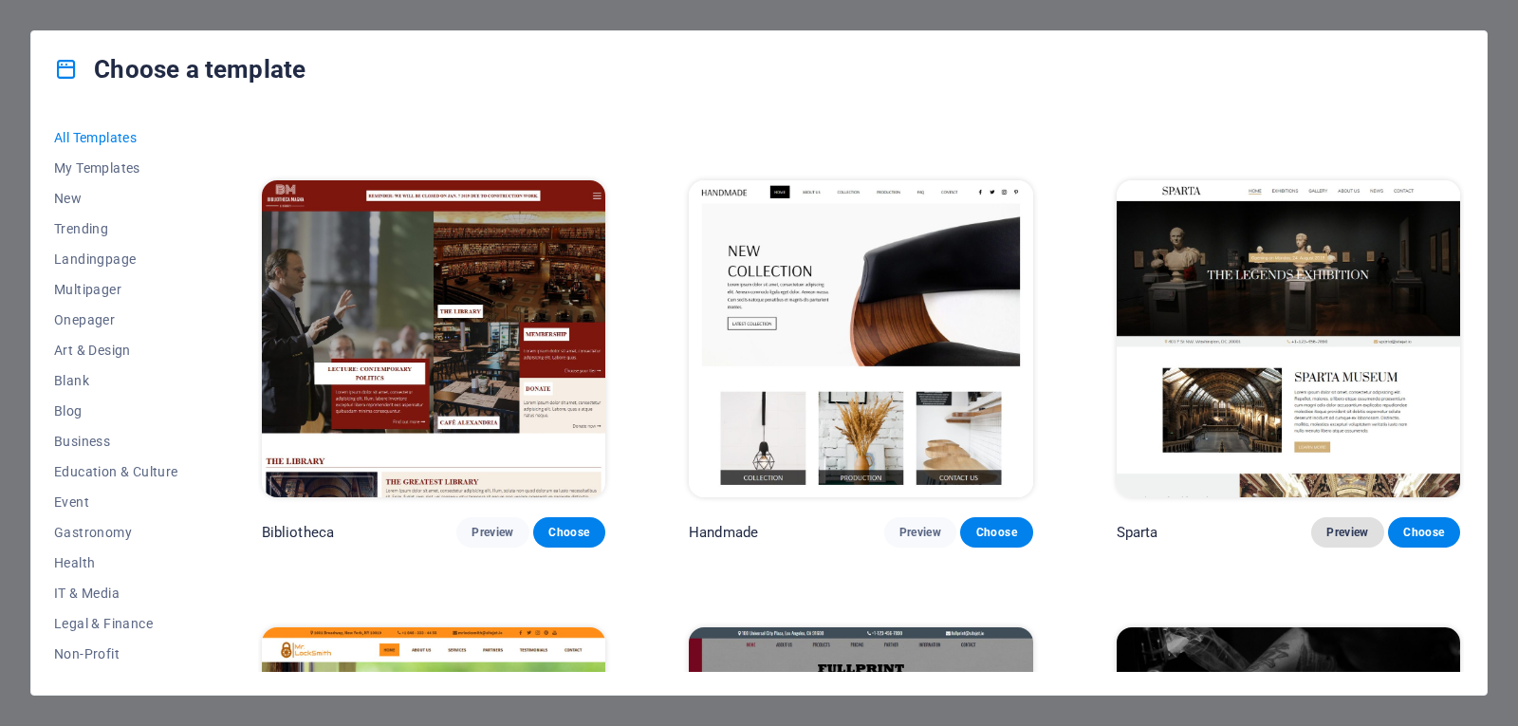
click at [1338, 525] on span "Preview" at bounding box center [1347, 532] width 42 height 15
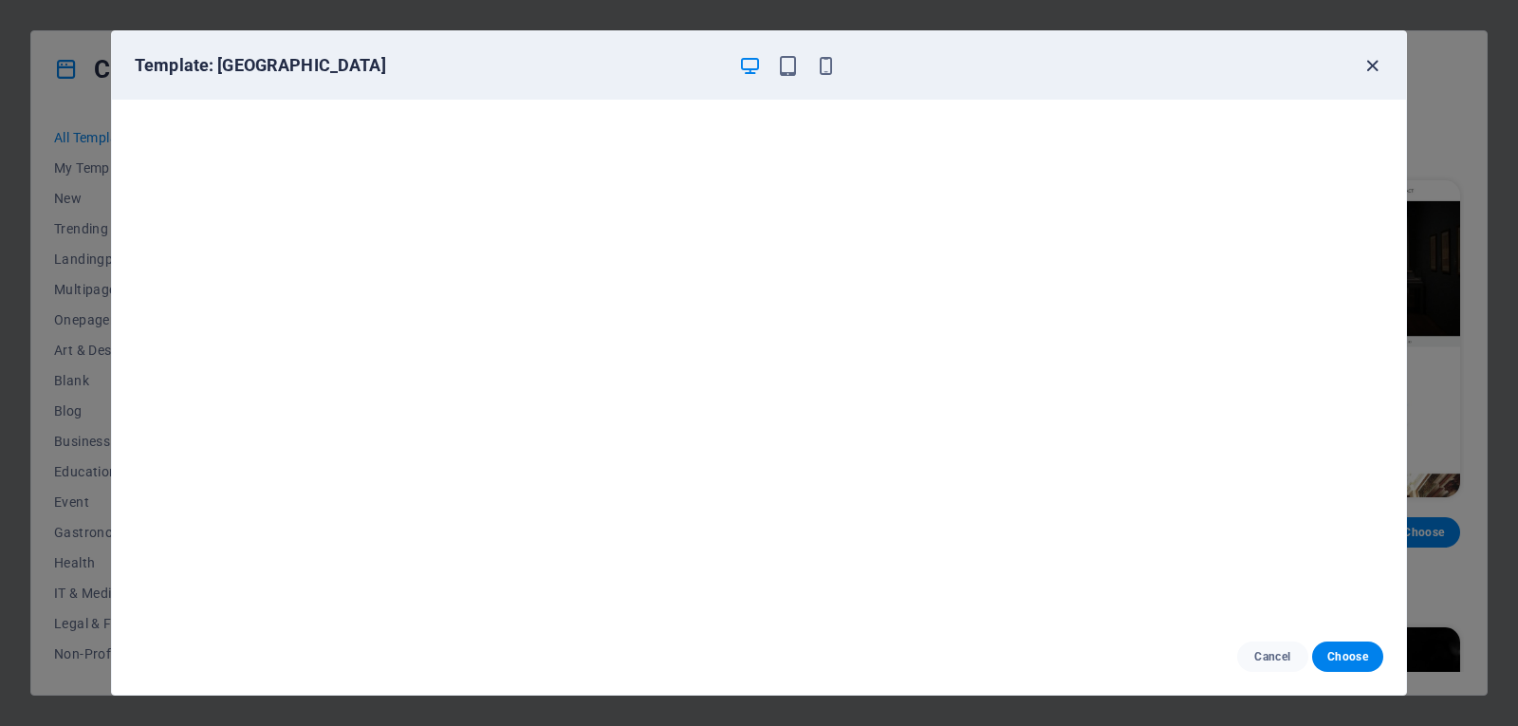
click at [1365, 73] on icon "button" at bounding box center [1372, 66] width 22 height 22
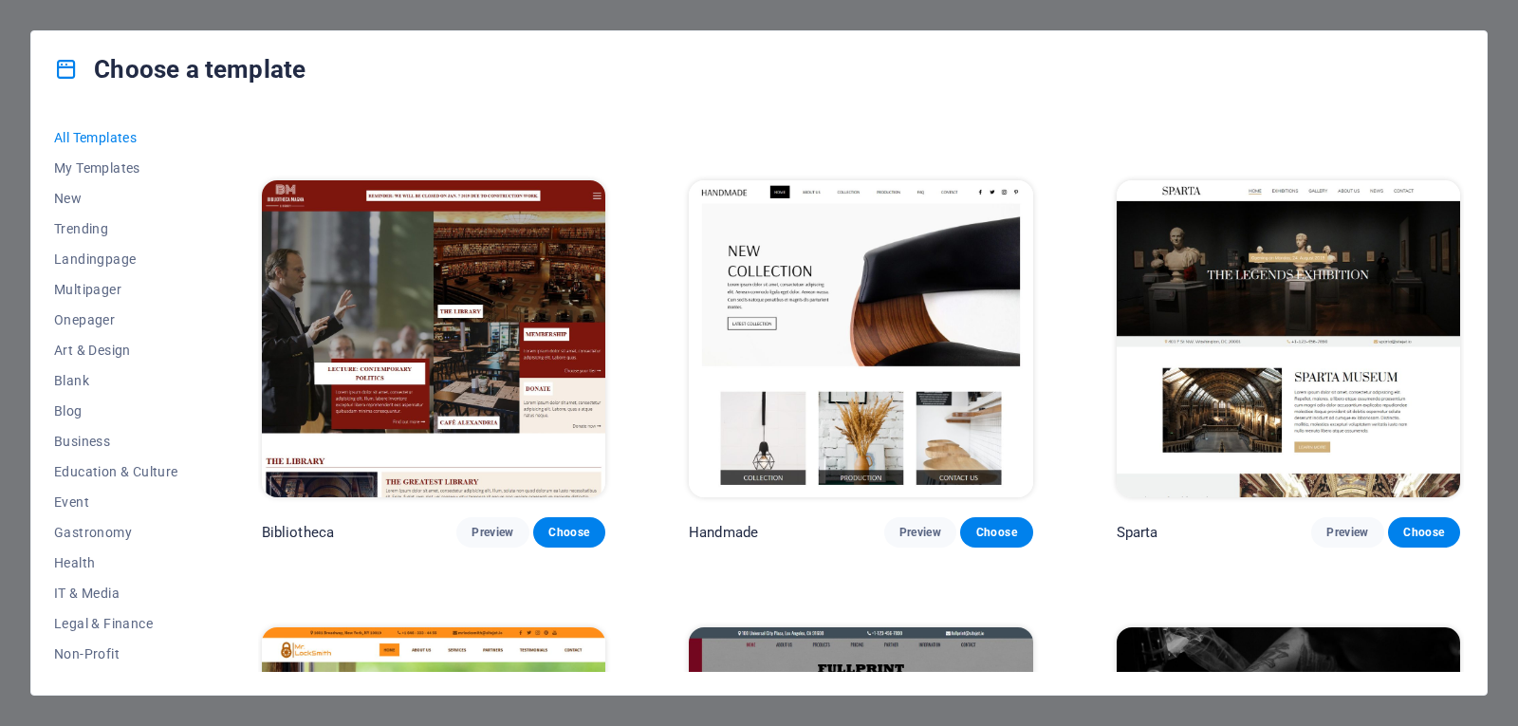
click at [1463, 398] on div "All Templates My Templates New Trending Landingpage Multipager Onepager Art & D…" at bounding box center [758, 400] width 1455 height 587
click at [1459, 405] on div "Sparta Preview Choose" at bounding box center [1288, 361] width 351 height 371
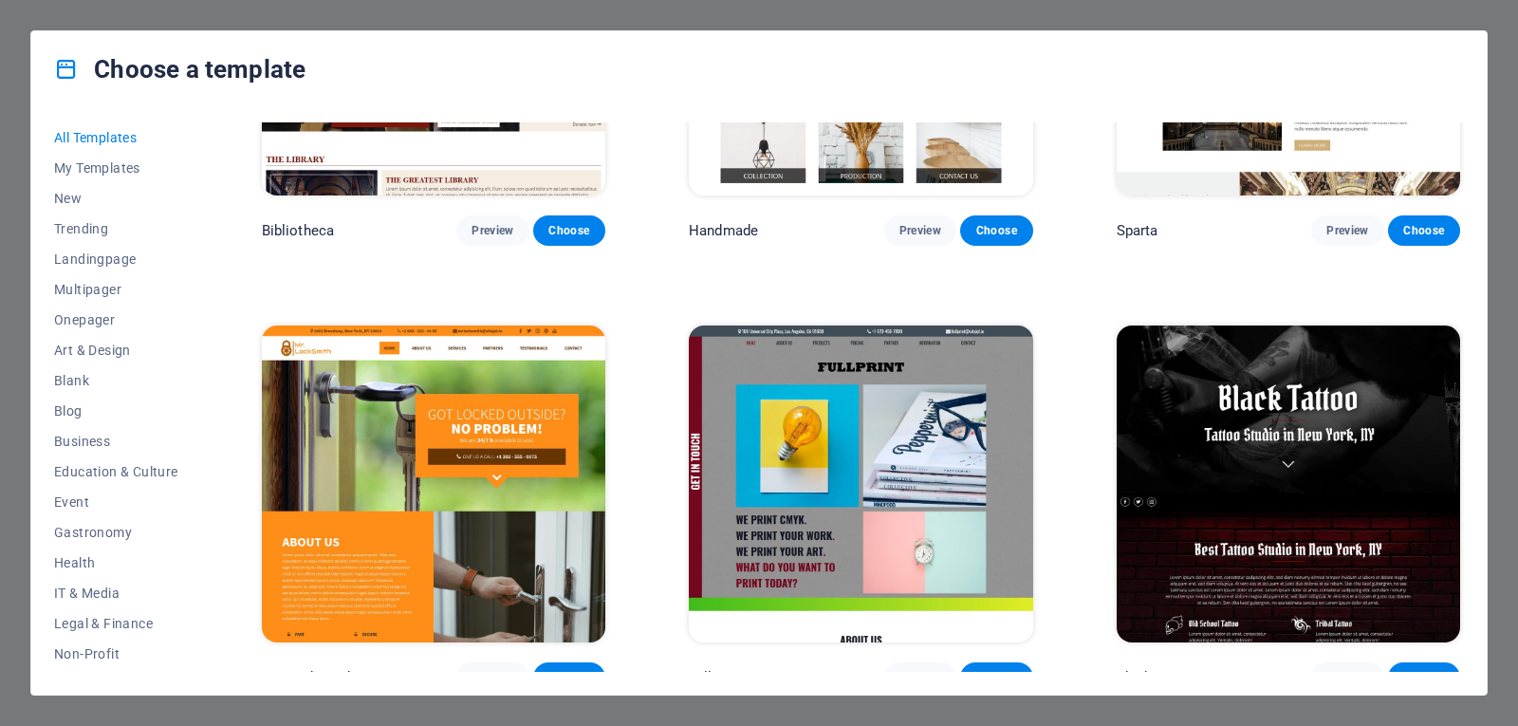
scroll to position [12395, 0]
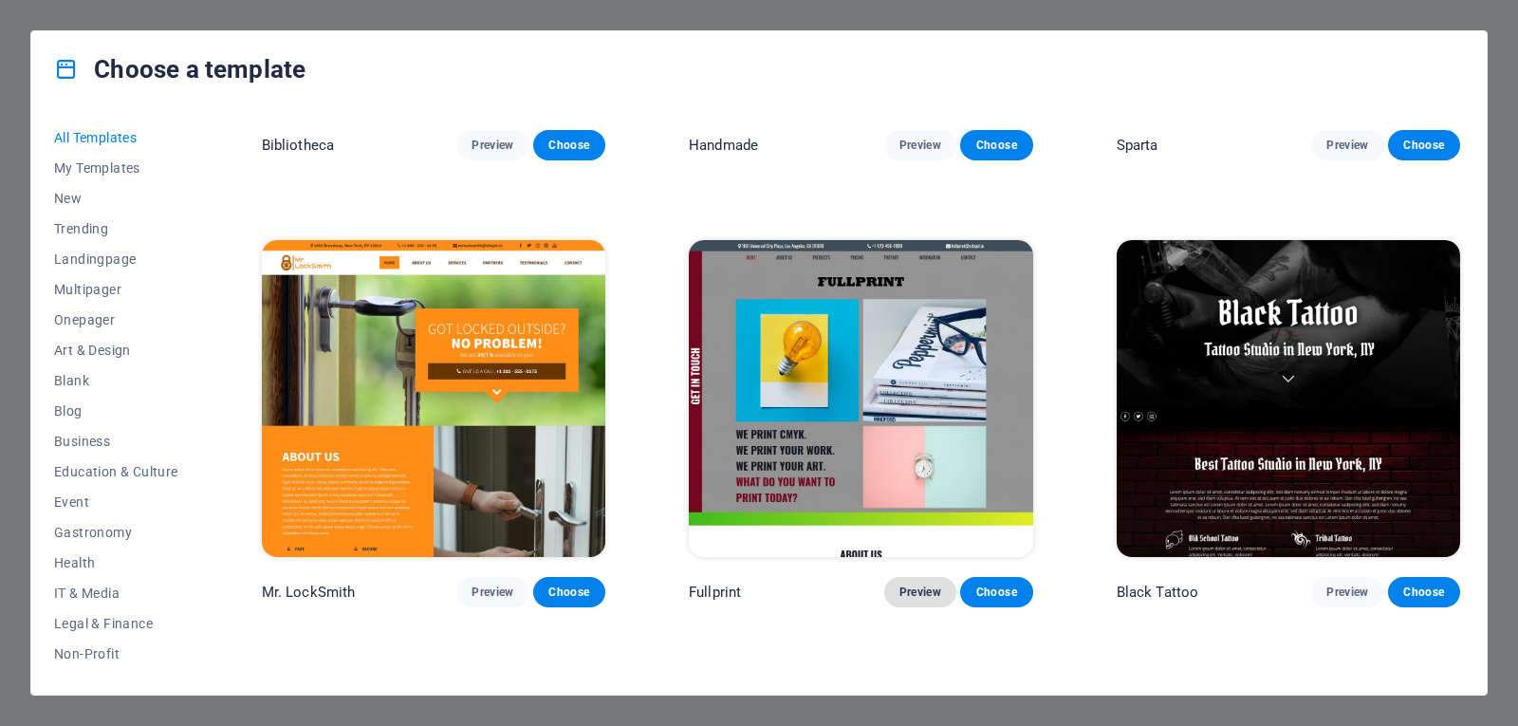
click at [895, 577] on button "Preview" at bounding box center [920, 592] width 72 height 30
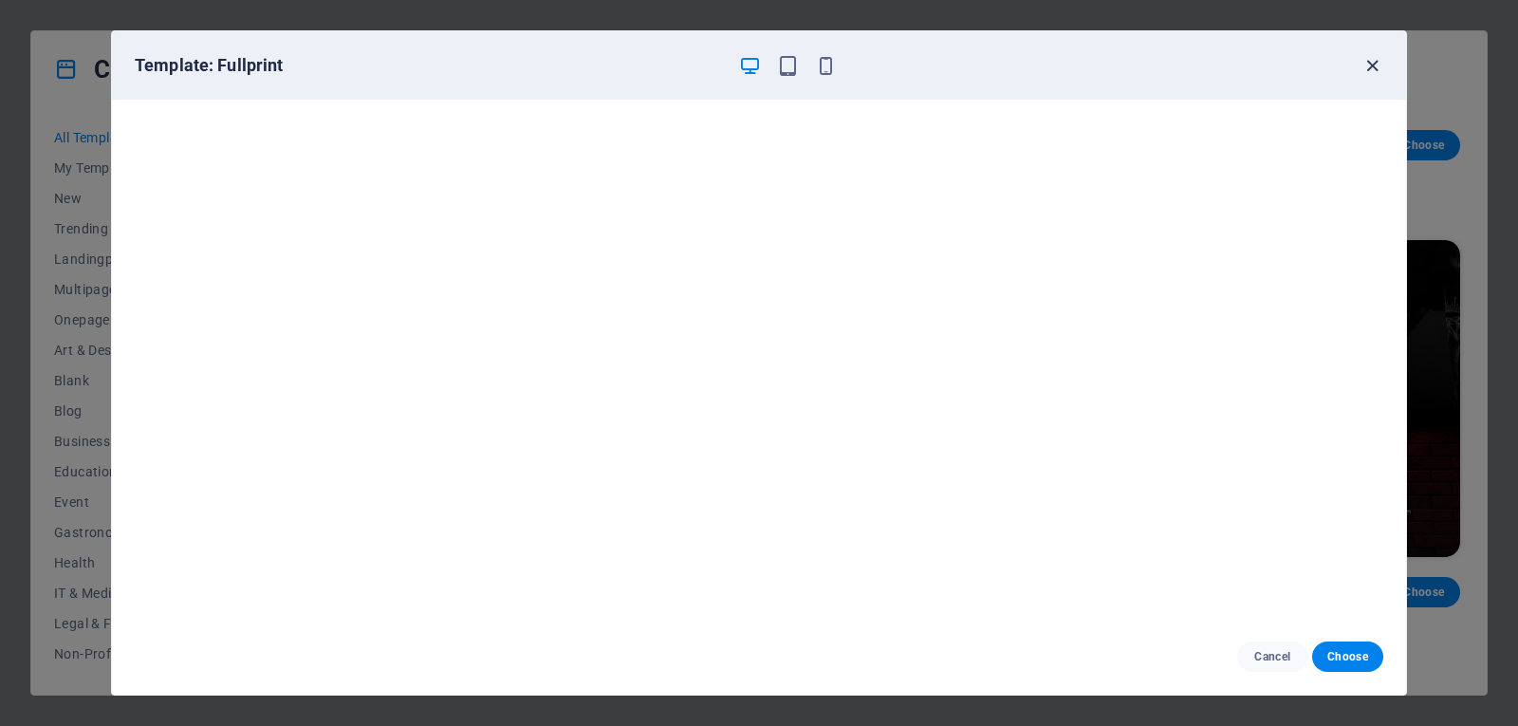
click at [1377, 61] on icon "button" at bounding box center [1372, 66] width 22 height 22
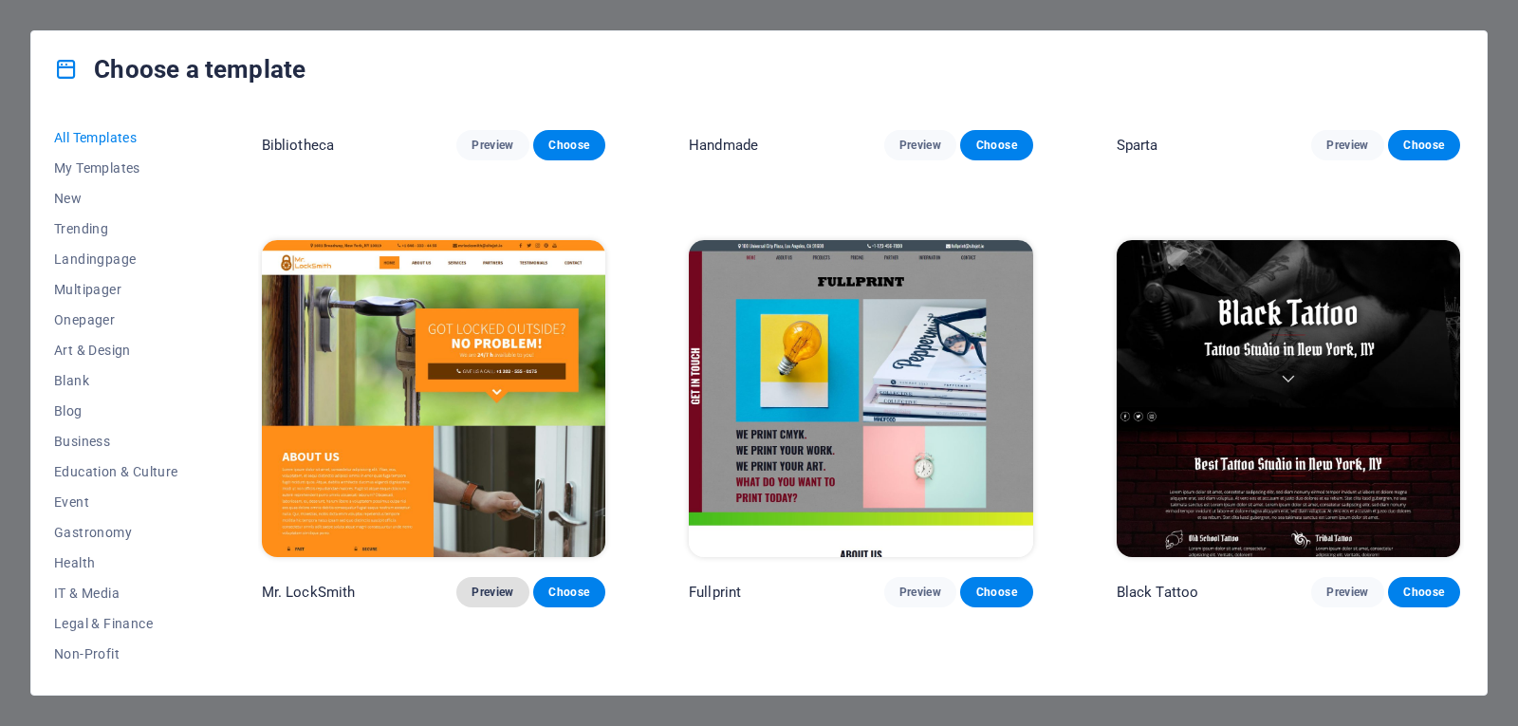
click at [497, 584] on span "Preview" at bounding box center [492, 591] width 42 height 15
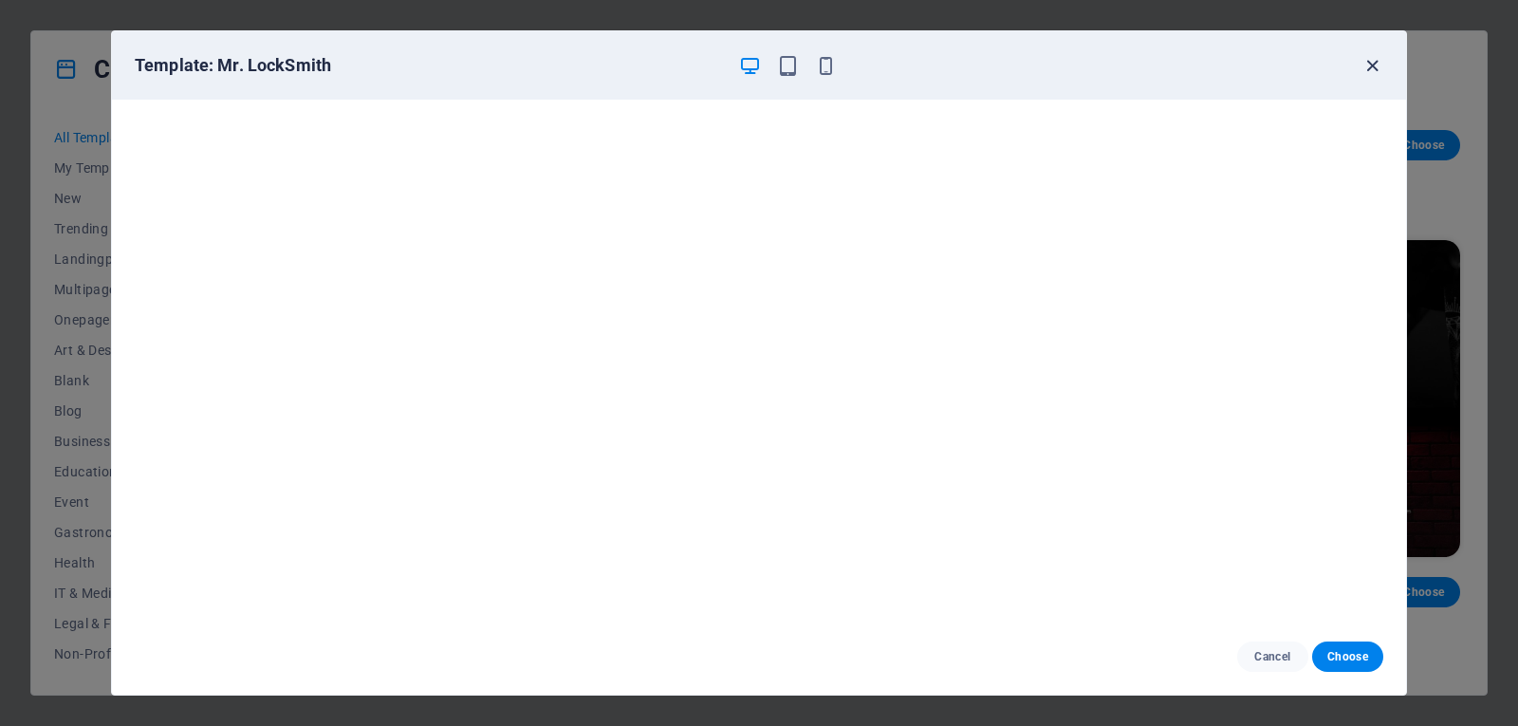
click at [1370, 65] on icon "button" at bounding box center [1372, 66] width 22 height 22
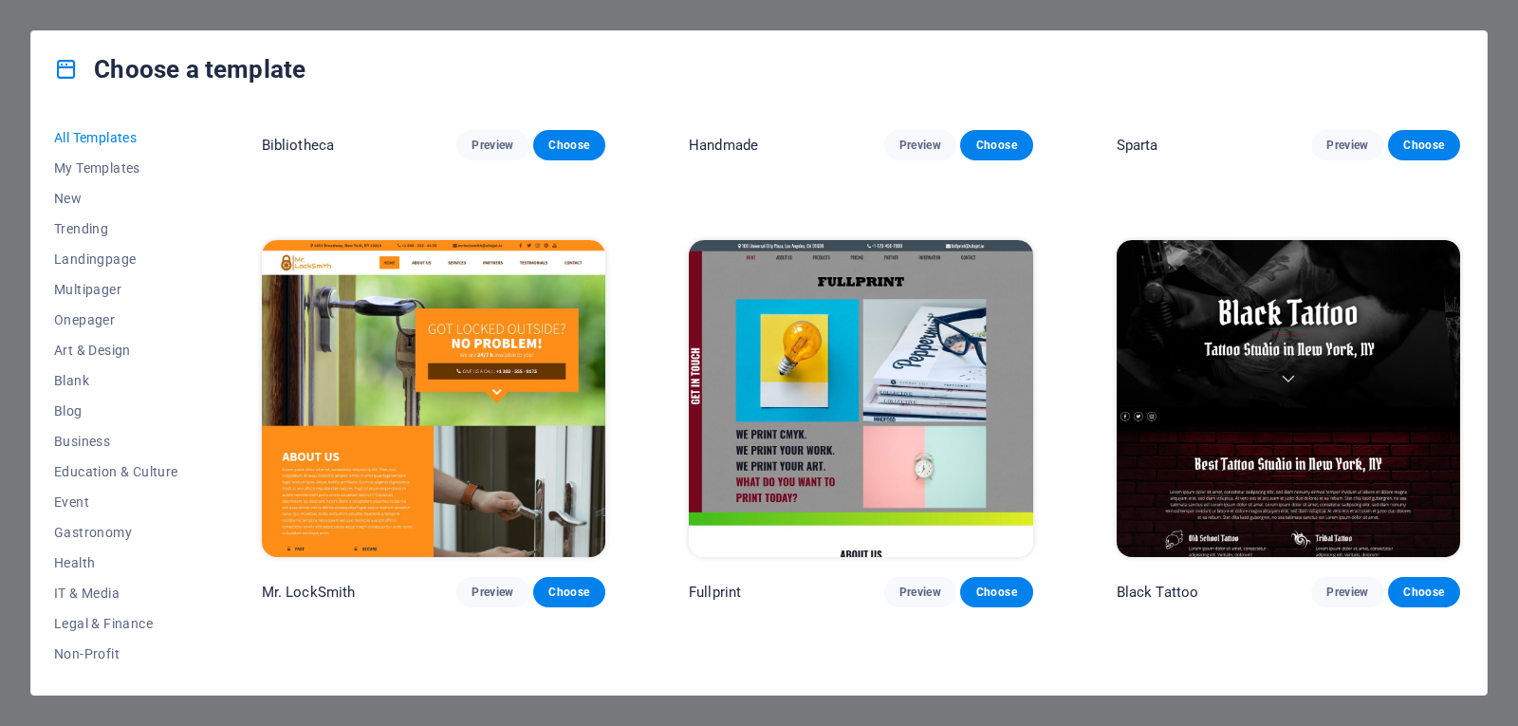
scroll to position [12394, 0]
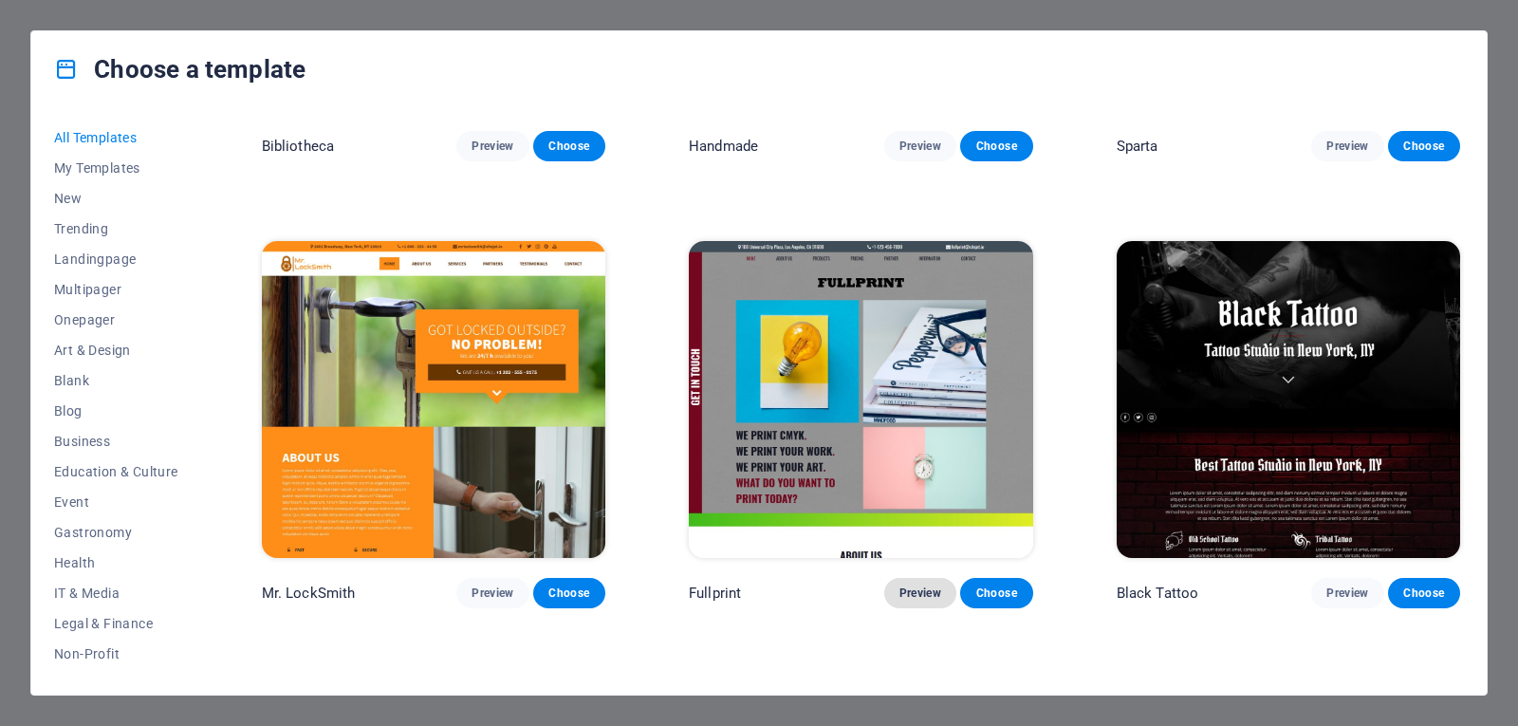
click at [911, 585] on span "Preview" at bounding box center [920, 592] width 42 height 15
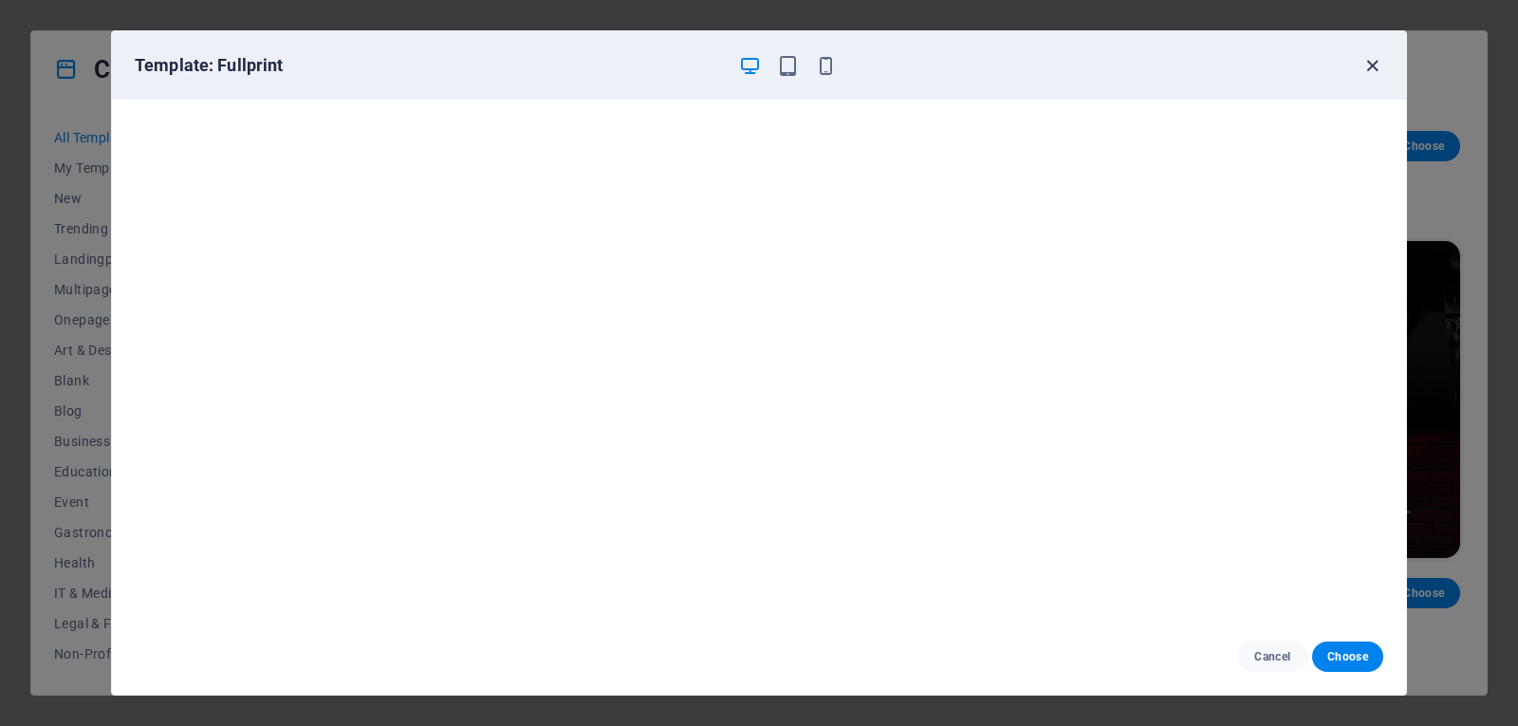
click at [1373, 65] on icon "button" at bounding box center [1372, 66] width 22 height 22
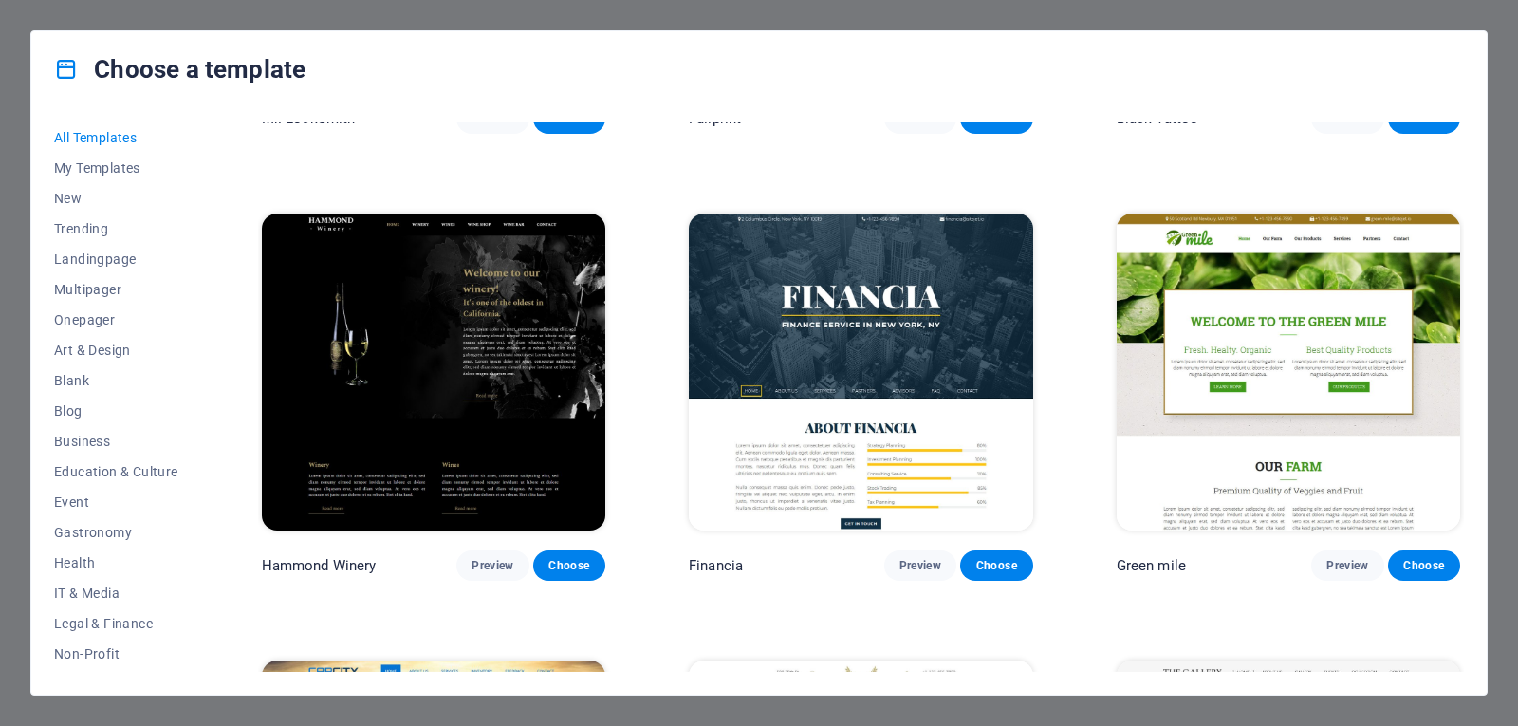
scroll to position [12912, 0]
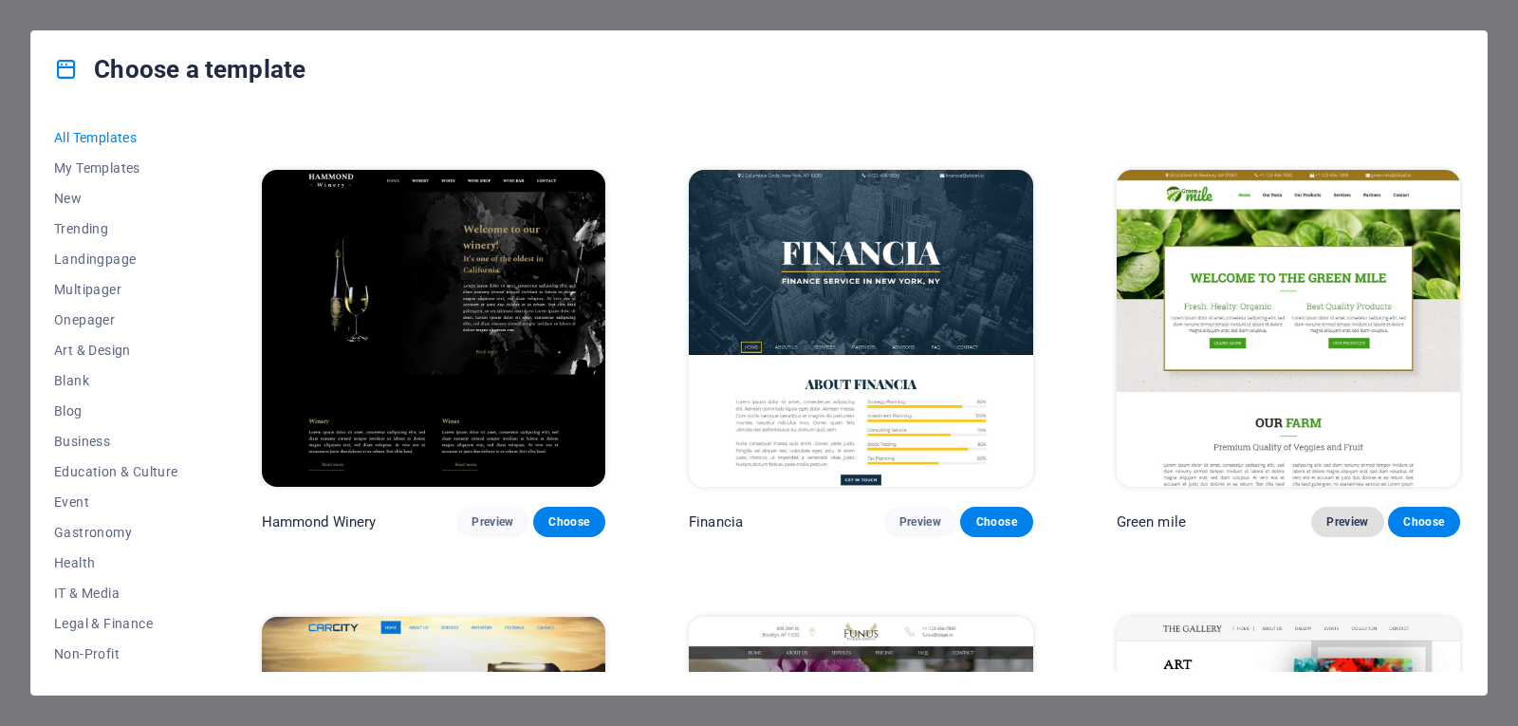
click at [1343, 514] on span "Preview" at bounding box center [1347, 521] width 42 height 15
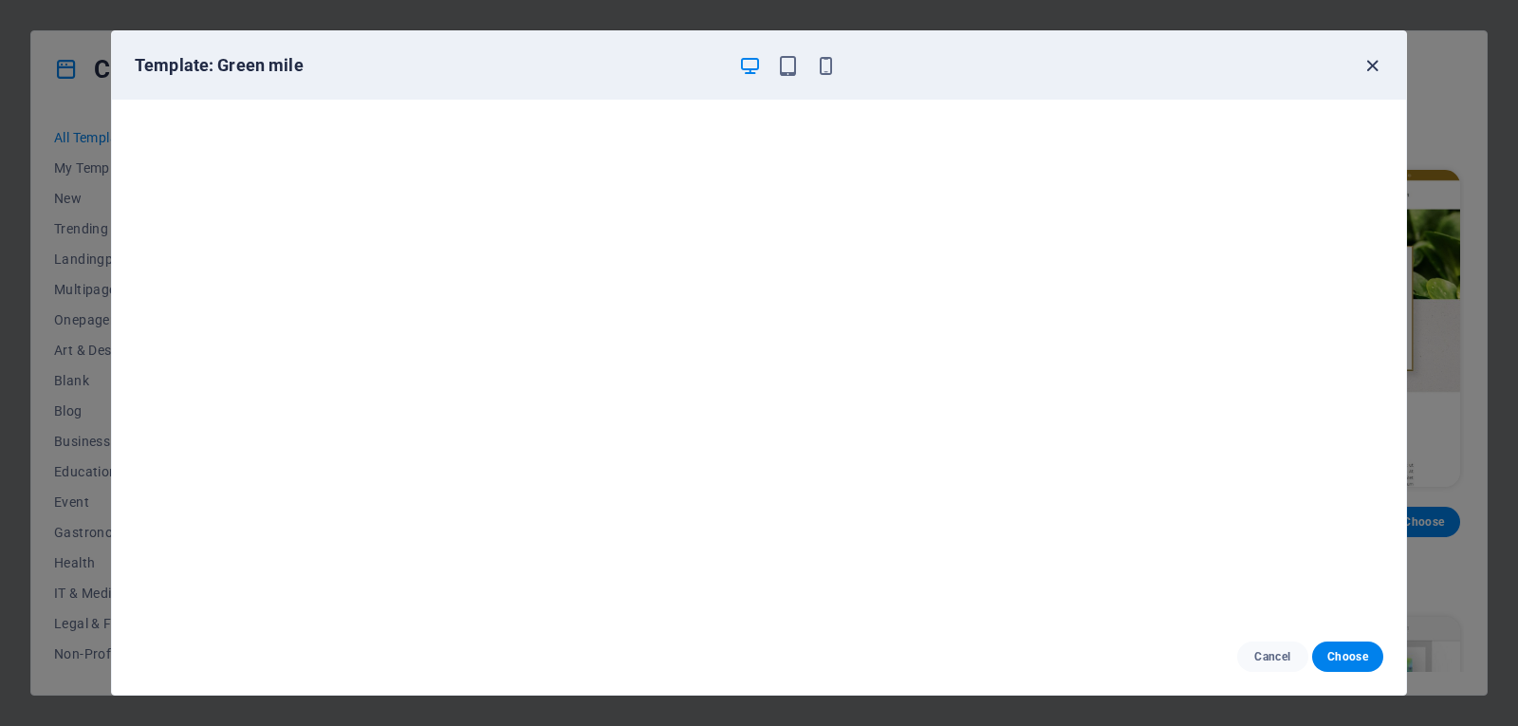
click at [1376, 69] on icon "button" at bounding box center [1372, 66] width 22 height 22
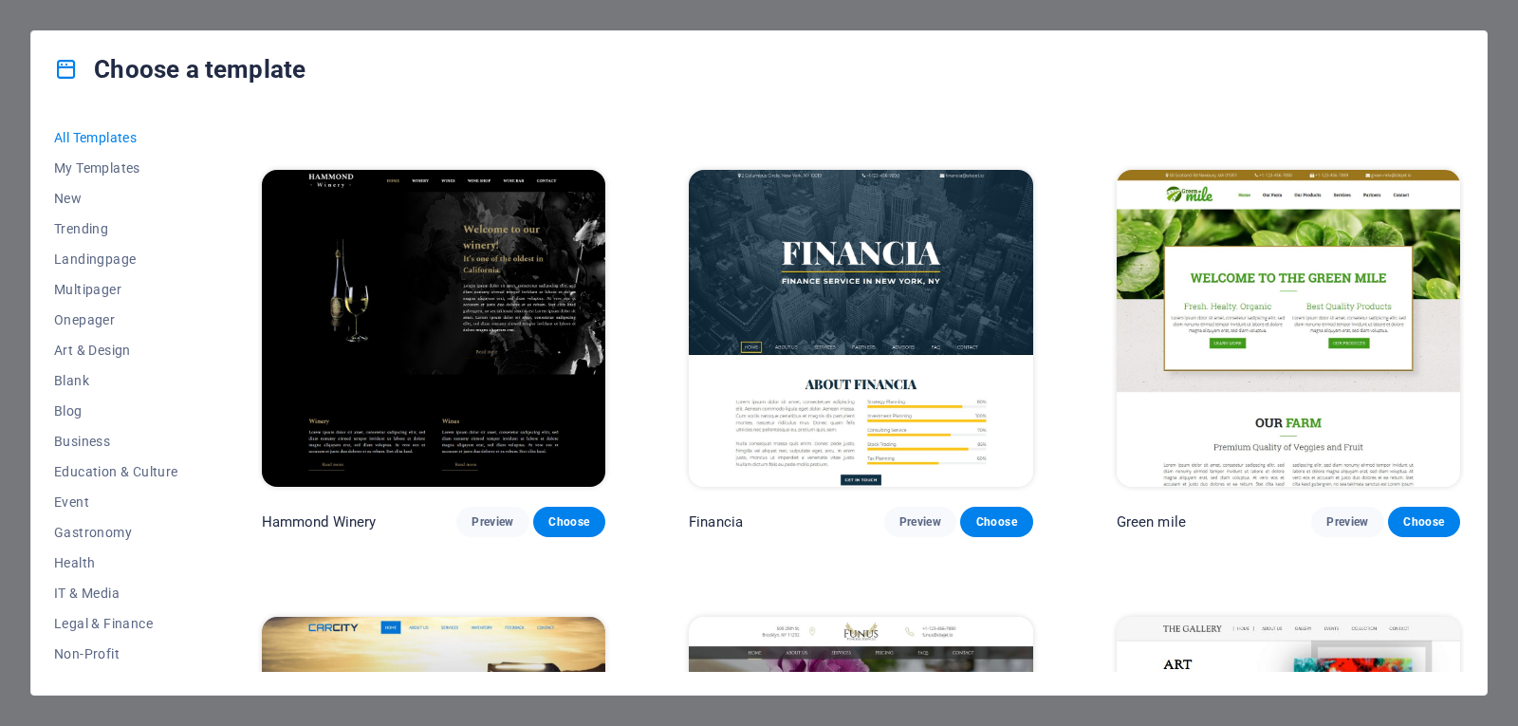
scroll to position [12867, 0]
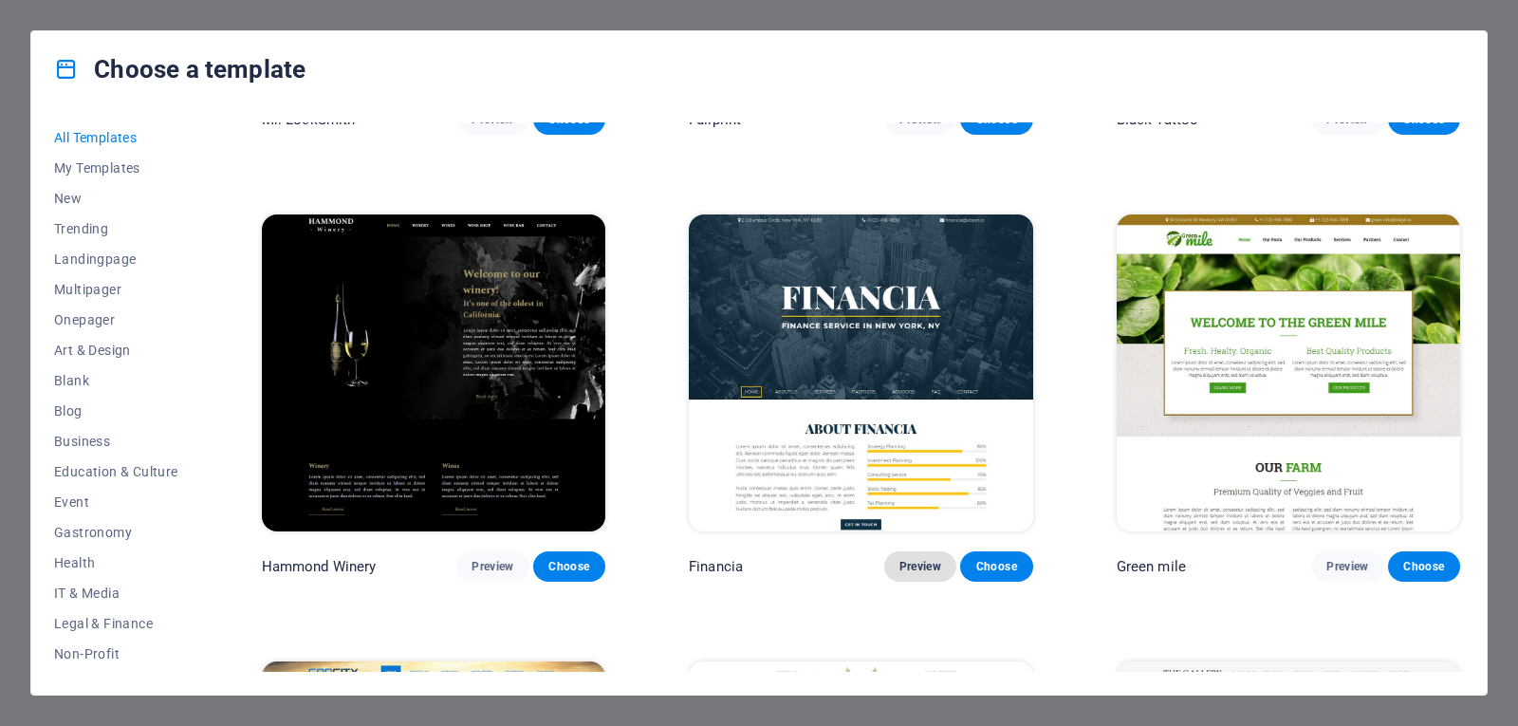
click at [909, 559] on span "Preview" at bounding box center [920, 566] width 42 height 15
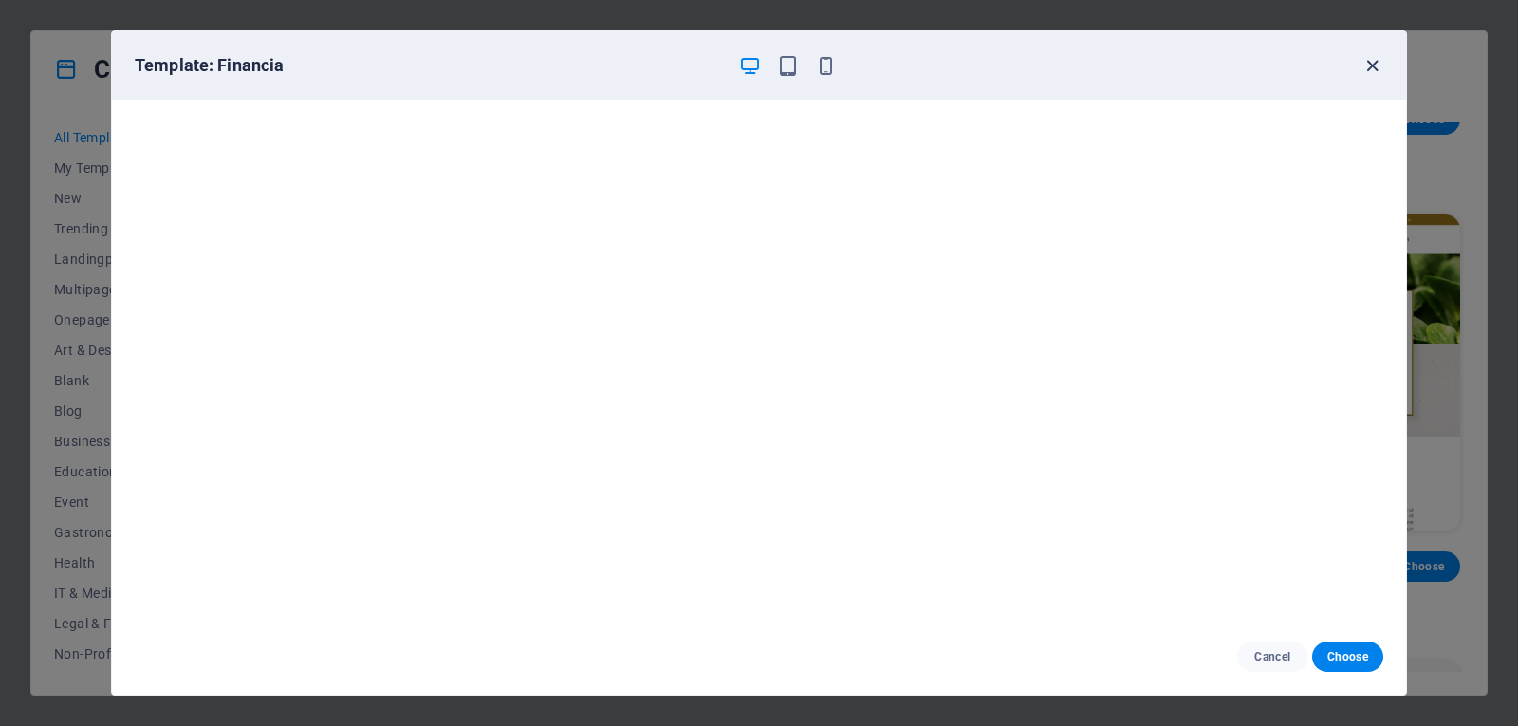
click at [1372, 62] on icon "button" at bounding box center [1372, 66] width 22 height 22
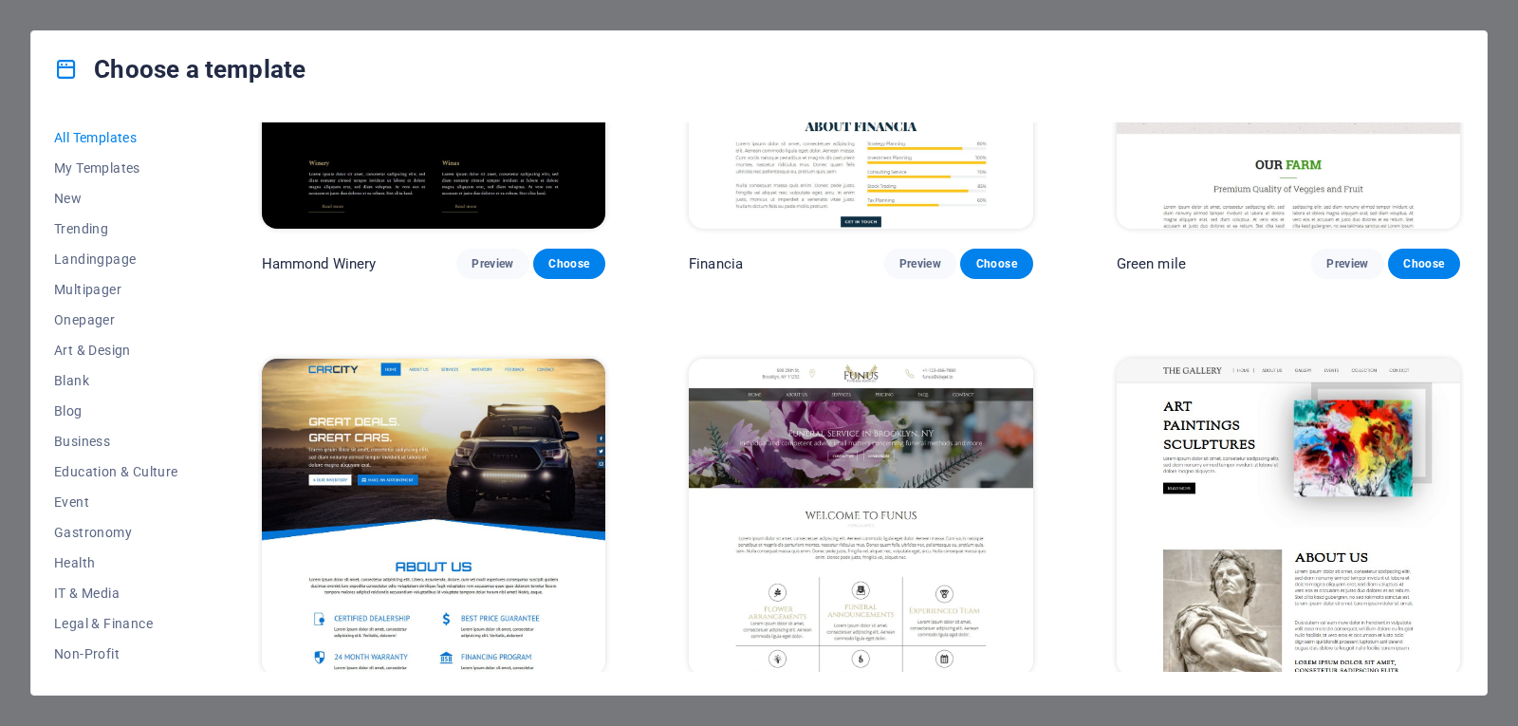
scroll to position [13212, 0]
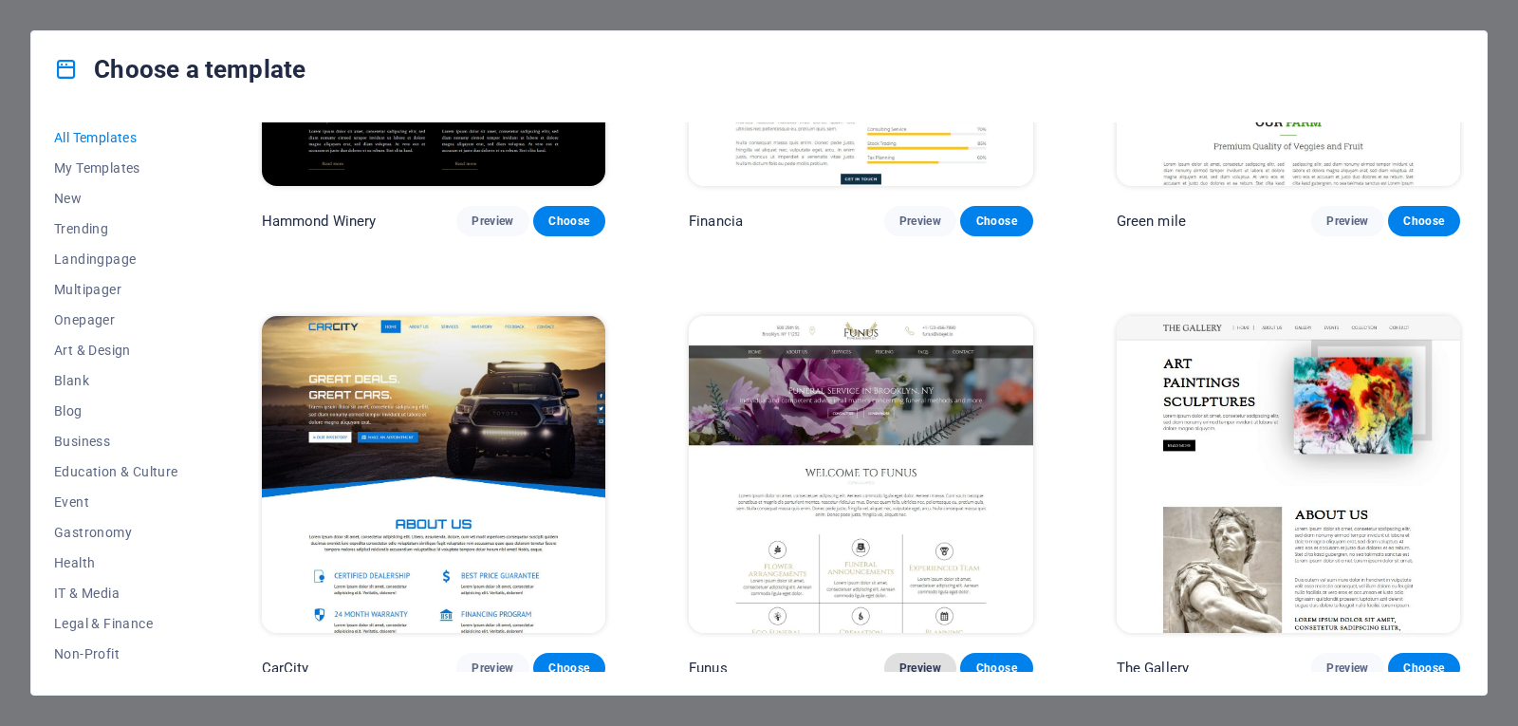
click at [911, 660] on span "Preview" at bounding box center [920, 667] width 42 height 15
